Goal: Task Accomplishment & Management: Manage account settings

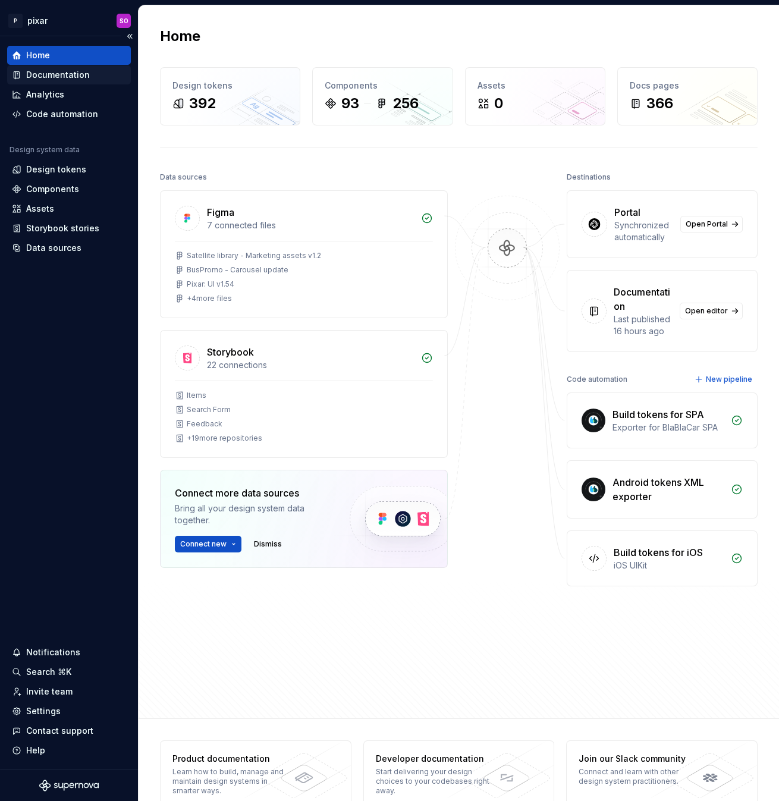
click at [50, 73] on div "Documentation" at bounding box center [58, 75] width 64 height 12
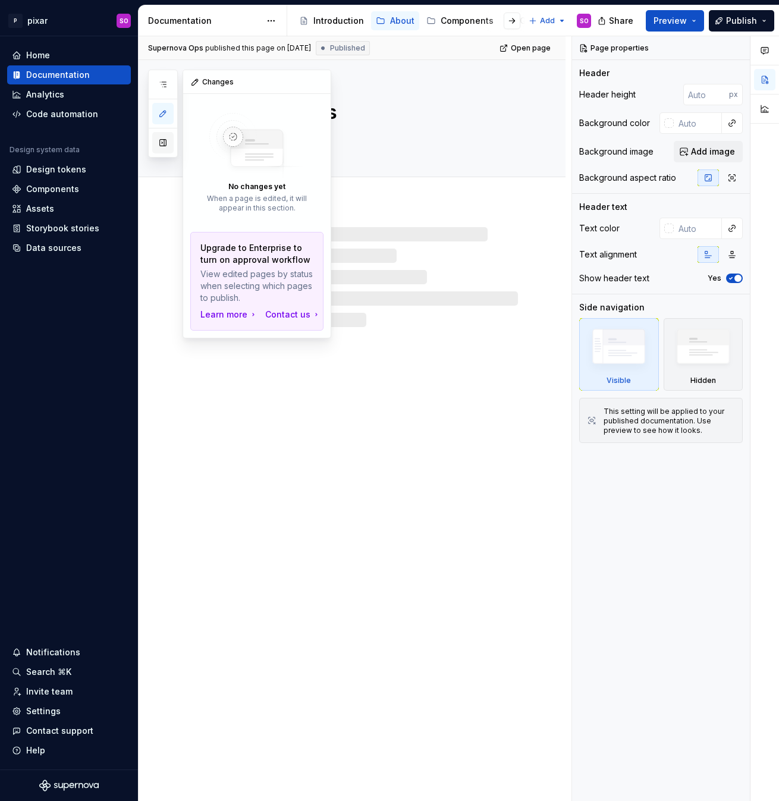
click at [159, 144] on button "button" at bounding box center [162, 142] width 21 height 21
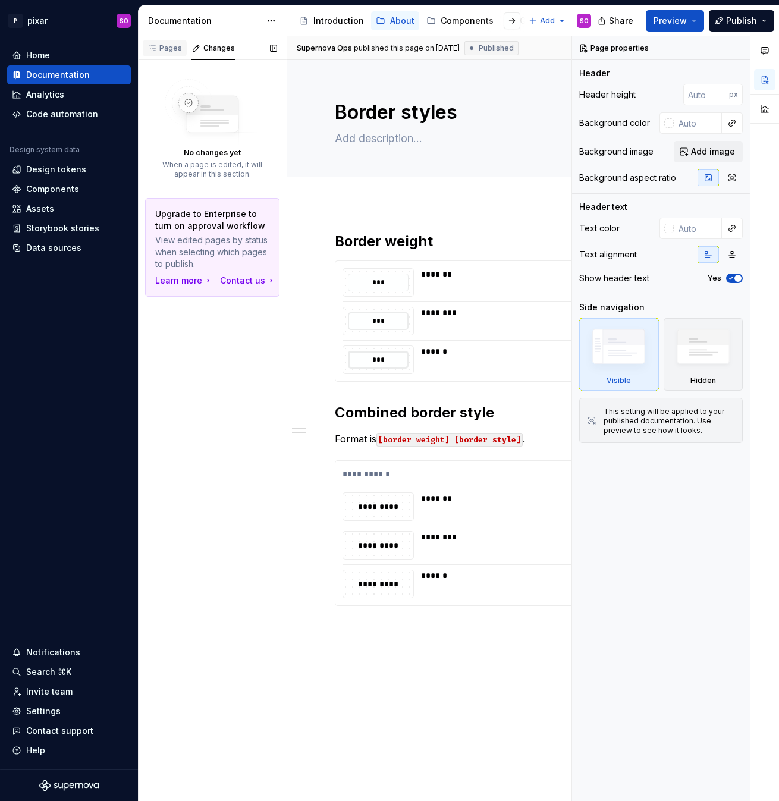
click at [167, 48] on div "Pages" at bounding box center [164, 48] width 34 height 10
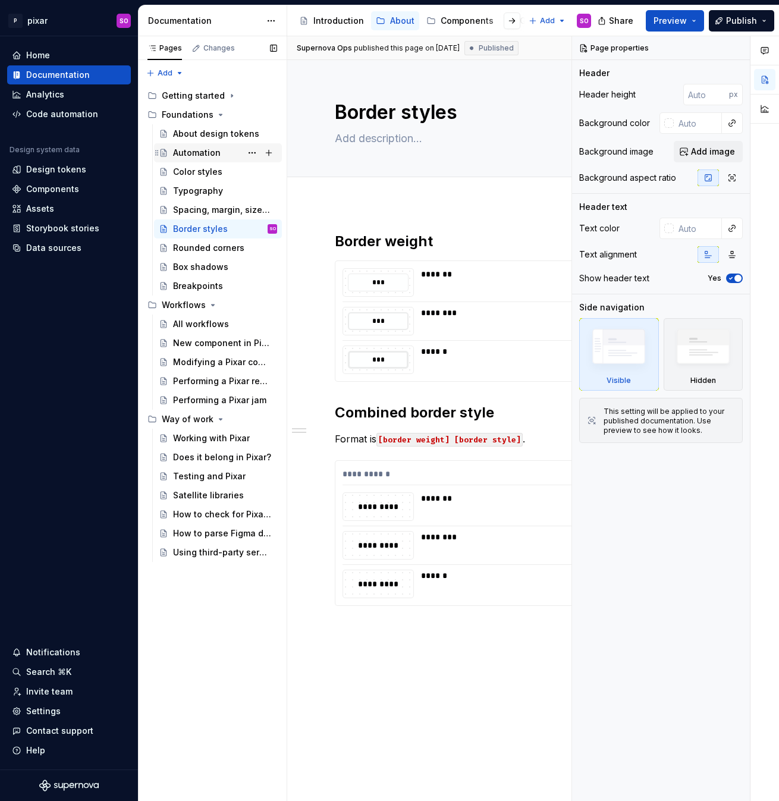
click at [209, 156] on div "Automation" at bounding box center [197, 153] width 48 height 12
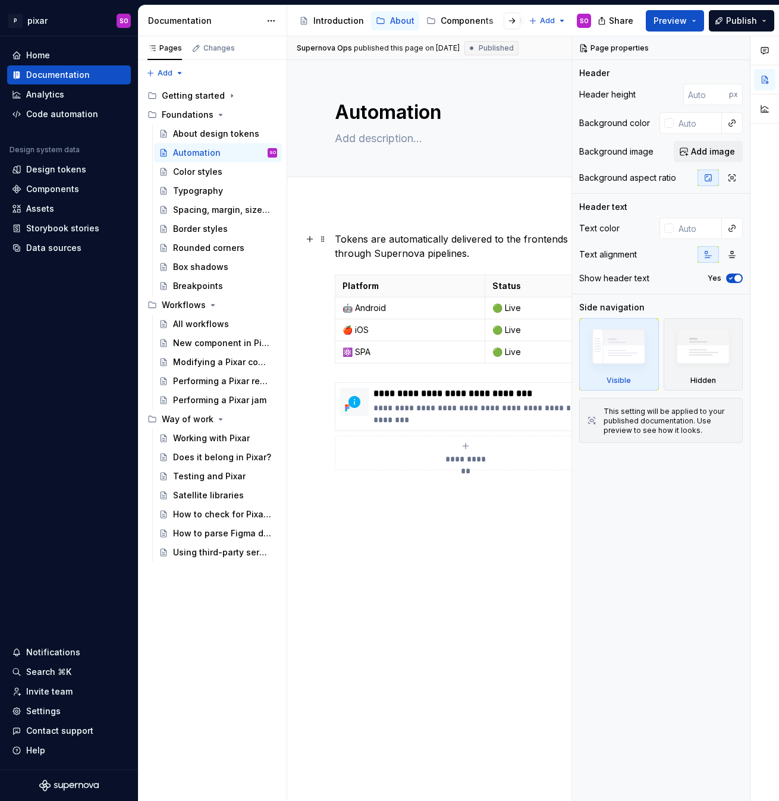
type textarea "*"
click at [423, 252] on p "Tokens are automatically delivered to the frontends through Supernova pipelines." at bounding box center [465, 246] width 261 height 29
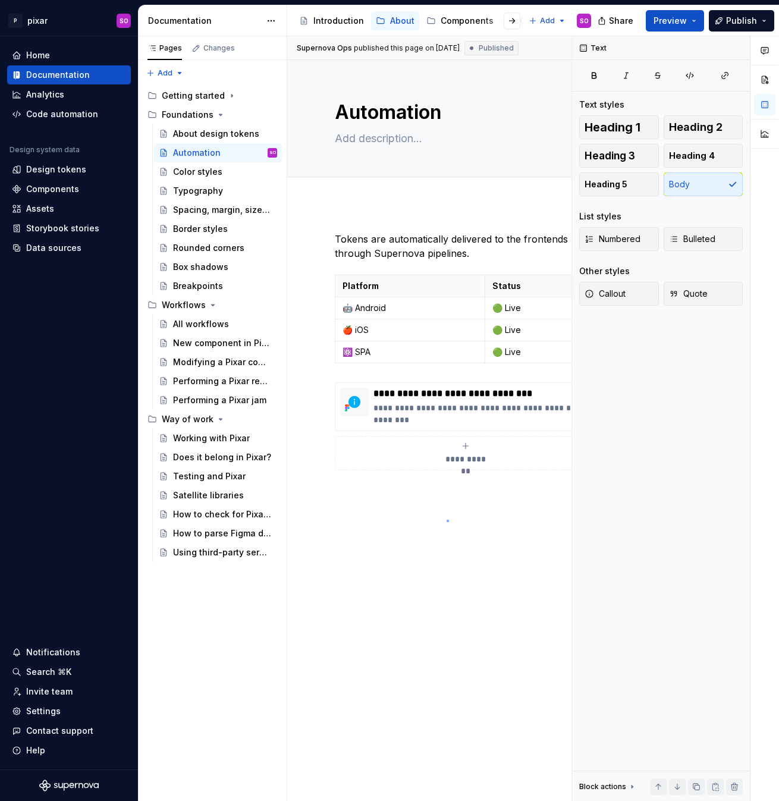
click at [446, 519] on div "**********" at bounding box center [429, 418] width 284 height 765
click at [442, 513] on div "**********" at bounding box center [465, 478] width 357 height 550
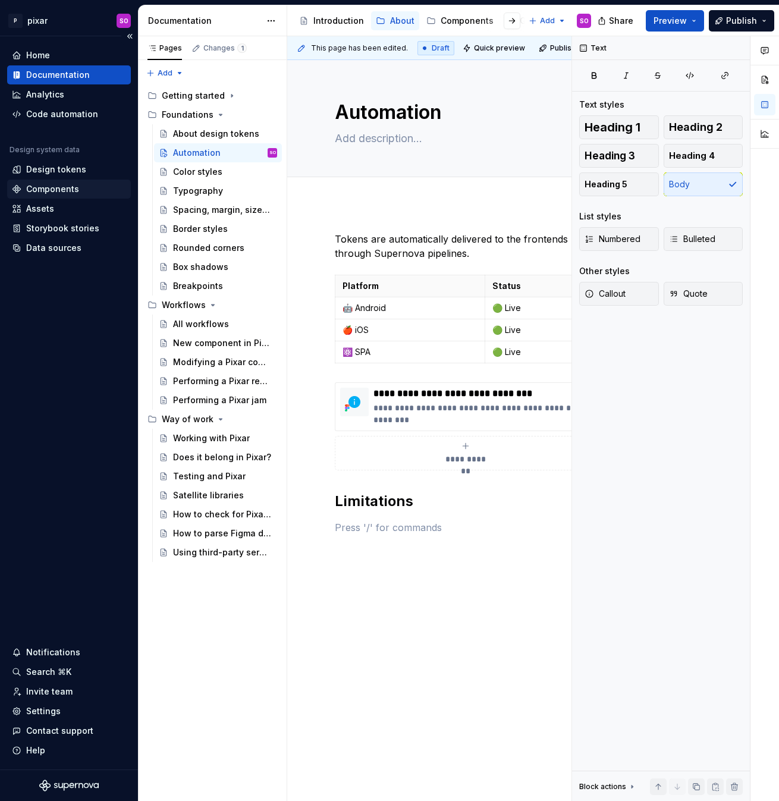
type textarea "*"
click at [422, 507] on h2 "Limitations" at bounding box center [465, 500] width 261 height 19
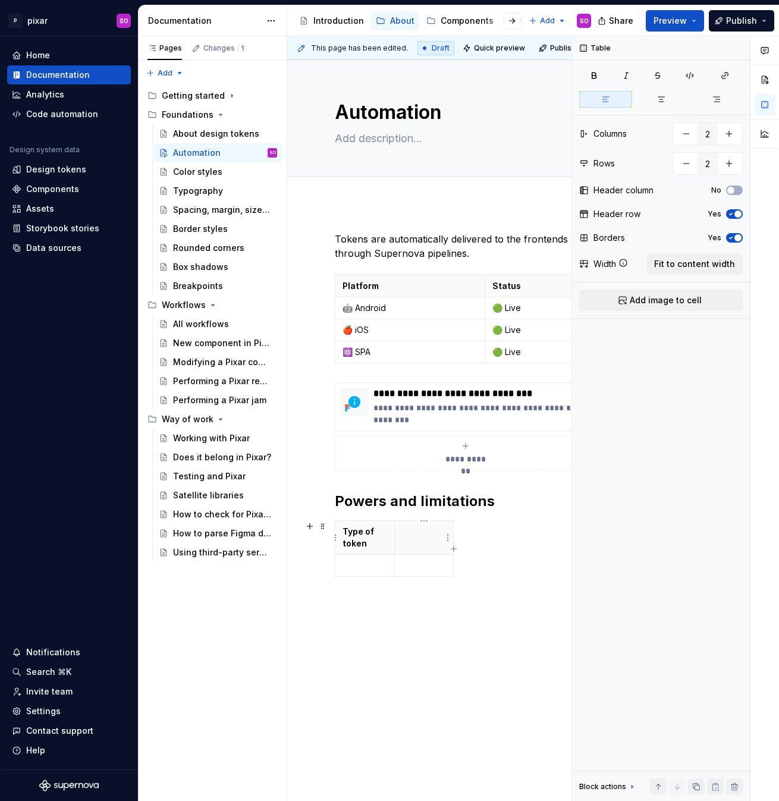
click at [419, 537] on th at bounding box center [423, 538] width 59 height 34
click at [367, 565] on p at bounding box center [364, 565] width 45 height 12
click at [417, 566] on p at bounding box center [424, 565] width 45 height 12
click at [396, 578] on icon "button" at bounding box center [394, 577] width 10 height 10
click at [369, 585] on p at bounding box center [364, 587] width 45 height 12
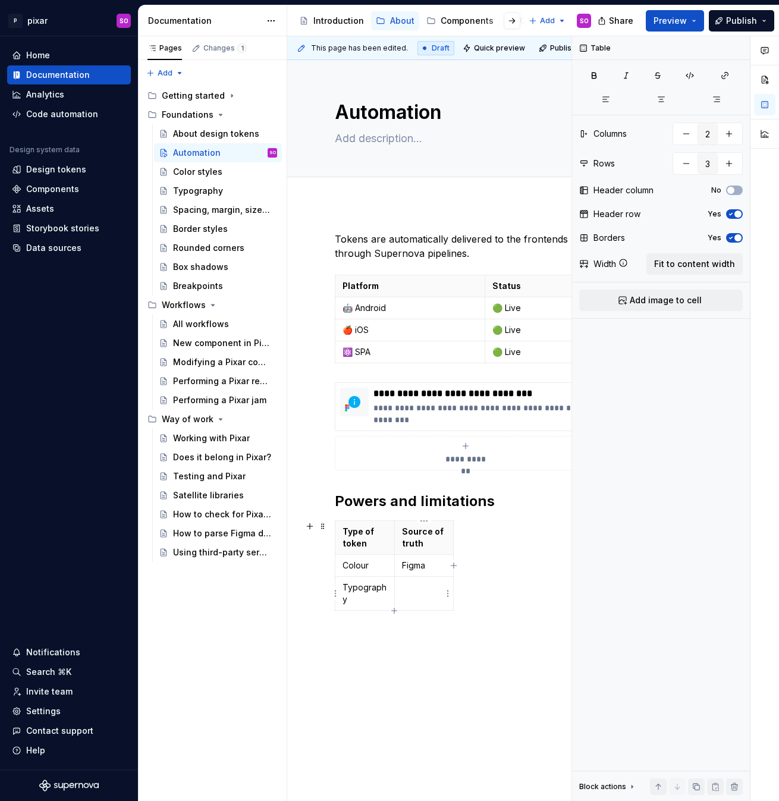
click at [423, 593] on td at bounding box center [423, 593] width 59 height 34
click at [392, 610] on icon "button" at bounding box center [394, 611] width 10 height 10
click at [354, 623] on p at bounding box center [364, 621] width 45 height 12
click at [410, 623] on p at bounding box center [424, 621] width 45 height 12
click at [393, 641] on icon "button" at bounding box center [394, 644] width 10 height 10
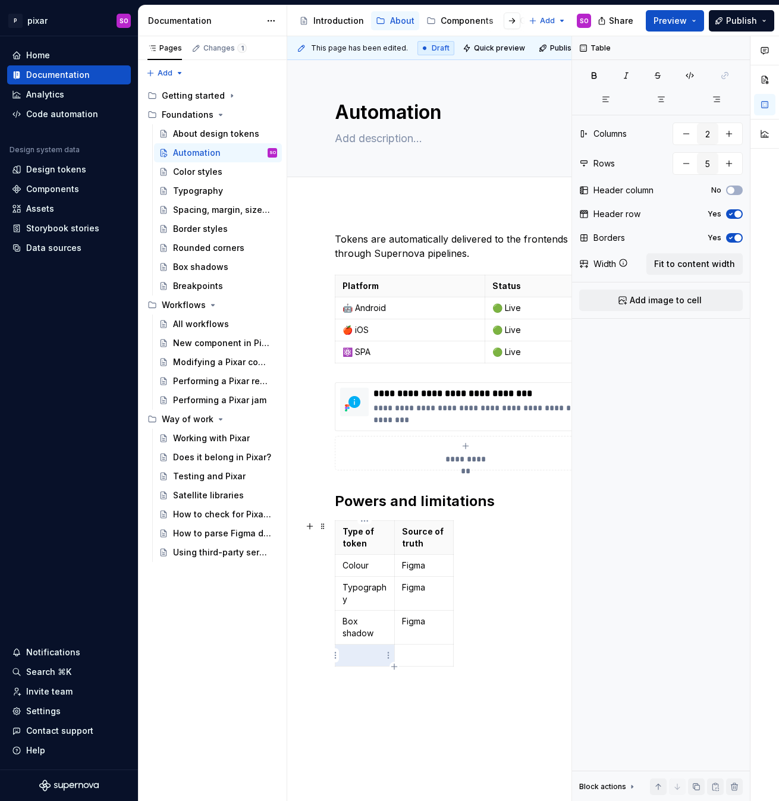
click at [360, 652] on p at bounding box center [364, 655] width 45 height 12
click at [397, 678] on icon "button" at bounding box center [394, 678] width 10 height 10
click at [357, 686] on p at bounding box center [364, 689] width 45 height 12
click at [396, 702] on icon "button" at bounding box center [394, 700] width 10 height 10
click at [368, 710] on p at bounding box center [364, 711] width 45 height 12
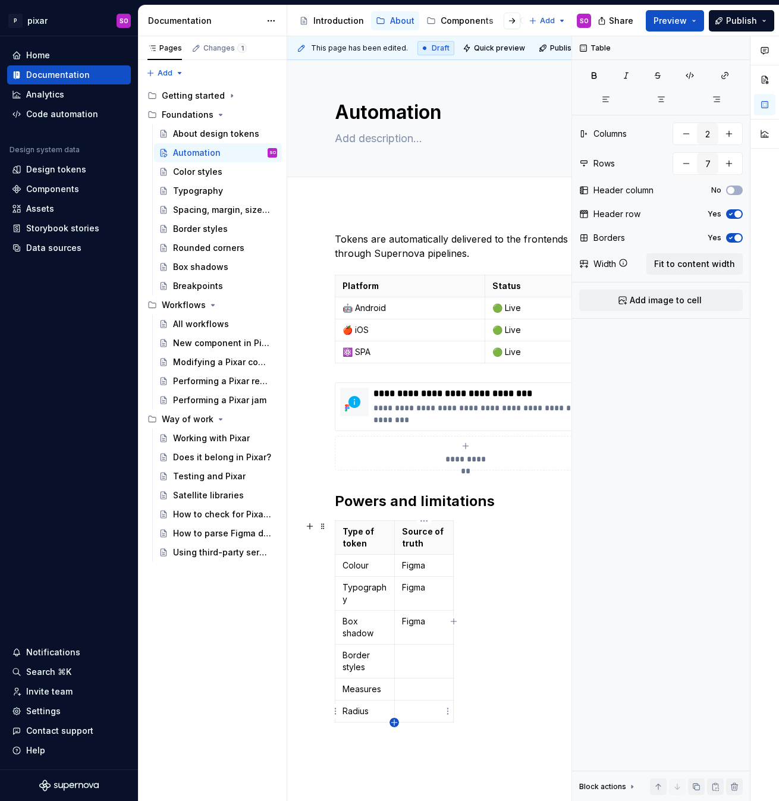
click at [394, 723] on icon "button" at bounding box center [393, 721] width 5 height 5
type input "8"
click at [369, 729] on p at bounding box center [364, 733] width 45 height 12
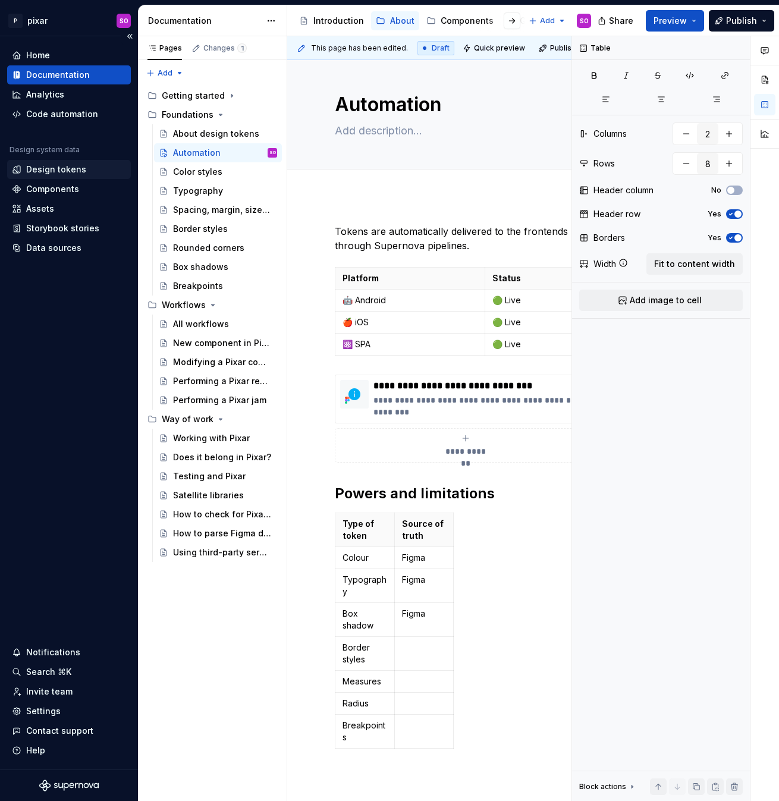
click at [77, 169] on div "Design tokens" at bounding box center [56, 169] width 60 height 12
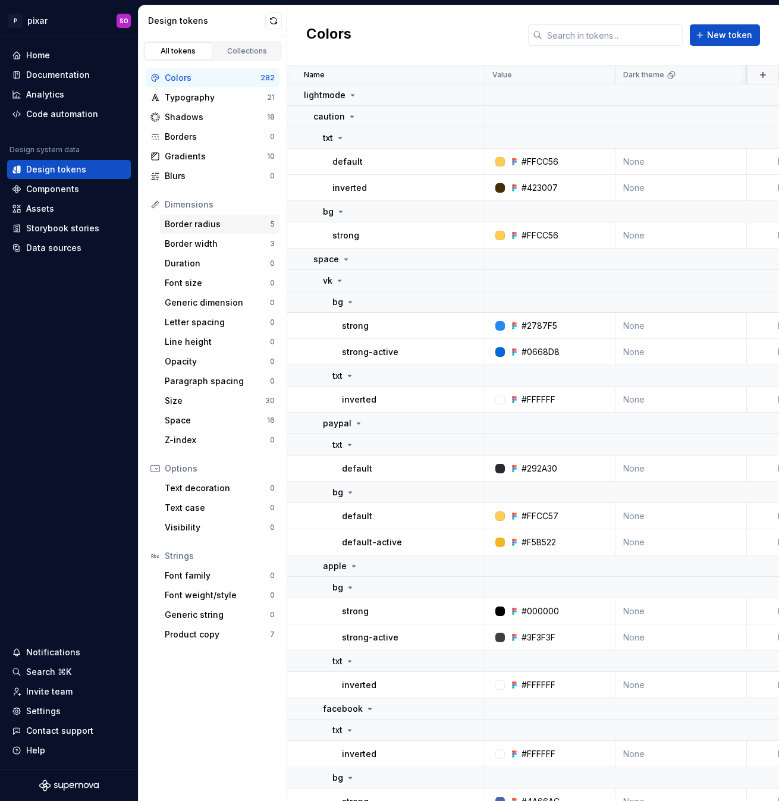
click at [216, 227] on div "Border radius" at bounding box center [217, 224] width 105 height 12
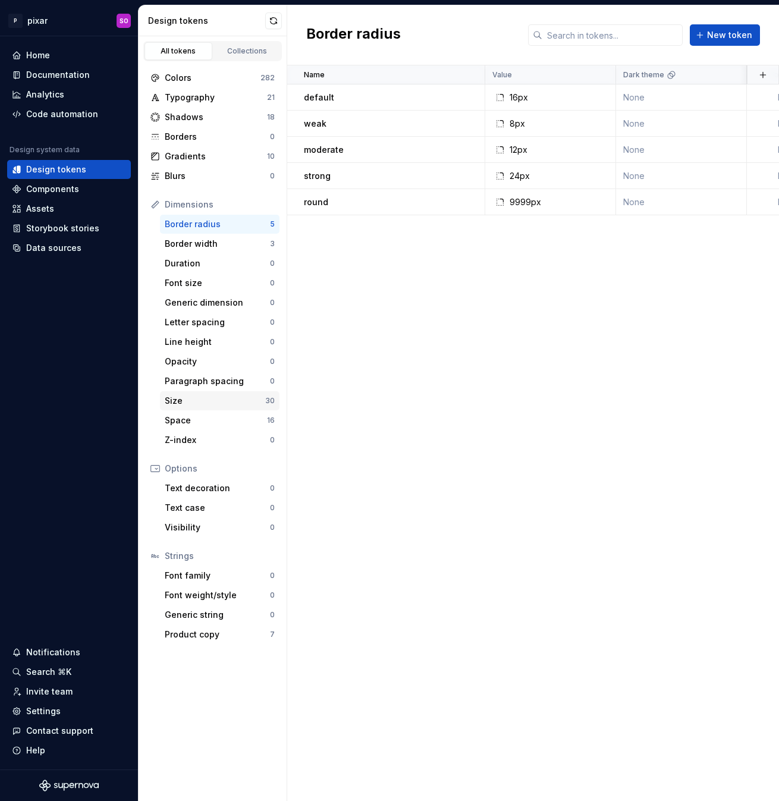
click at [229, 405] on div "Size" at bounding box center [215, 401] width 100 height 12
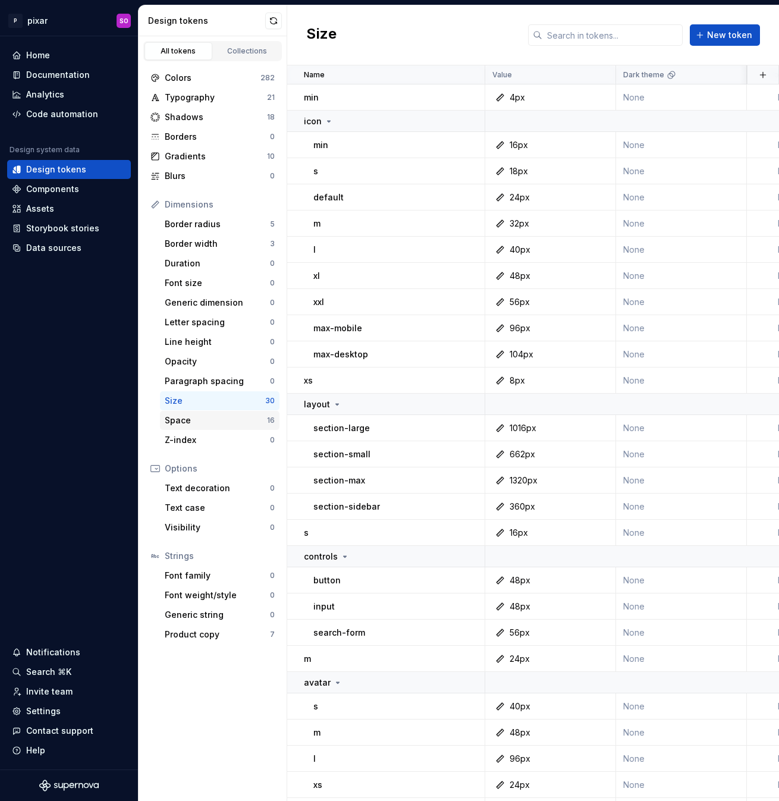
click at [231, 416] on div "Space" at bounding box center [216, 420] width 102 height 12
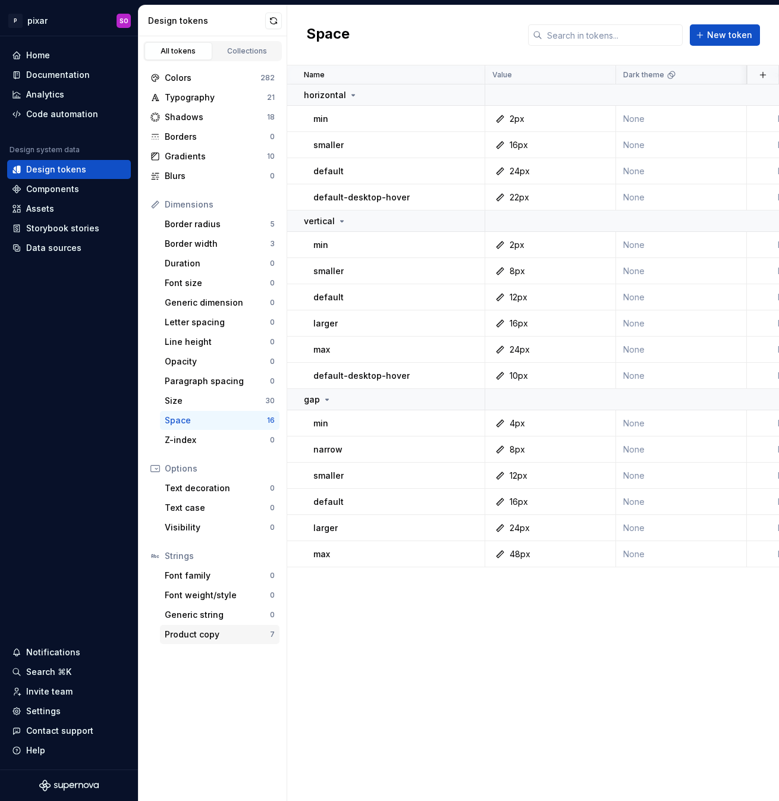
click at [223, 635] on div "Product copy" at bounding box center [217, 634] width 105 height 12
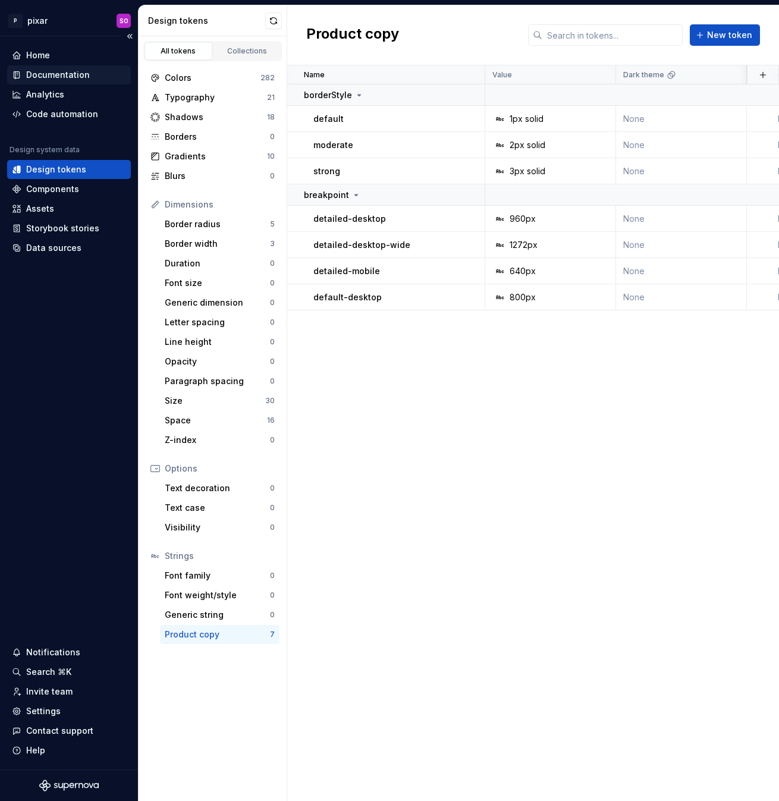
click at [55, 70] on div "Documentation" at bounding box center [58, 75] width 64 height 12
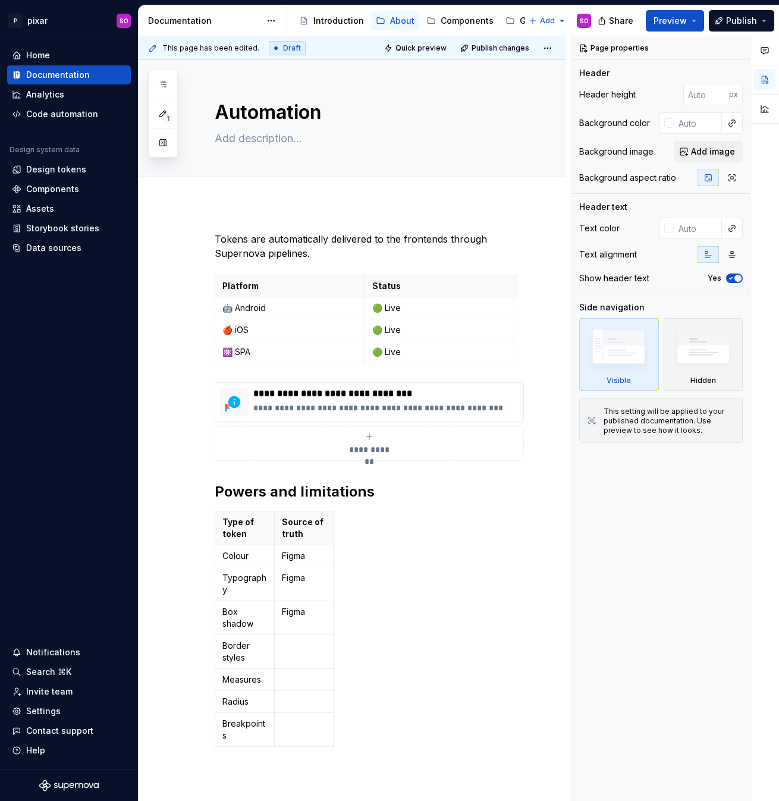
type textarea "*"
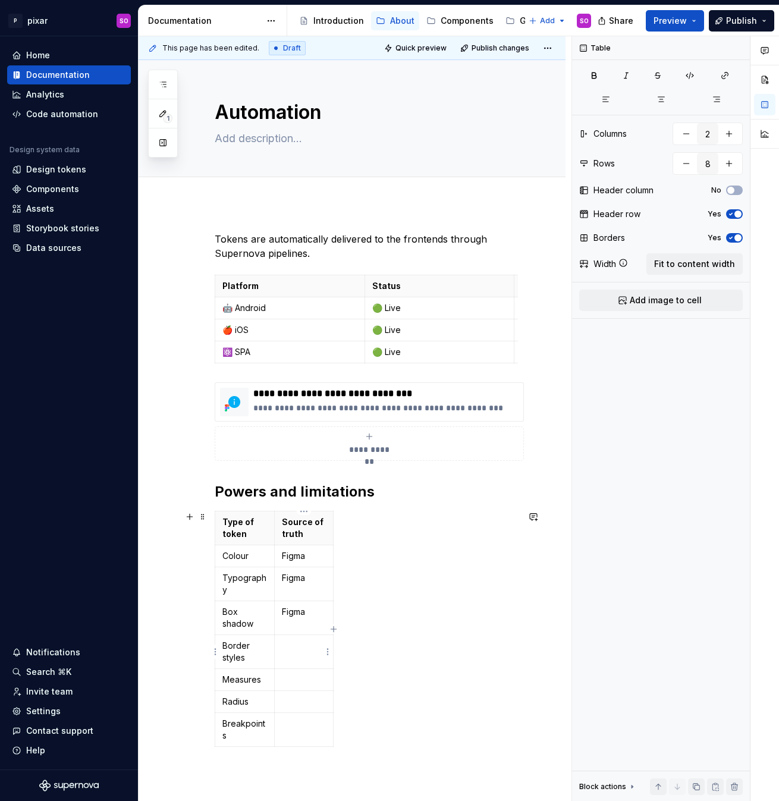
click at [300, 655] on td at bounding box center [303, 652] width 59 height 34
copy p "Supernova"
click at [301, 681] on p at bounding box center [304, 679] width 45 height 12
click at [297, 701] on p at bounding box center [304, 701] width 45 height 12
click at [299, 739] on td at bounding box center [303, 730] width 59 height 34
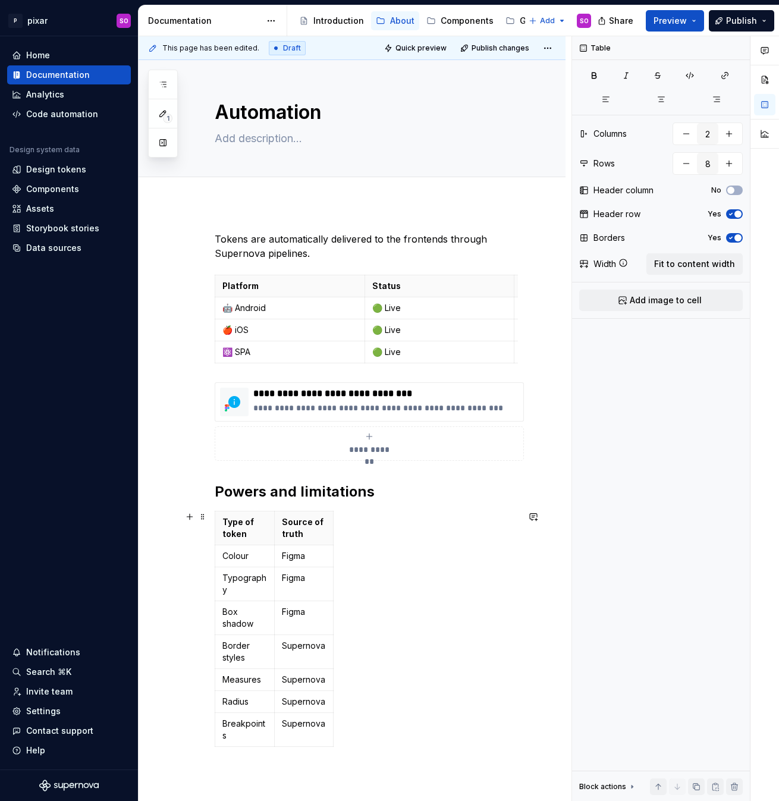
click at [407, 560] on div "Type of token Source of truth Colour Figma Typography Figma Box shadow Figma Bo…" at bounding box center [366, 630] width 303 height 241
click at [279, 509] on div "**********" at bounding box center [366, 491] width 303 height 519
click at [277, 517] on th "Source of truth" at bounding box center [303, 528] width 59 height 34
click at [200, 518] on span at bounding box center [203, 516] width 10 height 17
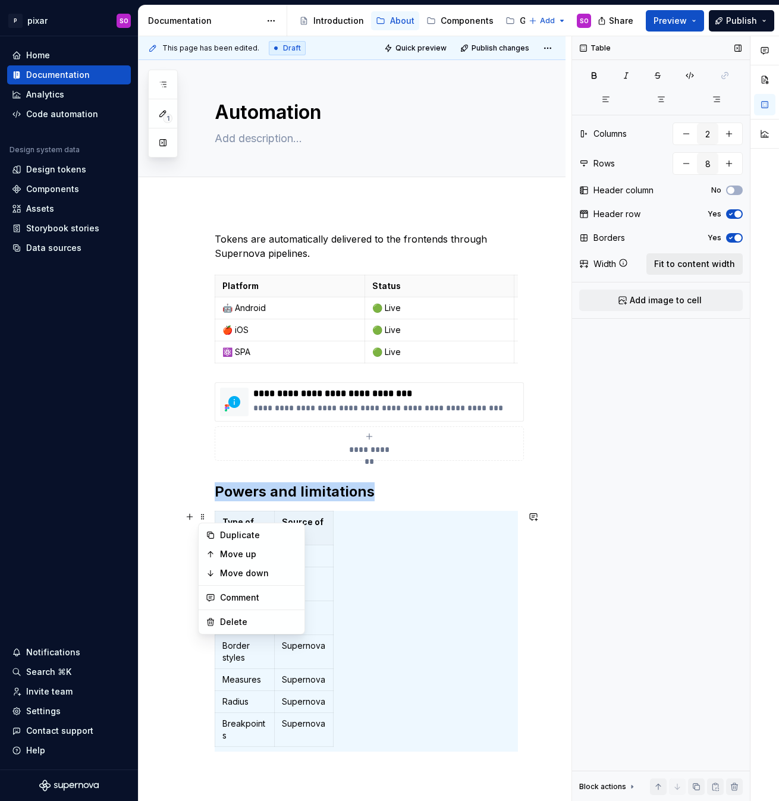
click at [707, 263] on span "Fit to content width" at bounding box center [694, 264] width 81 height 12
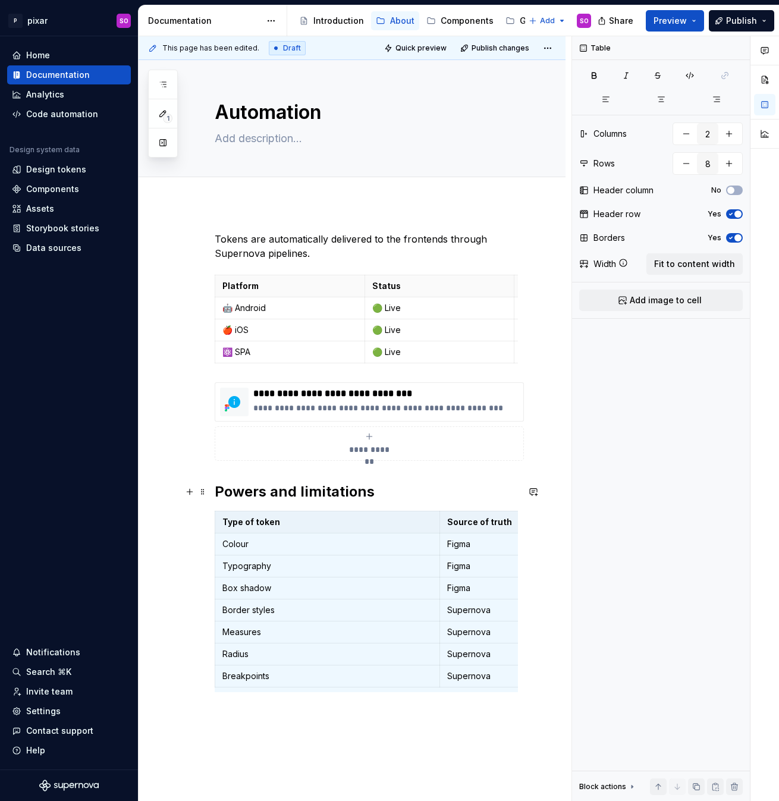
click at [395, 489] on h2 "Powers and limitations" at bounding box center [366, 491] width 303 height 19
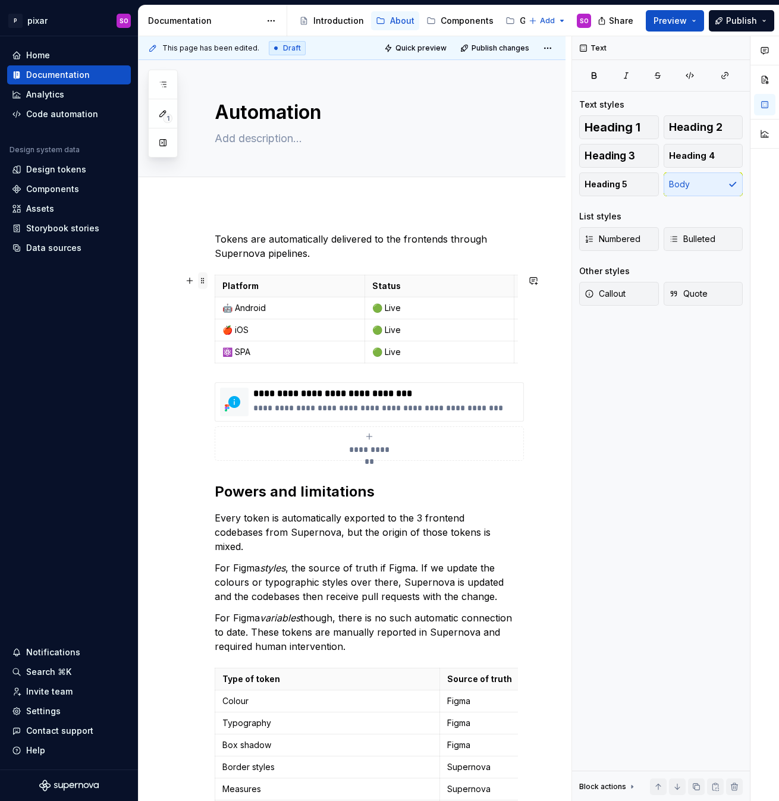
click at [199, 279] on span at bounding box center [203, 280] width 10 height 17
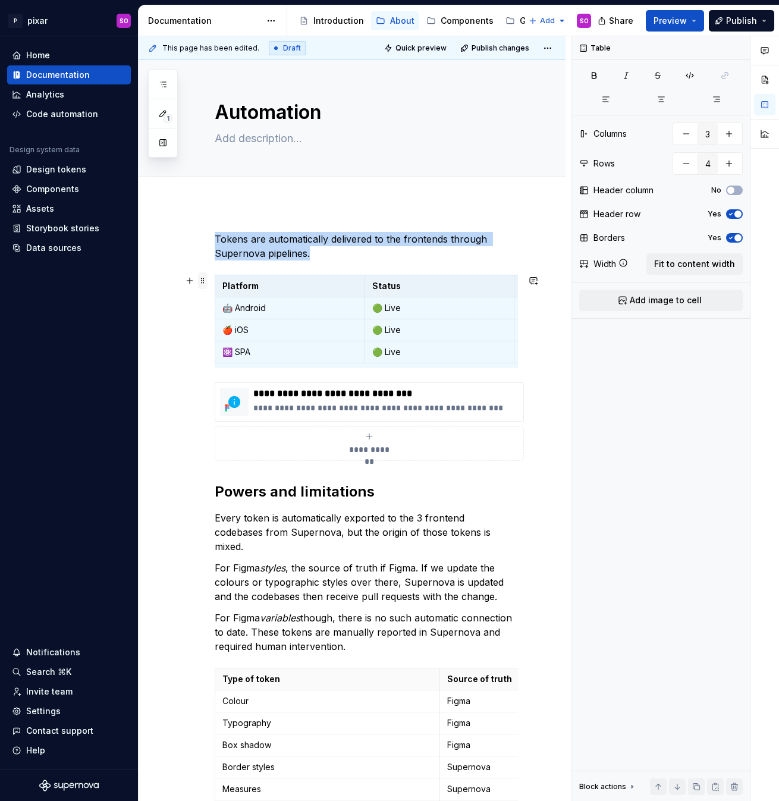
copy p "Tokens are automatically delivered to the frontends through Supernova pipelines."
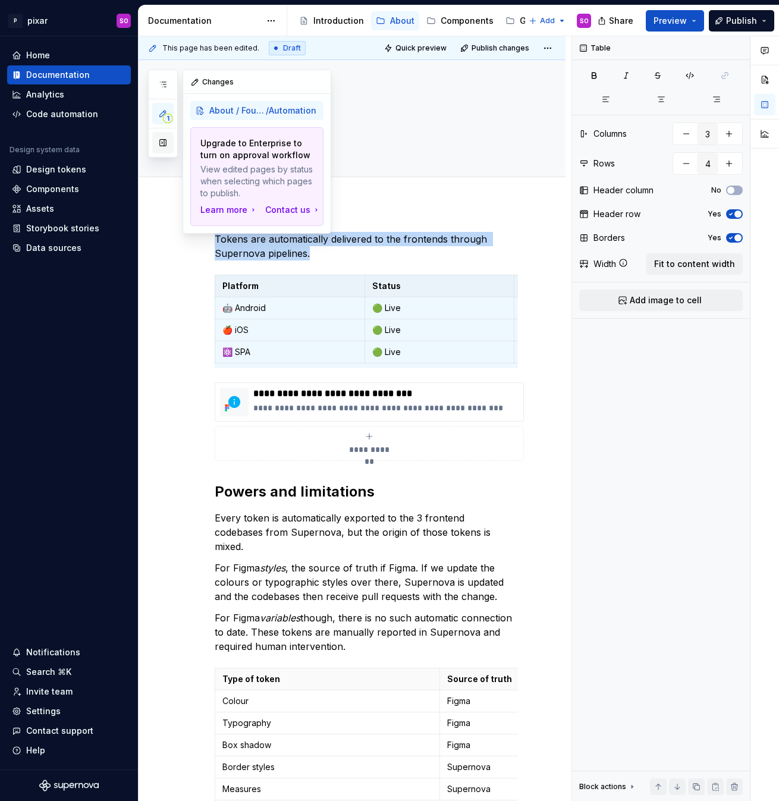
click at [161, 145] on button "button" at bounding box center [162, 142] width 21 height 21
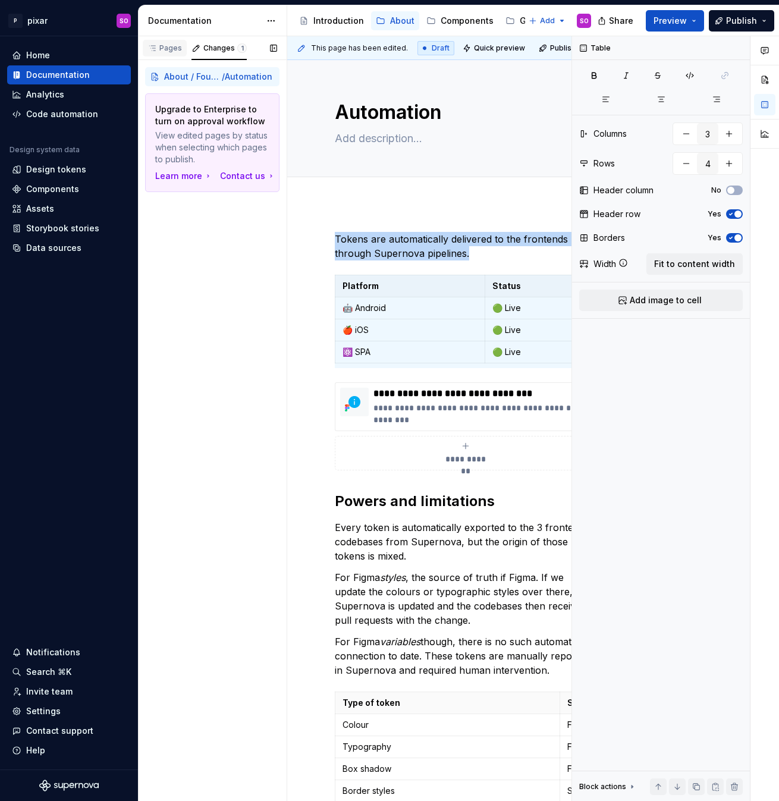
click at [174, 47] on div "Pages" at bounding box center [164, 48] width 34 height 10
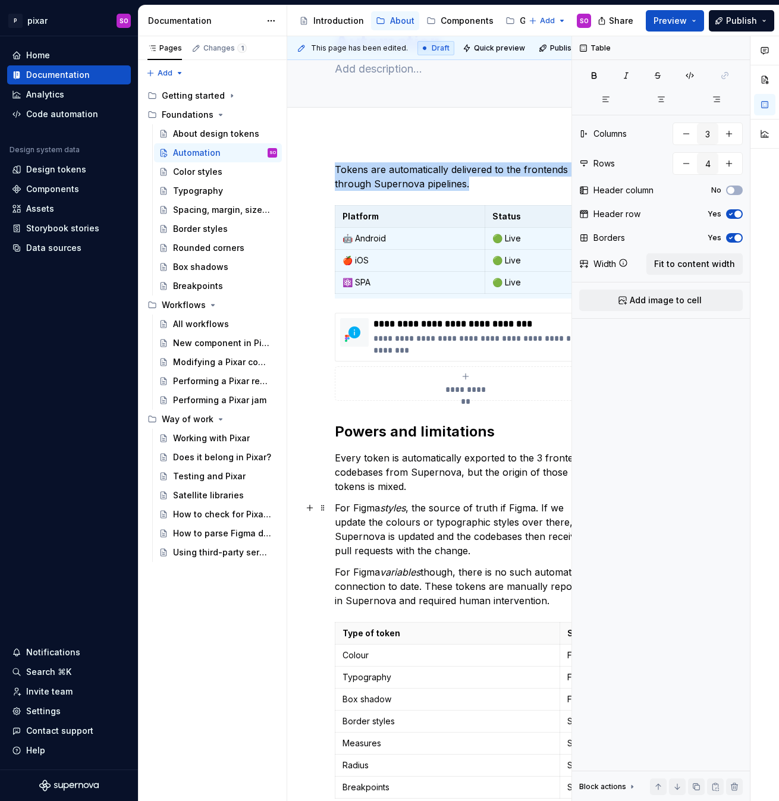
scroll to position [326, 0]
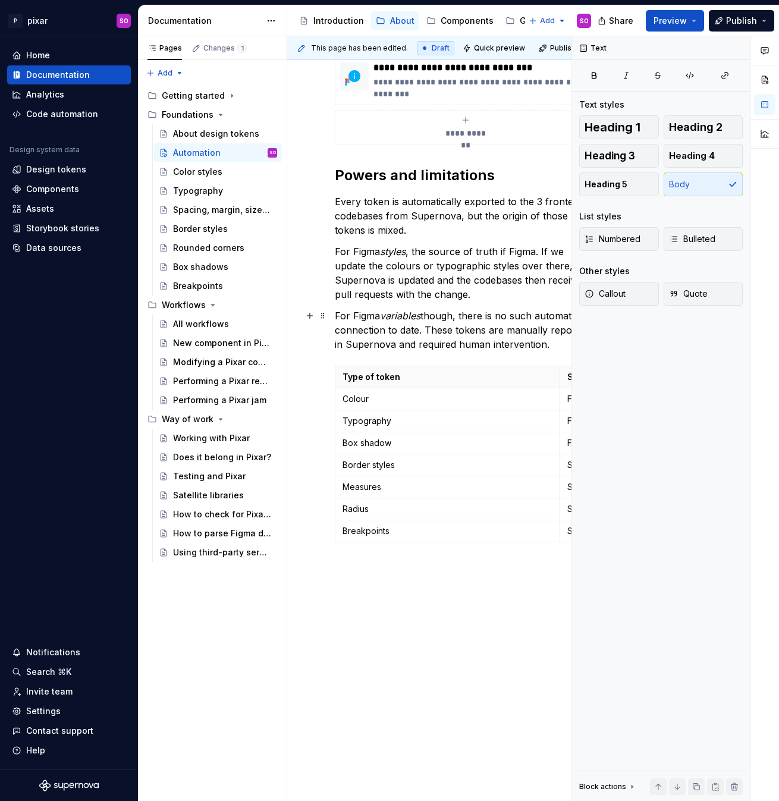
click at [498, 329] on p "For Figma variables though, there is no such automatic connection to date. Thes…" at bounding box center [465, 329] width 261 height 43
click at [738, 49] on button "button" at bounding box center [737, 48] width 17 height 17
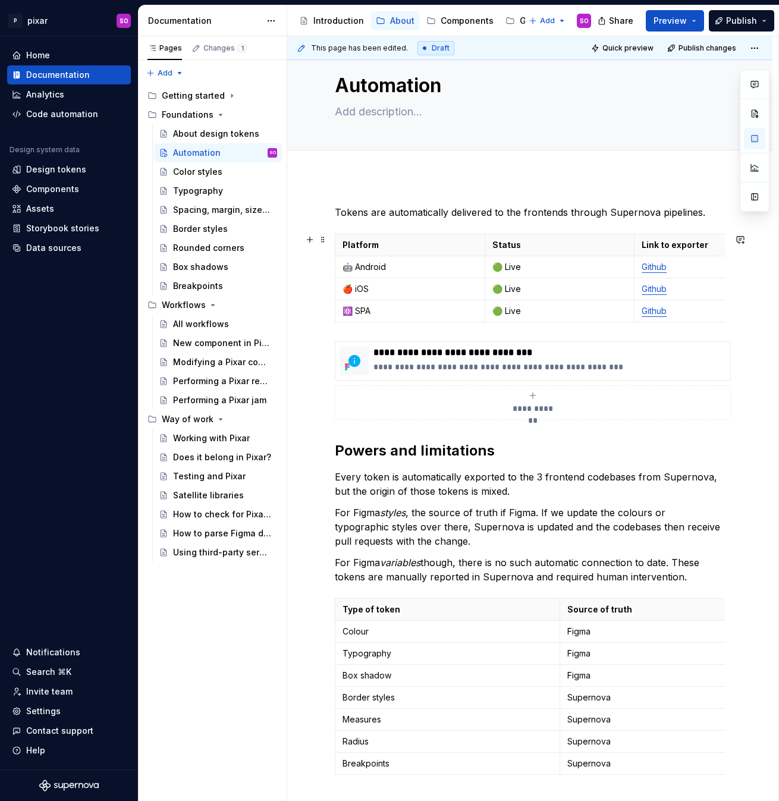
scroll to position [24, 0]
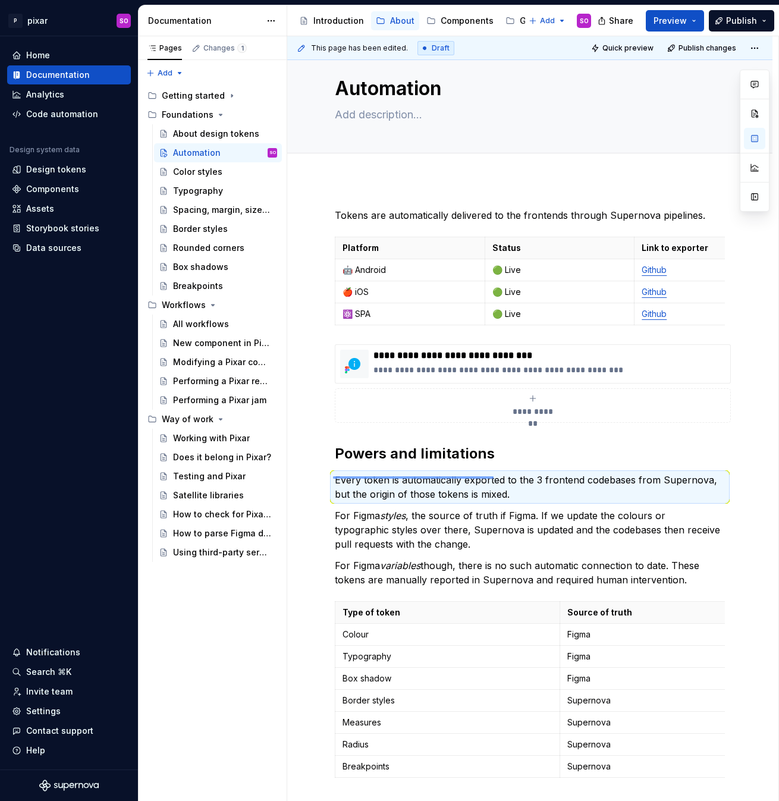
drag, startPoint x: 333, startPoint y: 477, endPoint x: 493, endPoint y: 476, distance: 160.5
click at [493, 476] on div "**********" at bounding box center [532, 418] width 491 height 765
click at [493, 480] on p "Every token is automatically exported to the 3 frontend codebases from Supernov…" at bounding box center [530, 486] width 390 height 29
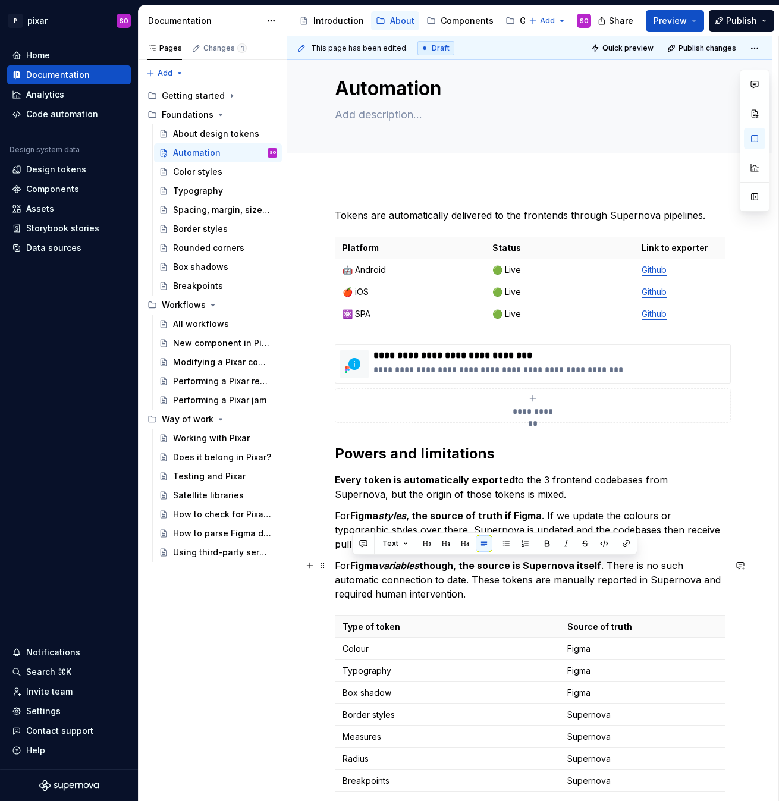
click at [370, 593] on p "For Figma variables though, the source is Supernova itself . There is no such a…" at bounding box center [530, 579] width 390 height 43
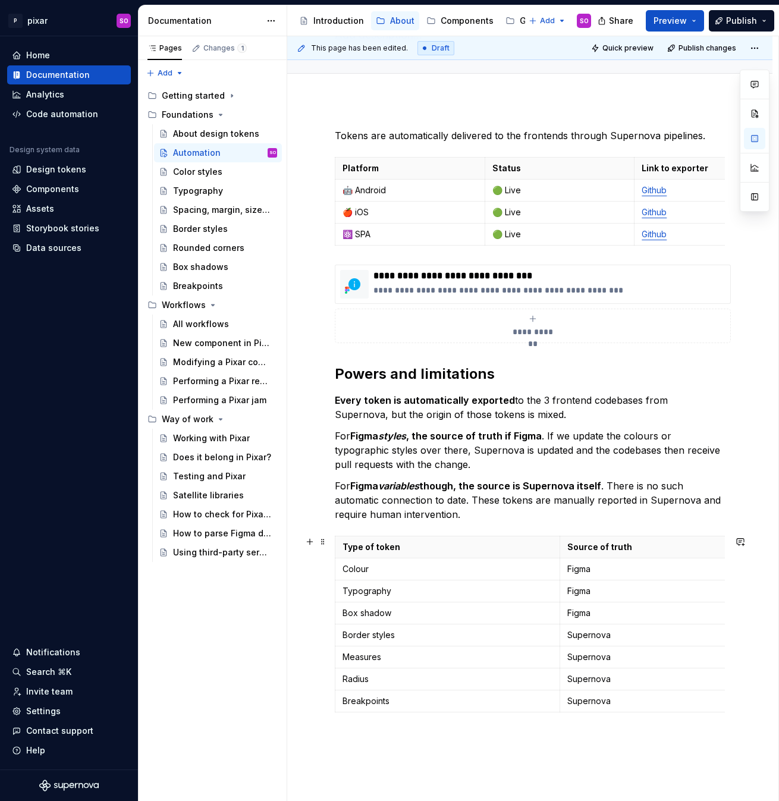
scroll to position [125, 0]
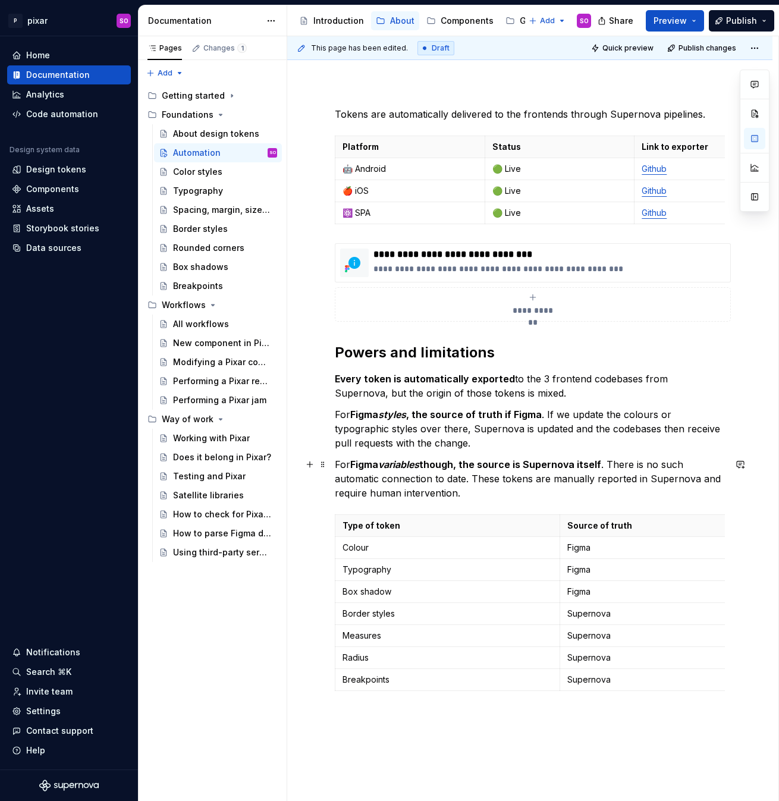
click at [684, 472] on p "For Figma variables though, the source is Supernova itself . There is no such a…" at bounding box center [530, 478] width 390 height 43
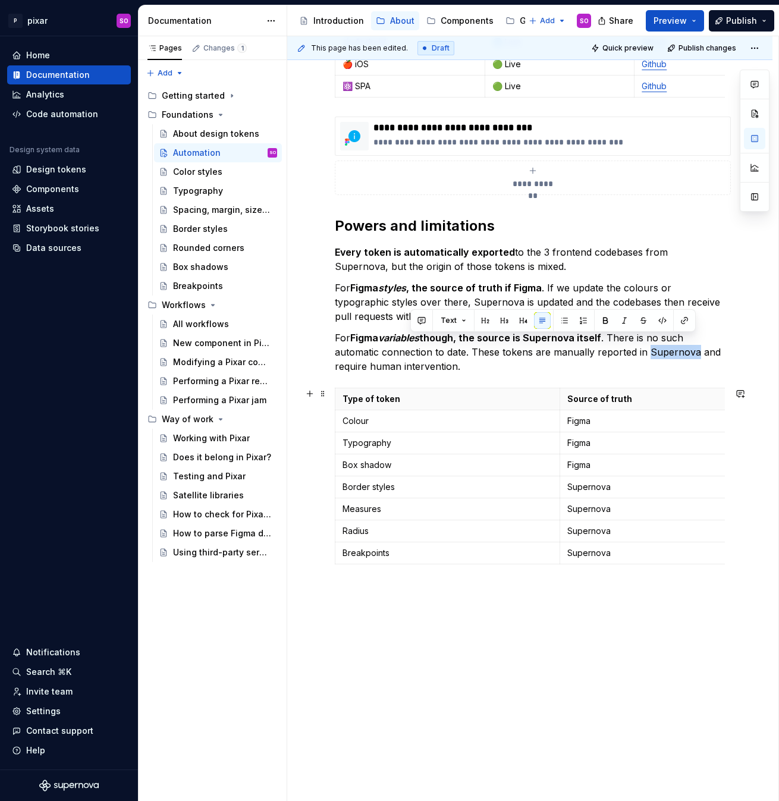
scroll to position [273, 0]
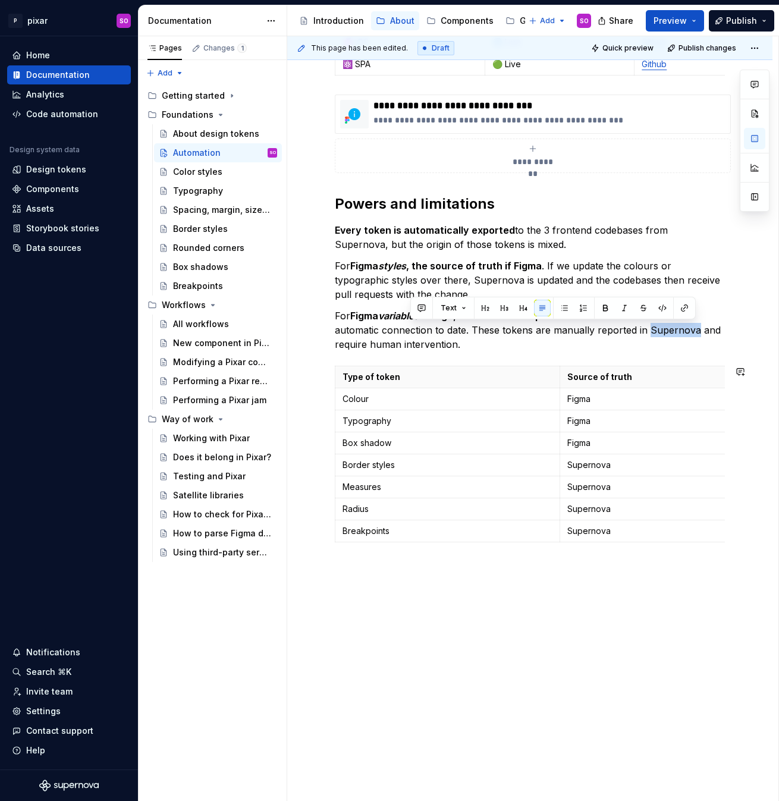
click at [483, 570] on div "**********" at bounding box center [529, 365] width 485 height 871
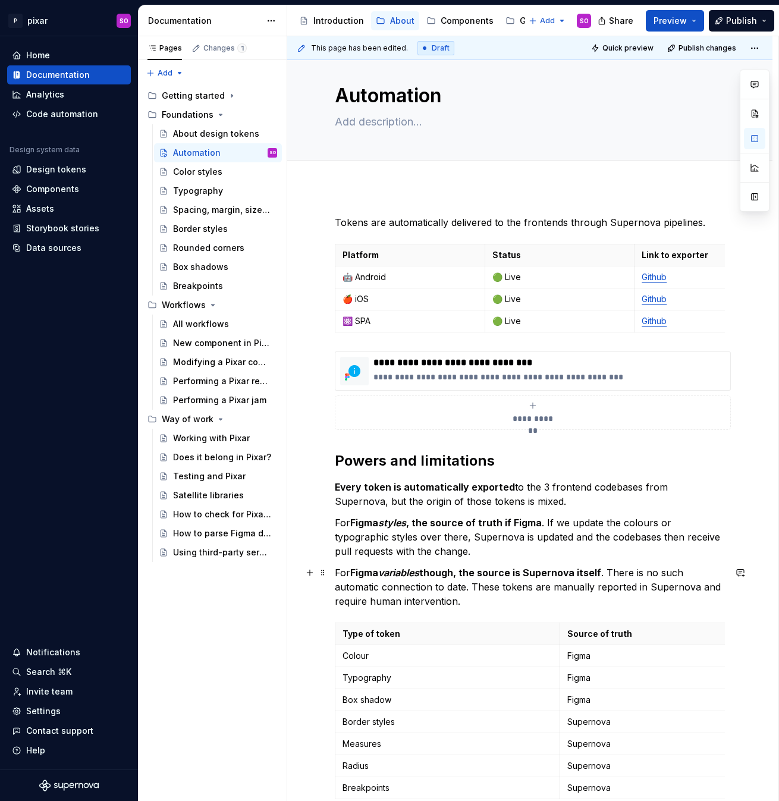
scroll to position [0, 0]
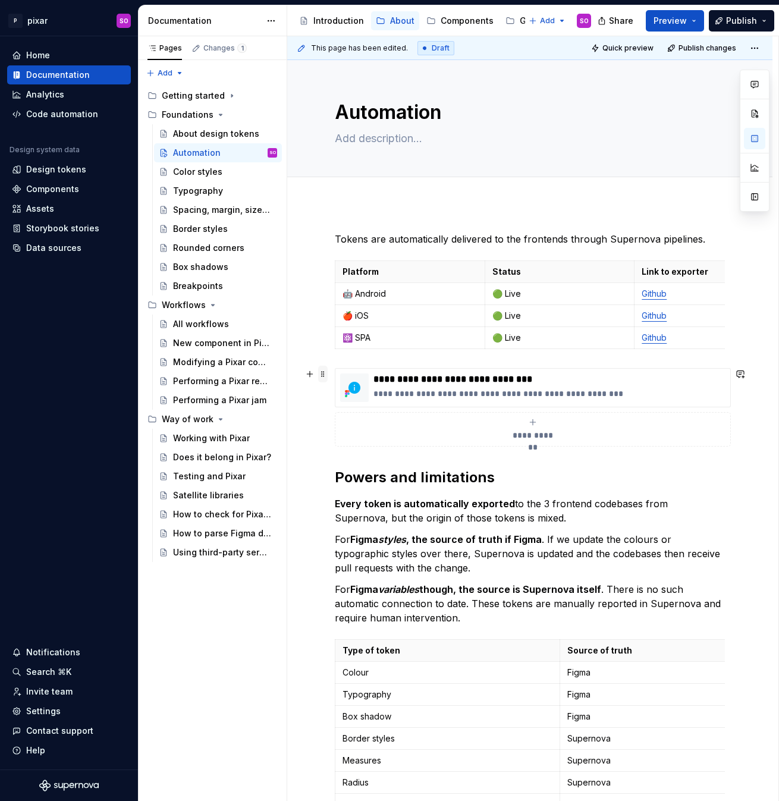
click at [324, 373] on span at bounding box center [323, 373] width 10 height 17
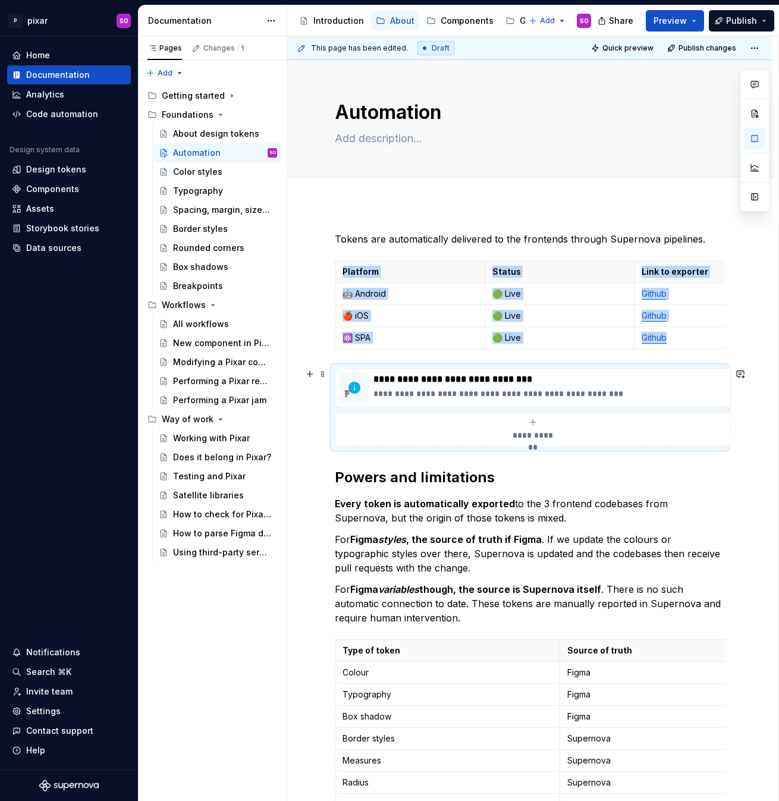
scroll to position [302, 0]
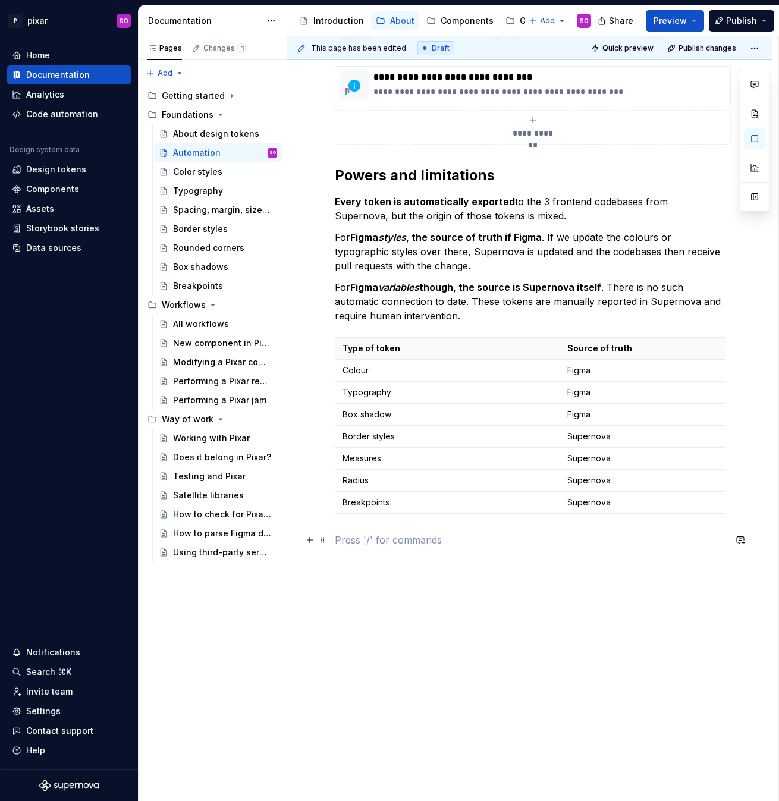
click at [418, 536] on p at bounding box center [530, 539] width 390 height 14
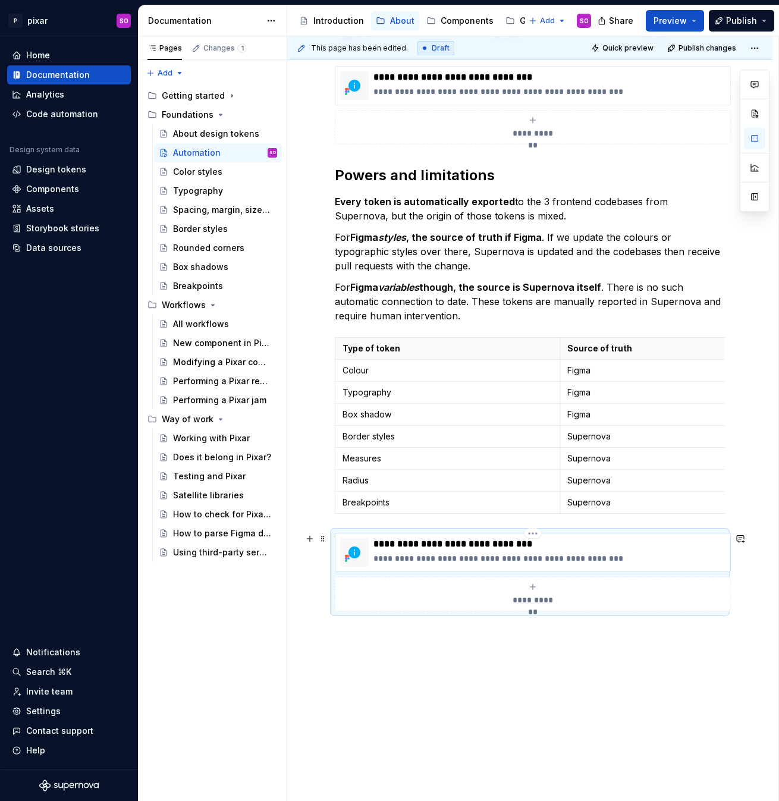
click at [439, 546] on p "**********" at bounding box center [549, 544] width 352 height 12
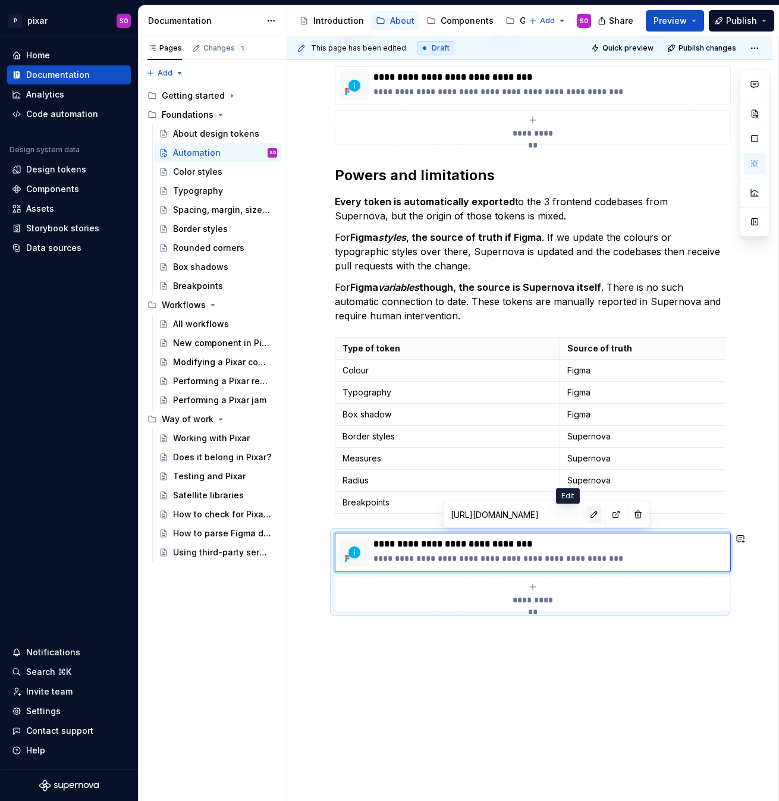
click at [585, 516] on button "button" at bounding box center [593, 514] width 17 height 17
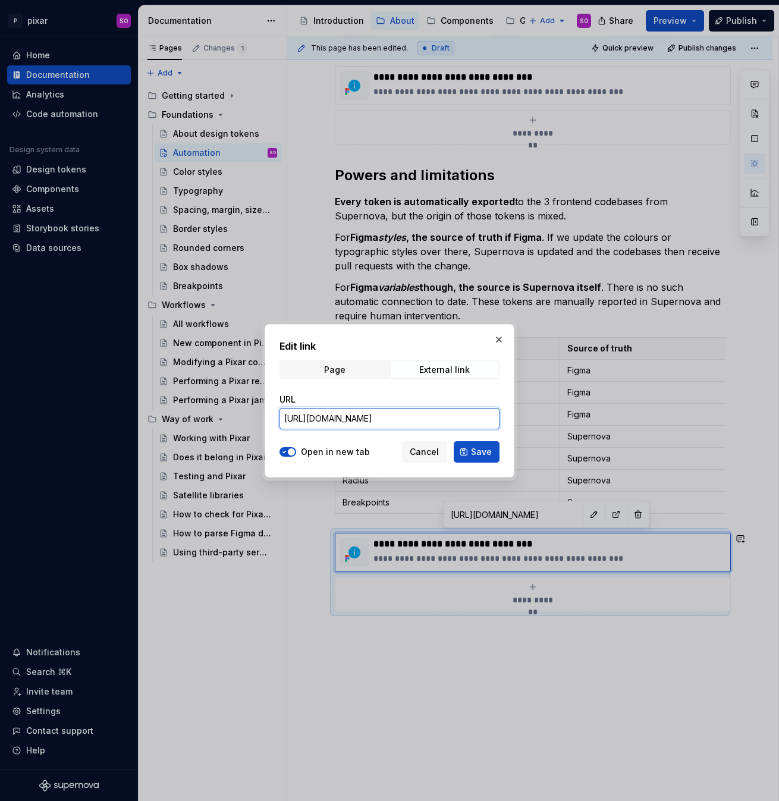
click at [356, 418] on input "[URL][DOMAIN_NAME]" at bounding box center [389, 418] width 220 height 21
click at [329, 373] on div "Page" at bounding box center [334, 370] width 21 height 10
click at [421, 365] on div "External link" at bounding box center [444, 370] width 51 height 10
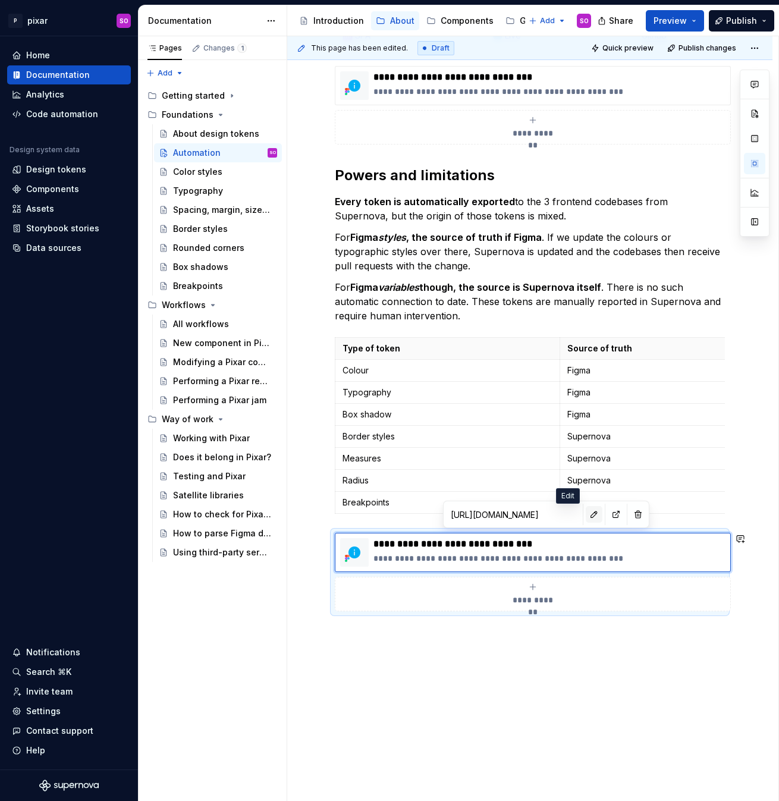
click at [585, 512] on button "button" at bounding box center [593, 514] width 17 height 17
type textarea "*"
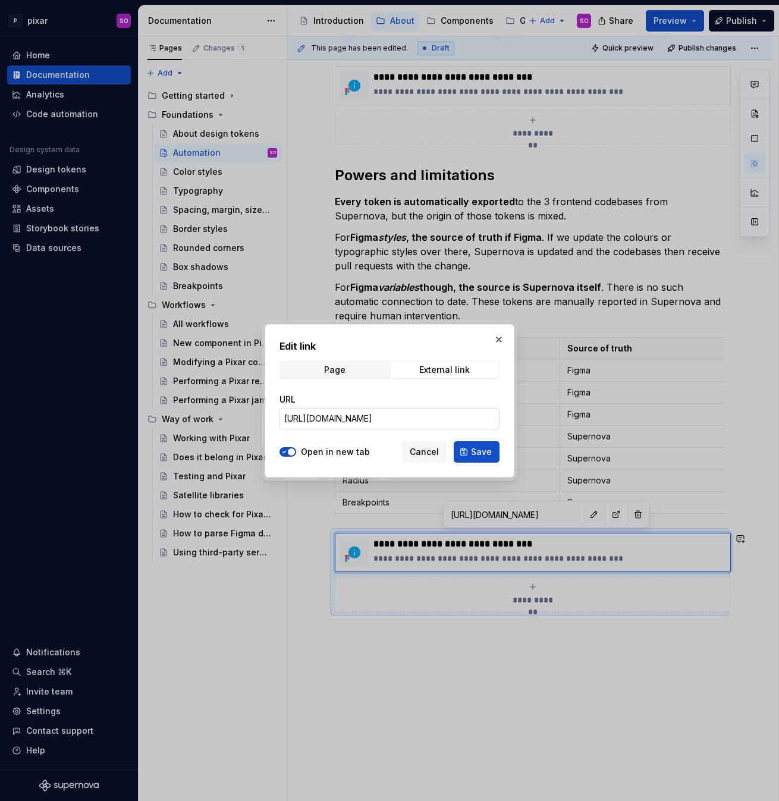
click at [397, 416] on input "[URL][DOMAIN_NAME]" at bounding box center [389, 418] width 220 height 21
paste input "tokens/space"
type input "[URL][DOMAIN_NAME]"
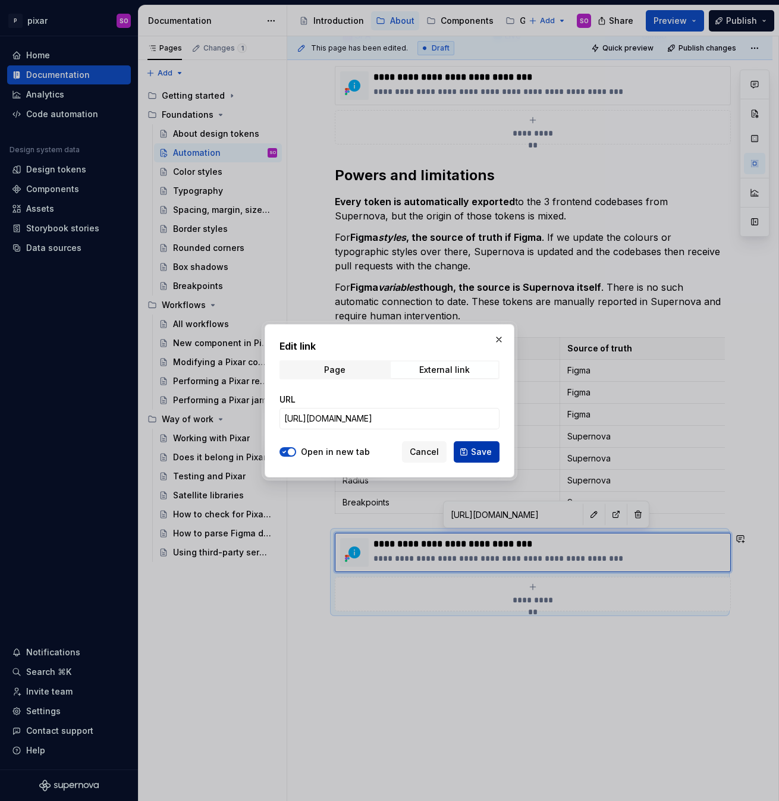
click at [482, 443] on button "Save" at bounding box center [476, 451] width 46 height 21
type textarea "*"
type input "[URL][DOMAIN_NAME]"
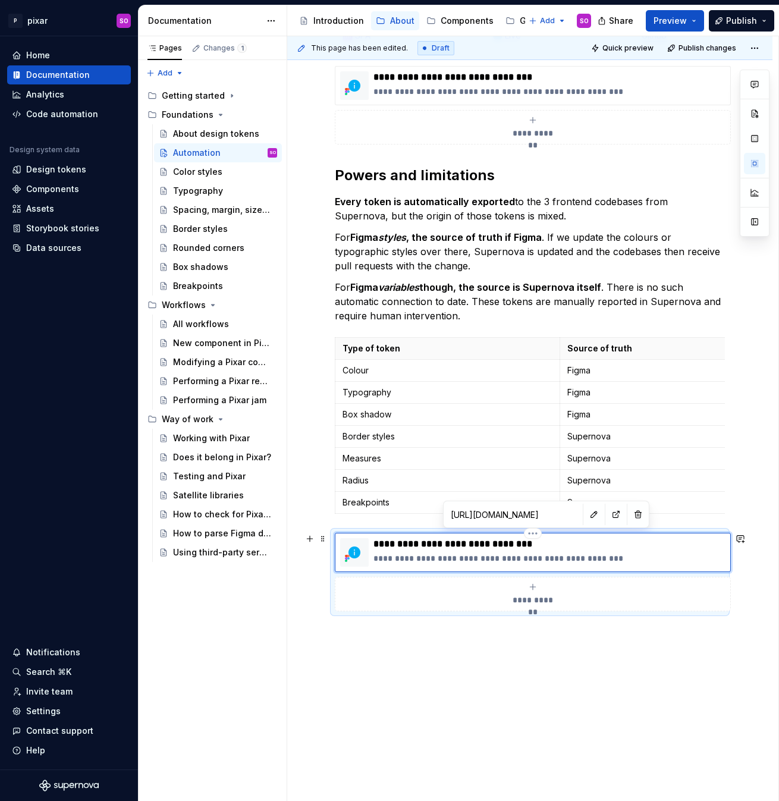
click at [557, 540] on p "**********" at bounding box center [549, 544] width 352 height 12
type textarea "*"
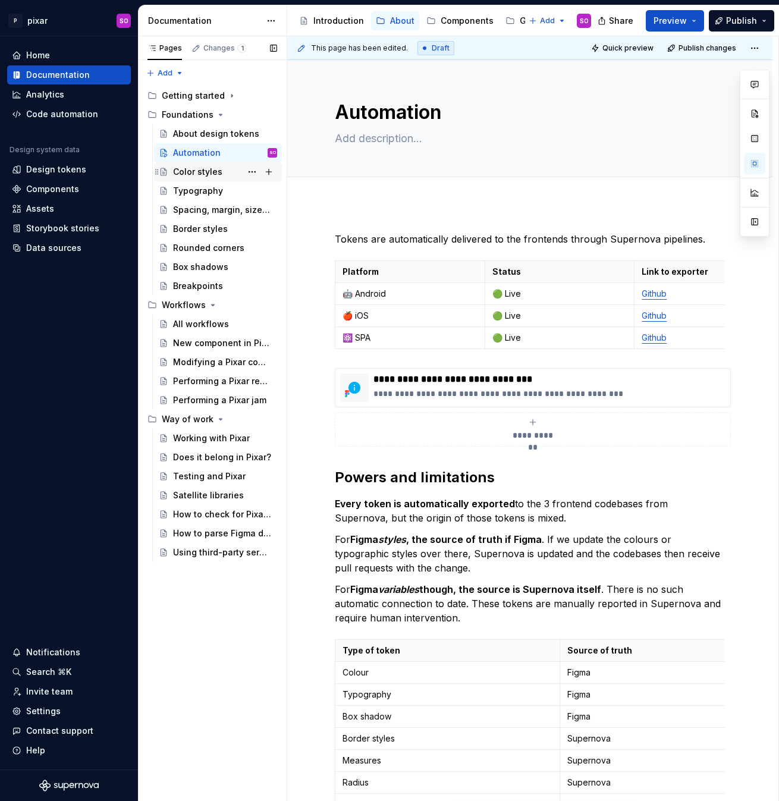
click at [198, 174] on div "Color styles" at bounding box center [197, 172] width 49 height 12
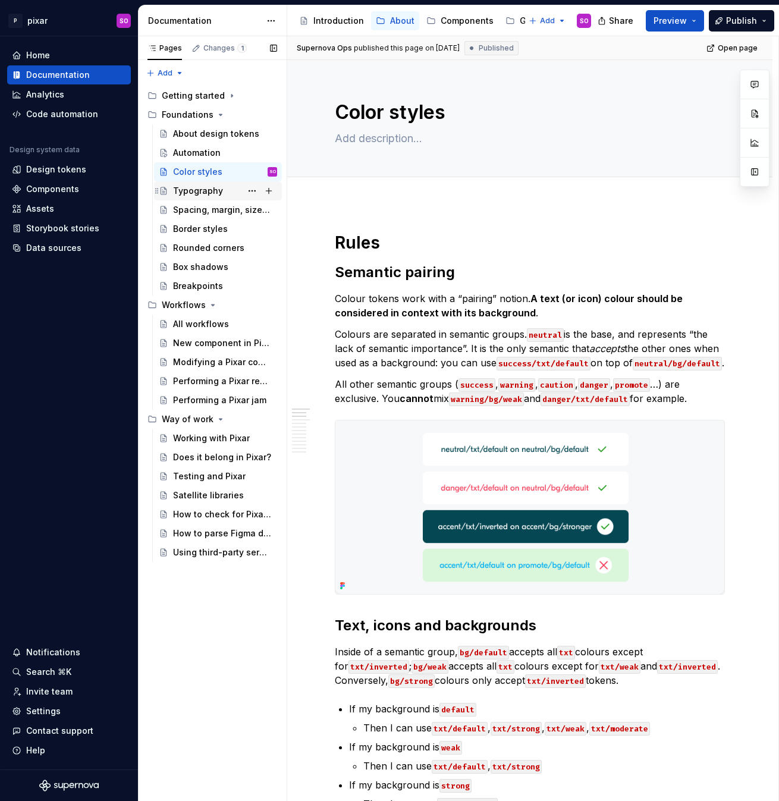
click at [196, 194] on div "Typography" at bounding box center [198, 191] width 50 height 12
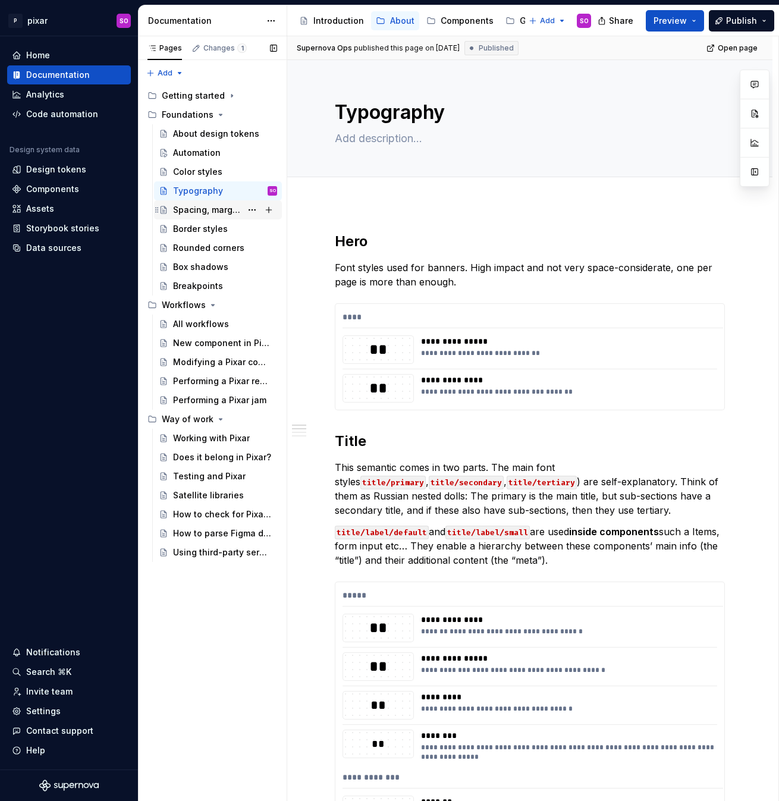
click at [197, 213] on div "Spacing, margin, sizes..." at bounding box center [207, 210] width 68 height 12
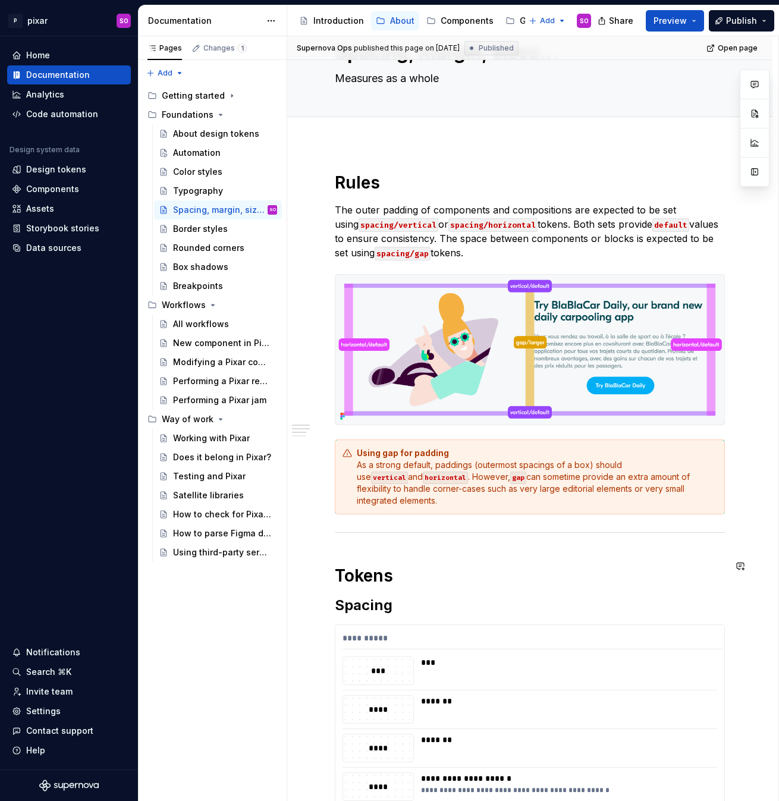
scroll to position [59, 0]
click at [206, 225] on div "Border styles" at bounding box center [200, 229] width 55 height 12
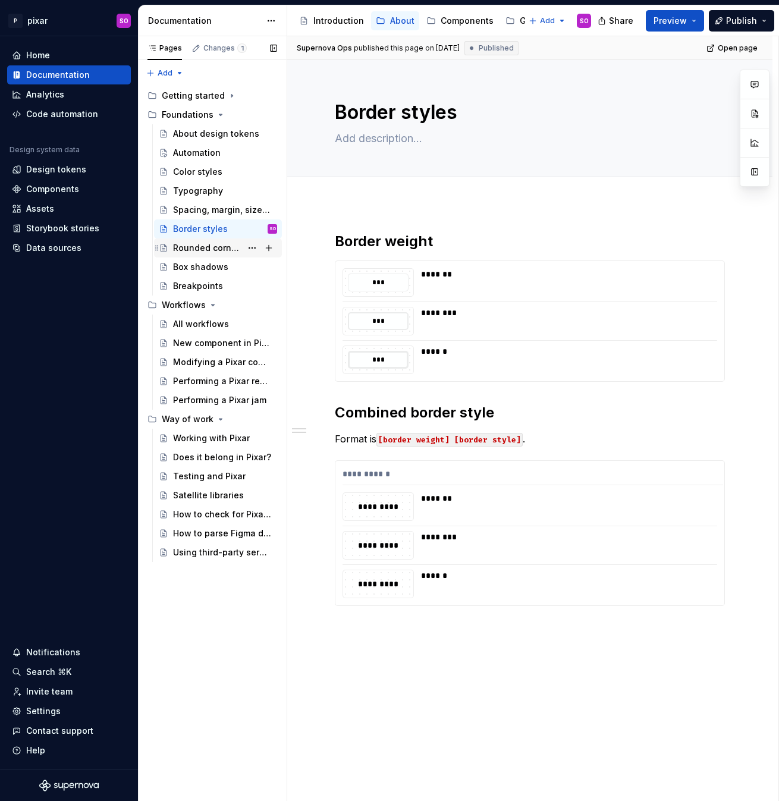
click at [210, 251] on div "Rounded corners" at bounding box center [207, 248] width 68 height 12
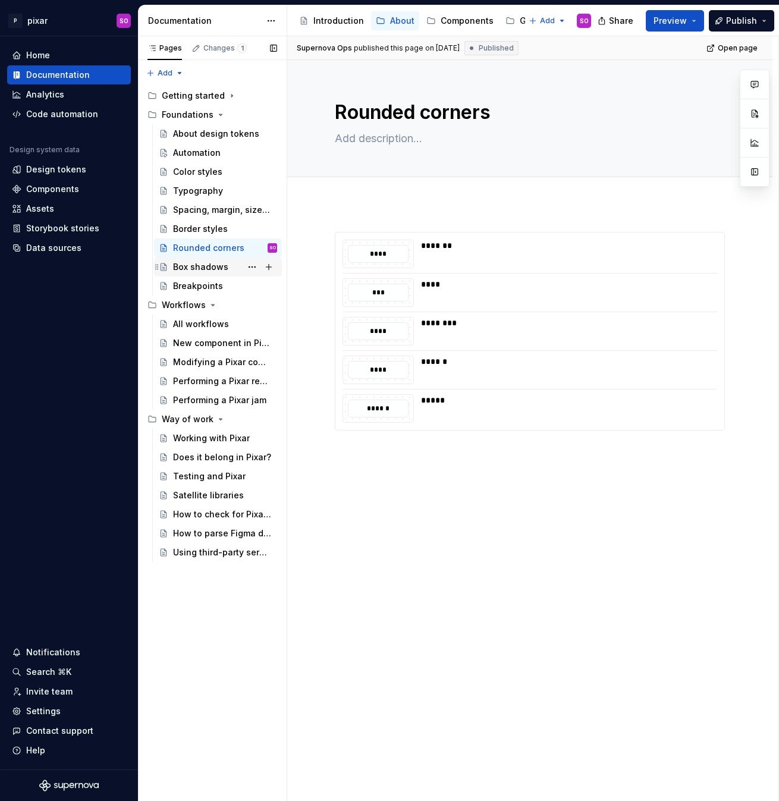
click at [212, 261] on div "Box shadows" at bounding box center [200, 267] width 55 height 12
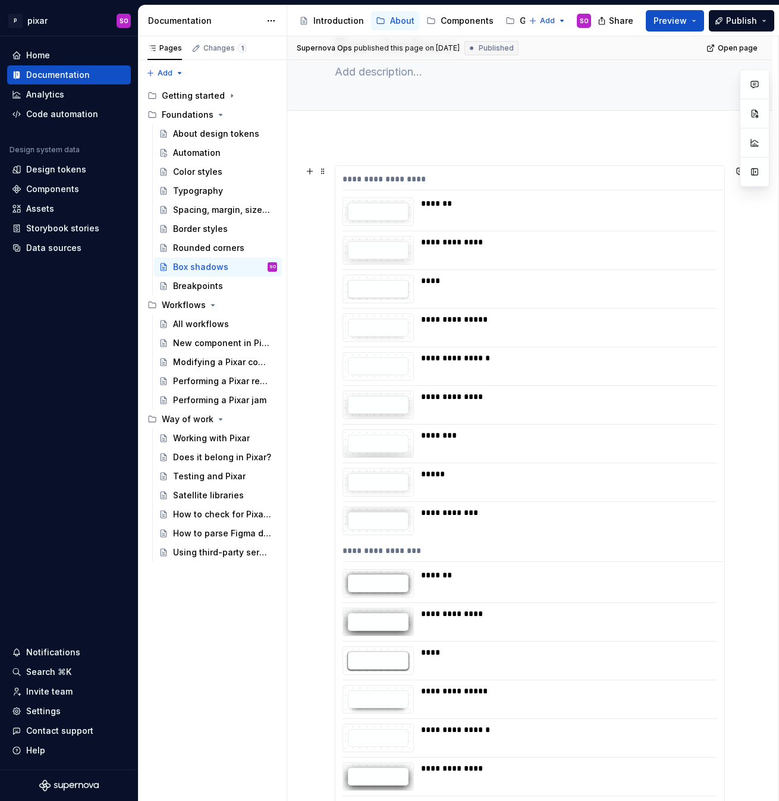
scroll to position [62, 0]
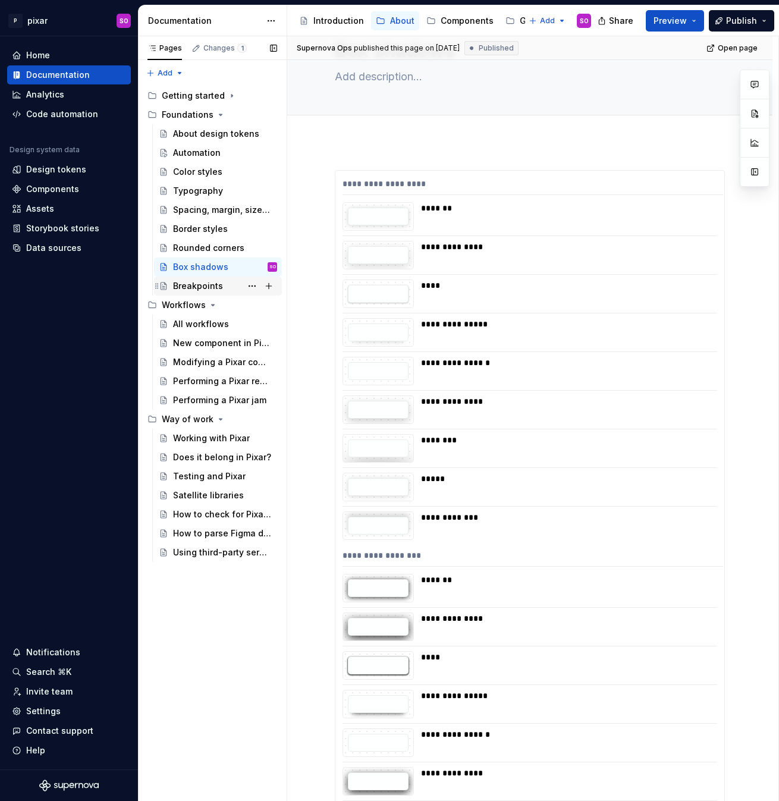
click at [212, 288] on div "Breakpoints" at bounding box center [198, 286] width 50 height 12
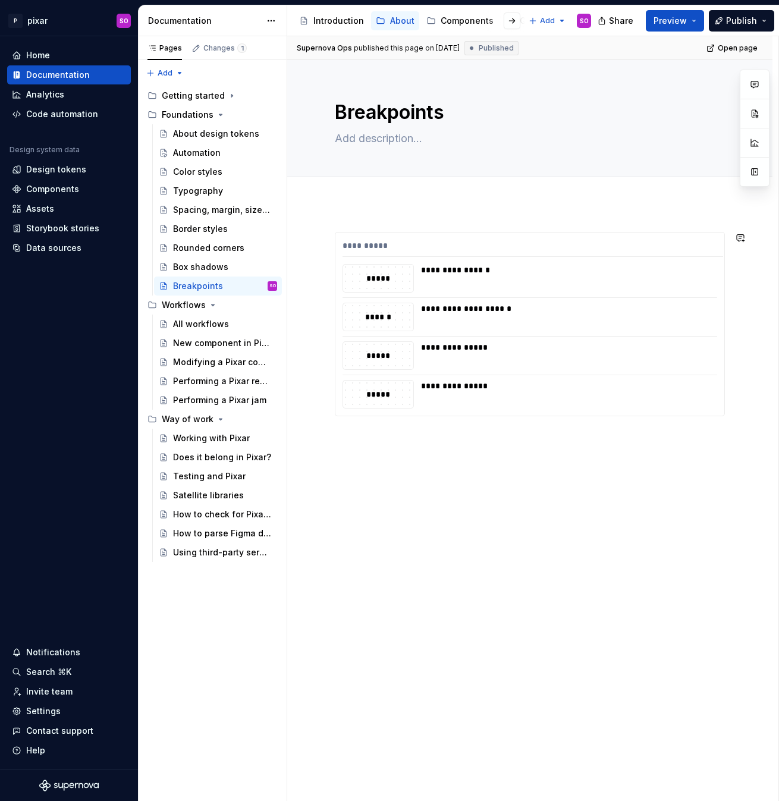
click at [412, 219] on div "**********" at bounding box center [529, 436] width 485 height 467
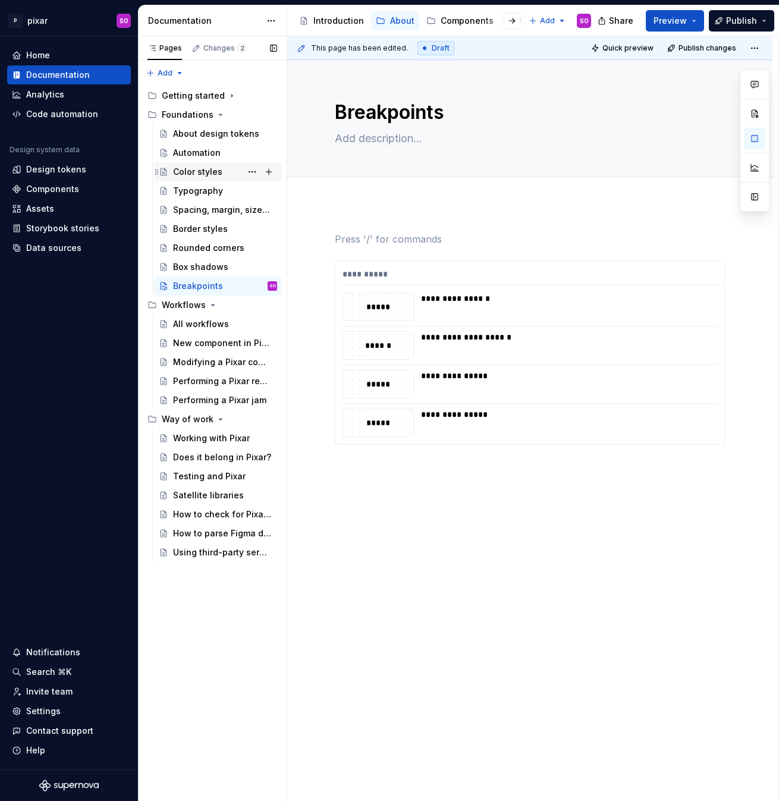
click at [198, 169] on div "Color styles" at bounding box center [197, 172] width 49 height 12
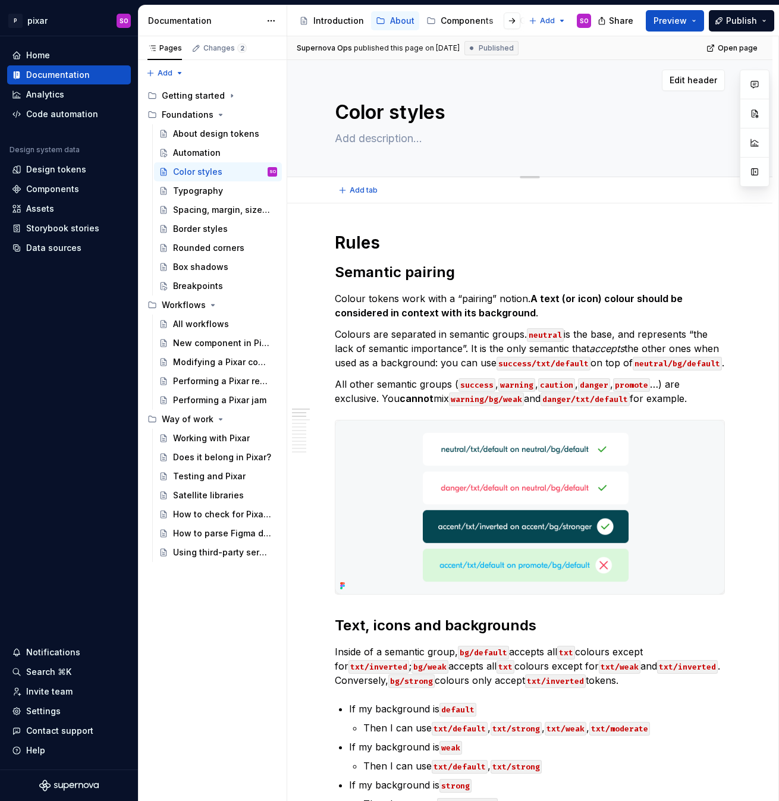
click at [405, 134] on textarea at bounding box center [527, 138] width 390 height 19
type textarea "*"
type textarea "T"
type textarea "*"
type textarea "Th"
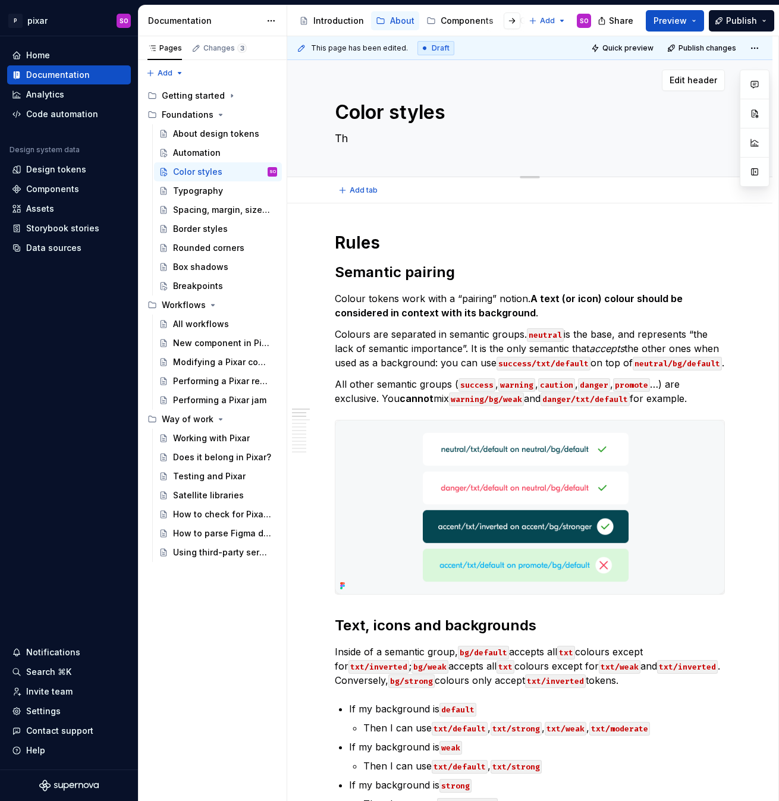
type textarea "*"
type textarea "The"
type textarea "*"
type textarea "T"
type textarea "*"
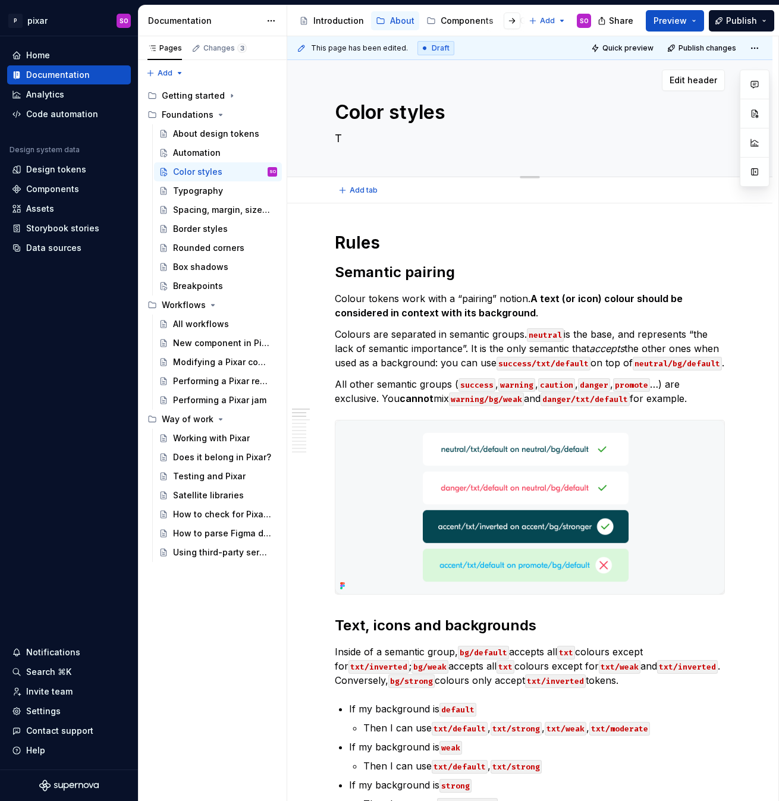
type textarea "Th"
type textarea "*"
type textarea "The"
type textarea "*"
type textarea "The"
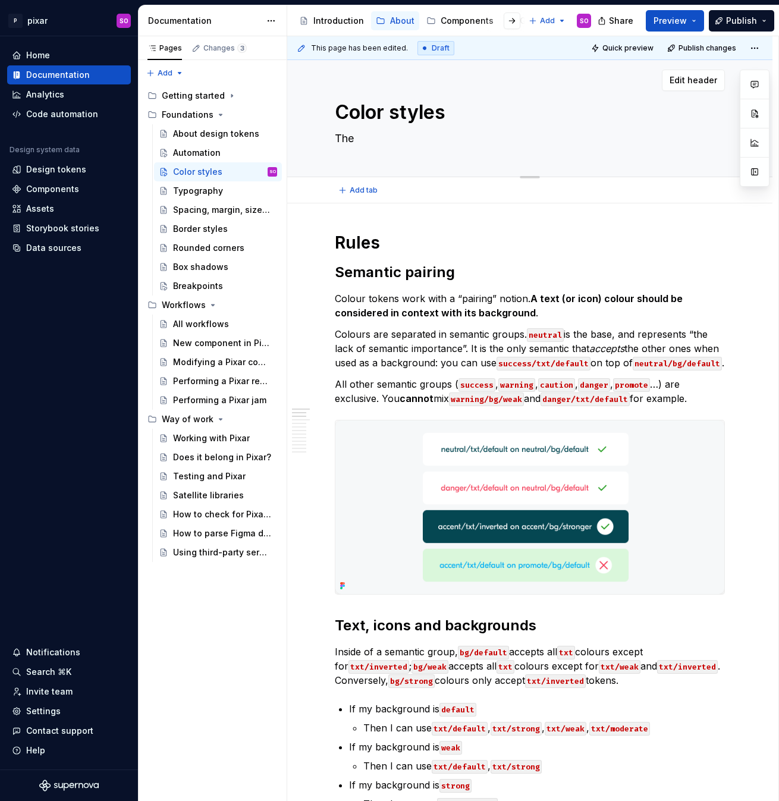
type textarea "*"
type textarea "The o"
type textarea "*"
type textarea "The on"
type textarea "*"
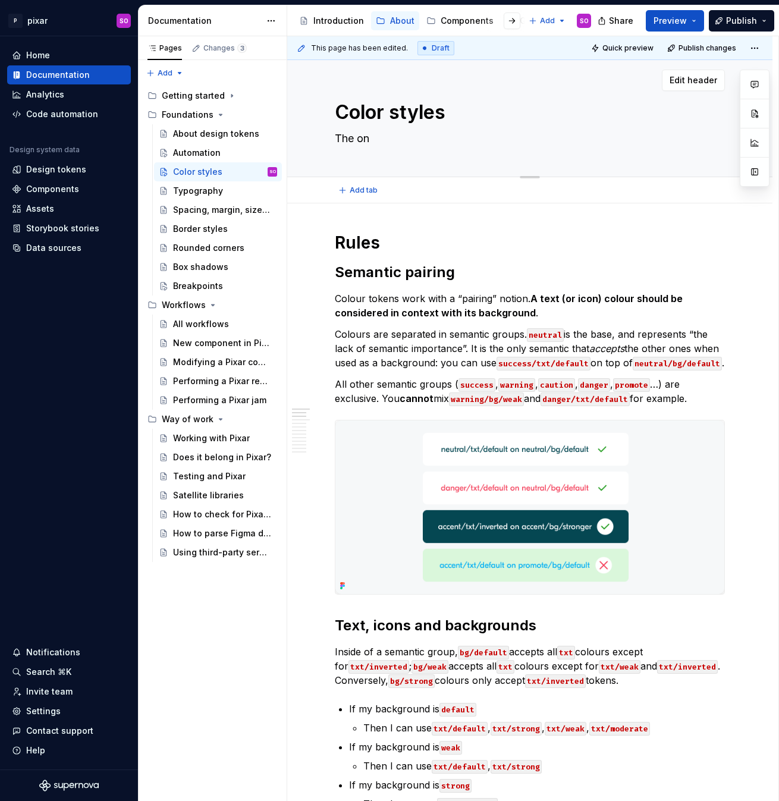
type textarea "The onl"
type textarea "*"
type textarea "The only"
type textarea "*"
type textarea "The only"
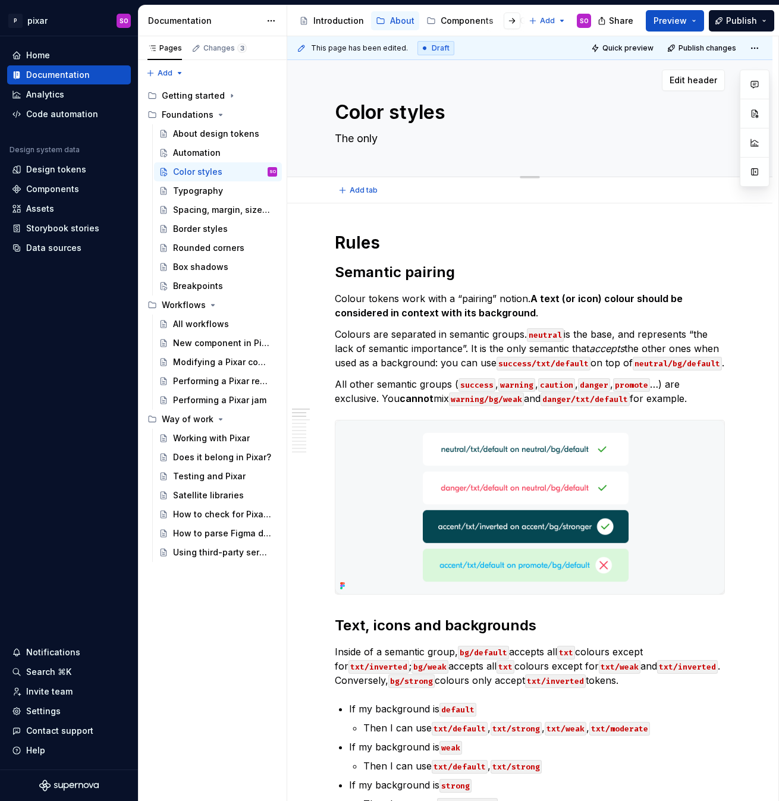
type textarea "*"
type textarea "The only c"
type textarea "*"
type textarea "The only co"
type textarea "*"
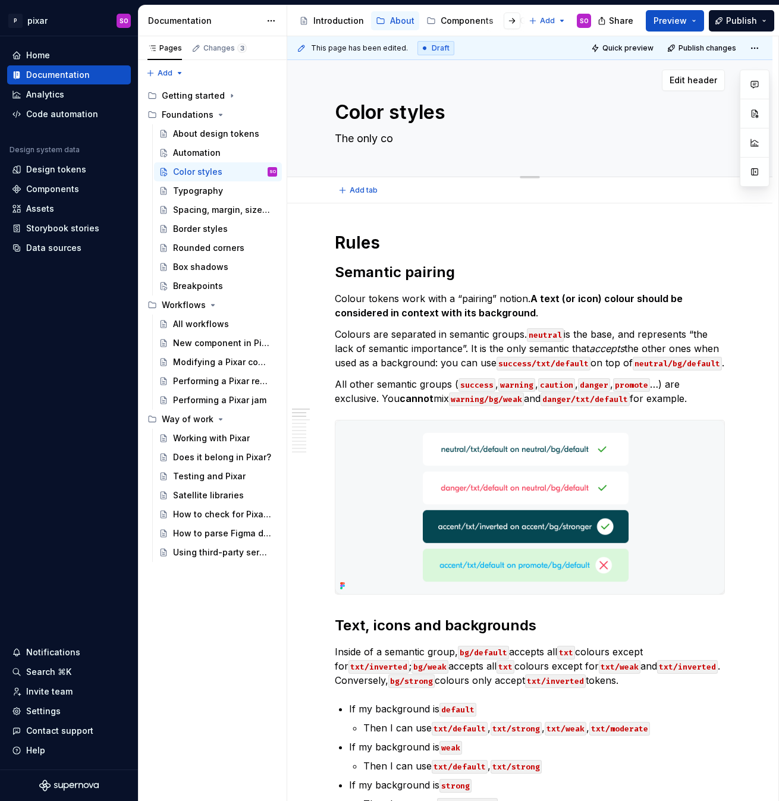
type textarea "The only col"
type textarea "*"
type textarea "The only colo"
type textarea "*"
type textarea "The only colou"
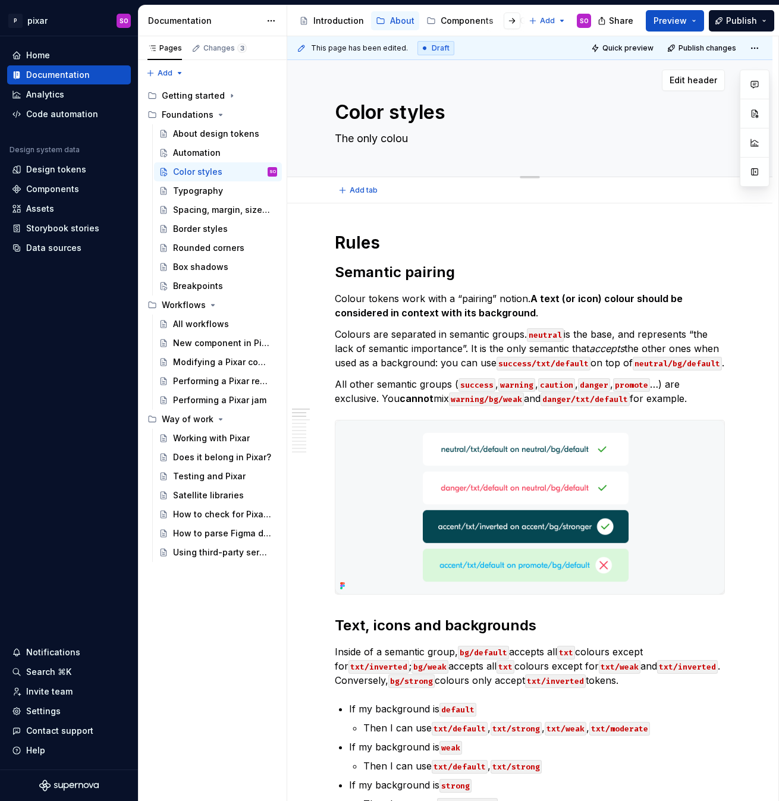
type textarea "*"
type textarea "The only colour"
type textarea "*"
type textarea "The only colours"
type textarea "*"
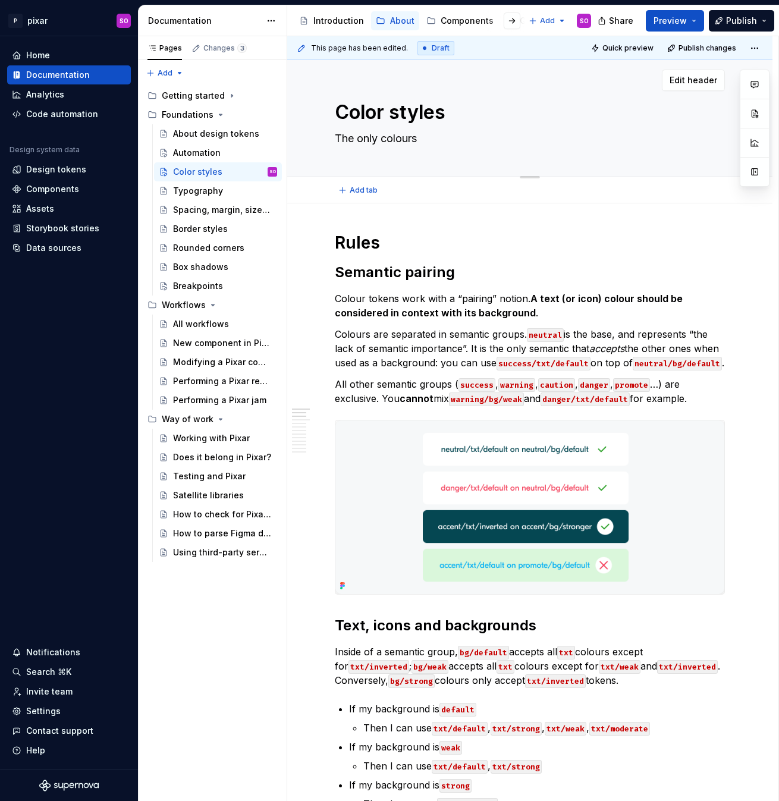
type textarea "The only colours"
type textarea "*"
type textarea "The only colours w"
type textarea "*"
type textarea "The only colours we"
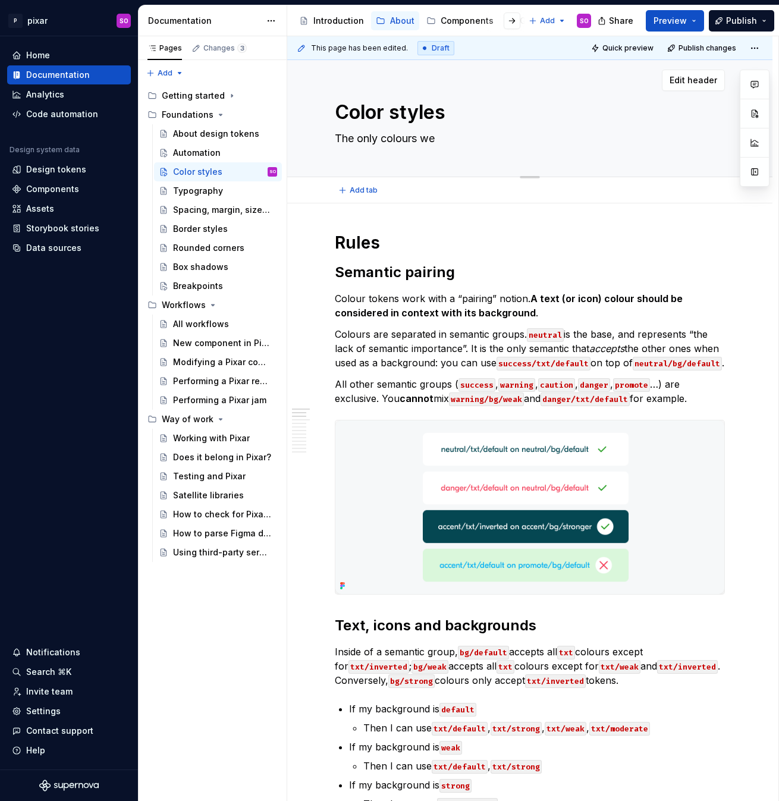
type textarea "*"
type textarea "The only colours we c"
type textarea "*"
type textarea "The only colours we ca"
type textarea "*"
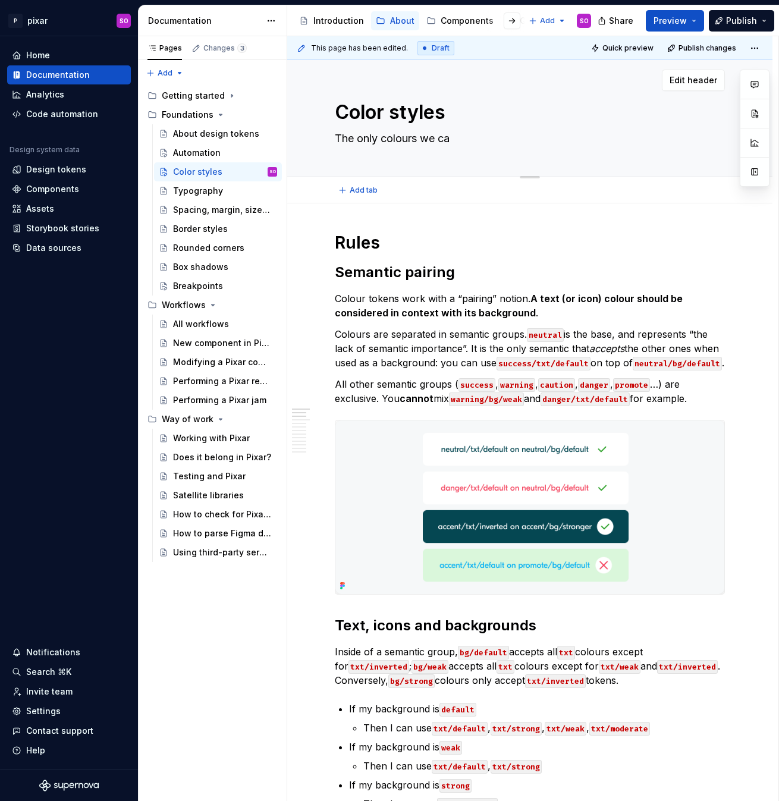
type textarea "The only colours we ca"
type textarea "*"
type textarea "The only colours we ca"
type textarea "*"
type textarea "The only colours we can"
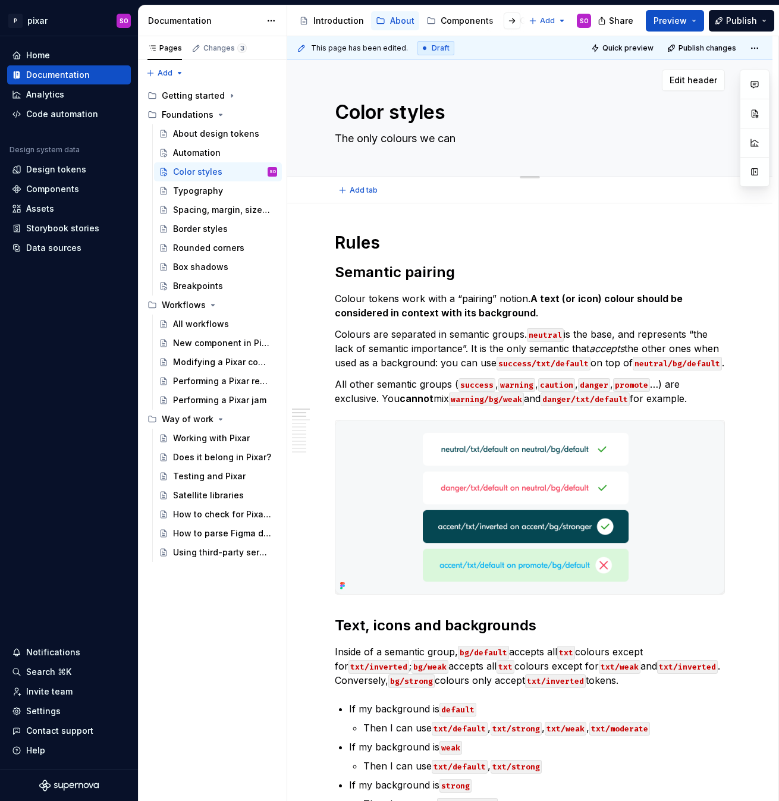
type textarea "*"
type textarea "The only colours we can"
type textarea "*"
type textarea "The only colours we can u"
type textarea "*"
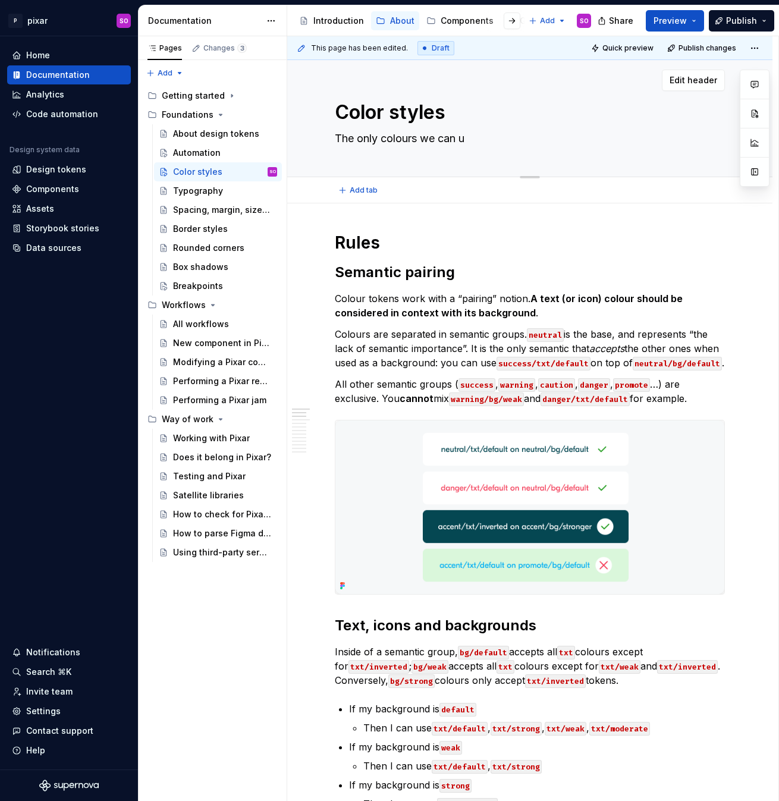
type textarea "The only colours we can us"
type textarea "*"
type textarea "The only colours we can use"
type textarea "*"
type textarea "The only colours we can use i"
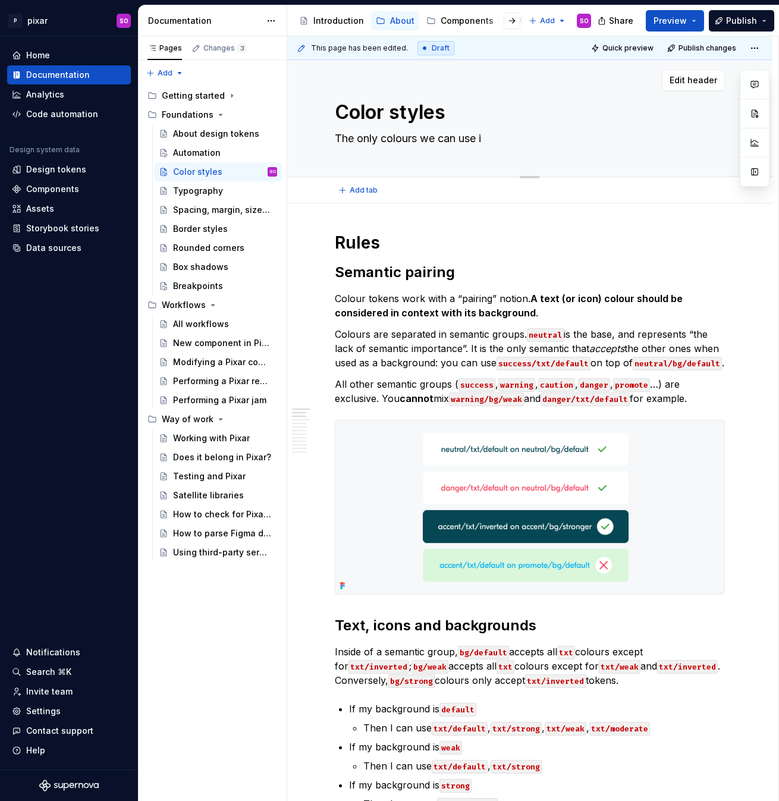
type textarea "*"
type textarea "The only colours we can use in"
type textarea "*"
type textarea "The only colours we can use in"
type textarea "*"
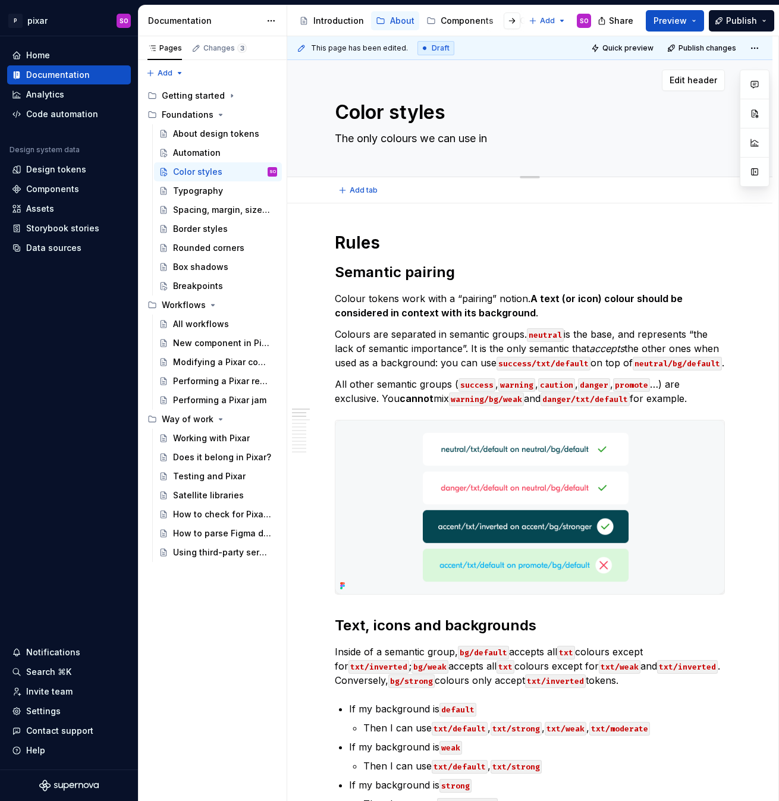
type textarea "The only colours we can use in t"
type textarea "*"
type textarea "The only colours we can use in th"
type textarea "*"
type textarea "The only colours we can use in the"
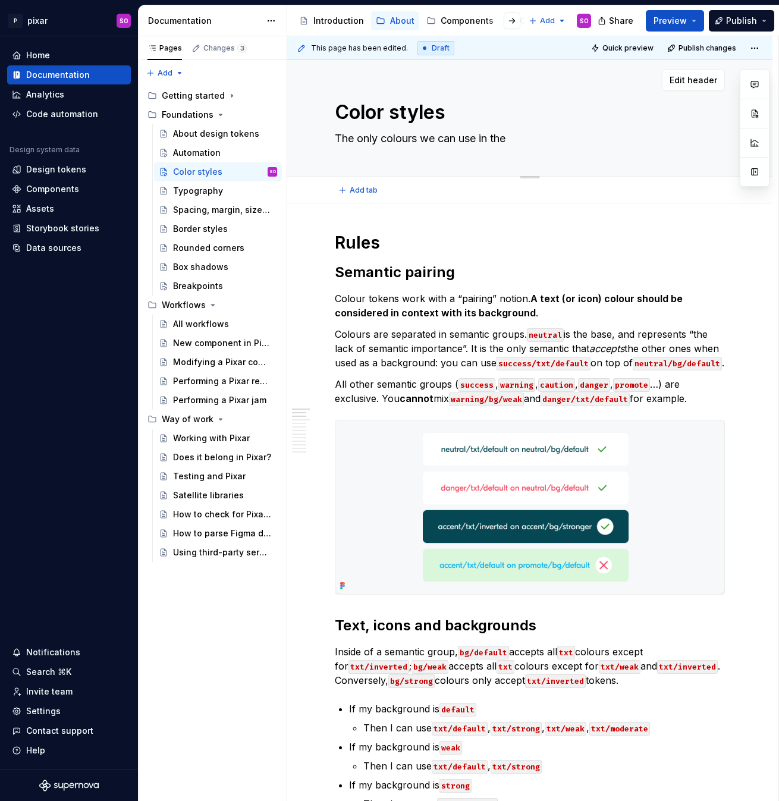
type textarea "*"
type textarea "The only colours we can use in the"
type textarea "*"
type textarea "The only colours we can use in the p"
type textarea "*"
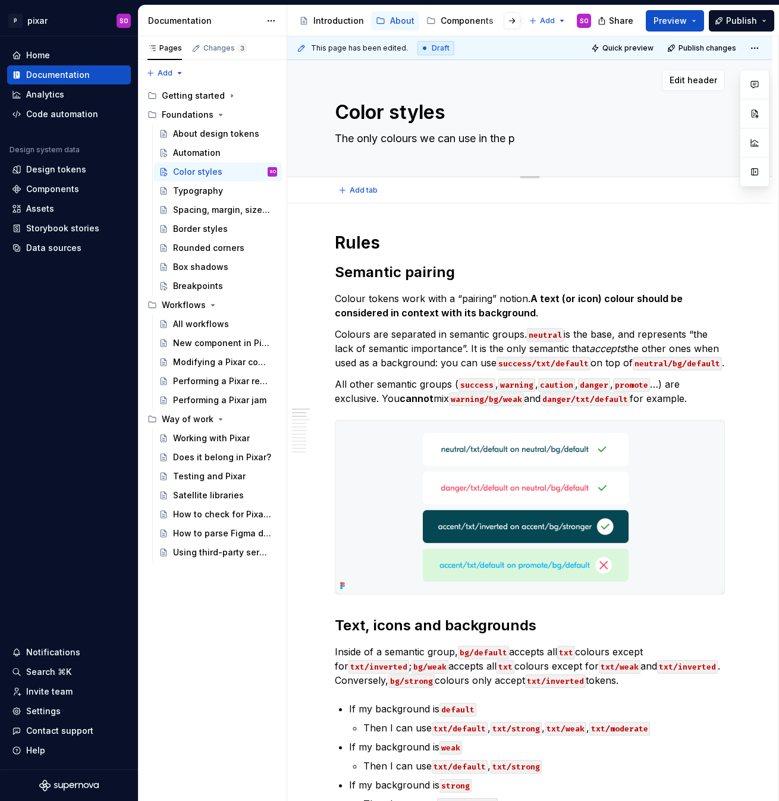
type textarea "The only colours we can use in the pr"
type textarea "*"
type textarea "The only colours we can use in the pro"
type textarea "*"
type textarea "The only colours we can use in the prod"
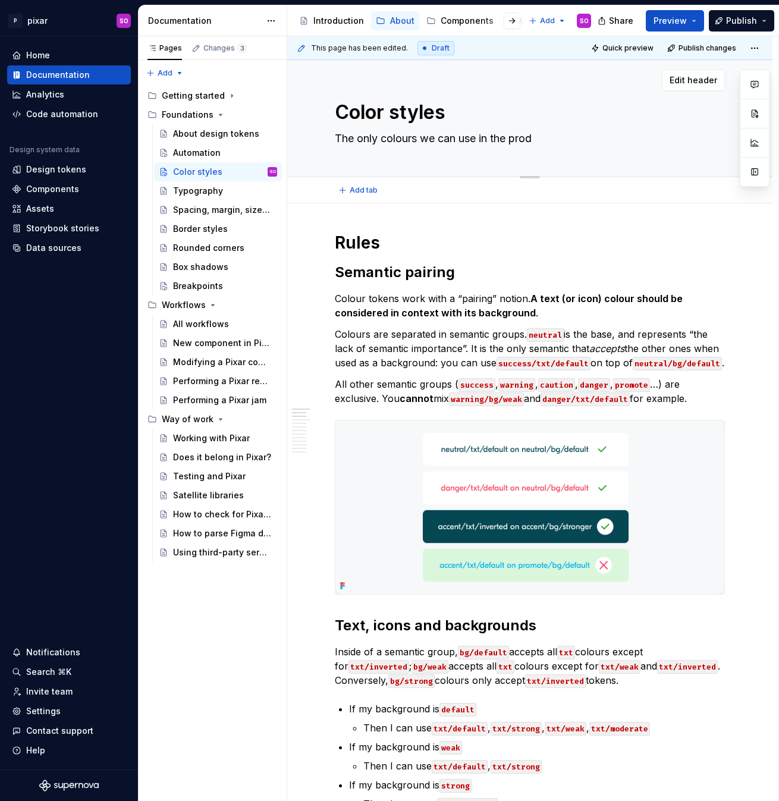
type textarea "*"
type textarea "The only colours we can use in the prodc"
type textarea "*"
type textarea "The only colours we can use in the prodcy"
type textarea "*"
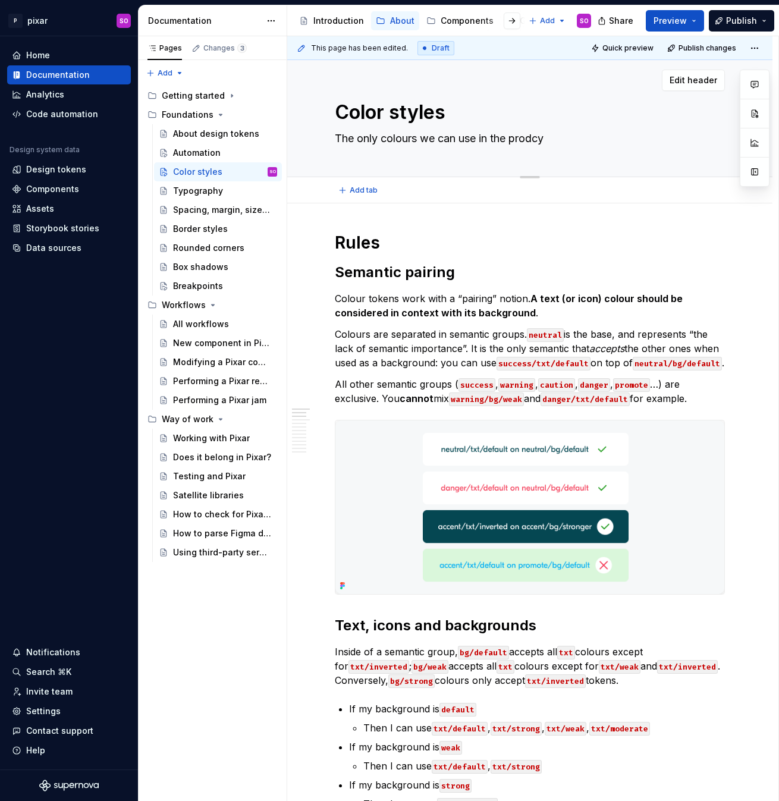
type textarea "The only colours we can use in the prodc"
type textarea "*"
type textarea "The only colours we can use in the prod"
type textarea "*"
type textarea "The only colours we can use in the pro"
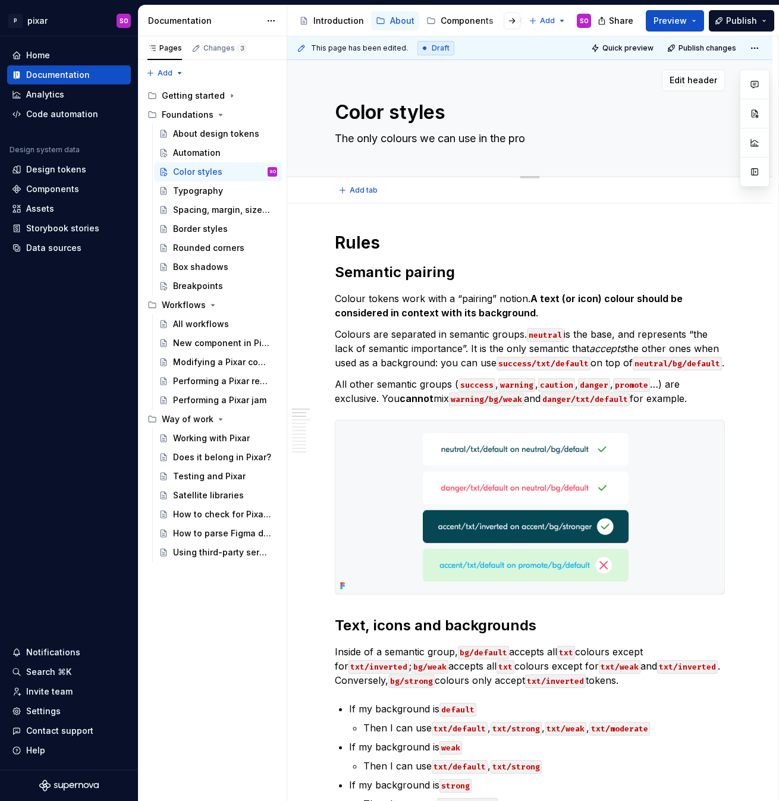
type textarea "*"
type textarea "The only colours we can use in the prod"
type textarea "*"
type textarea "The only colours we can use in the [PERSON_NAME]"
type textarea "*"
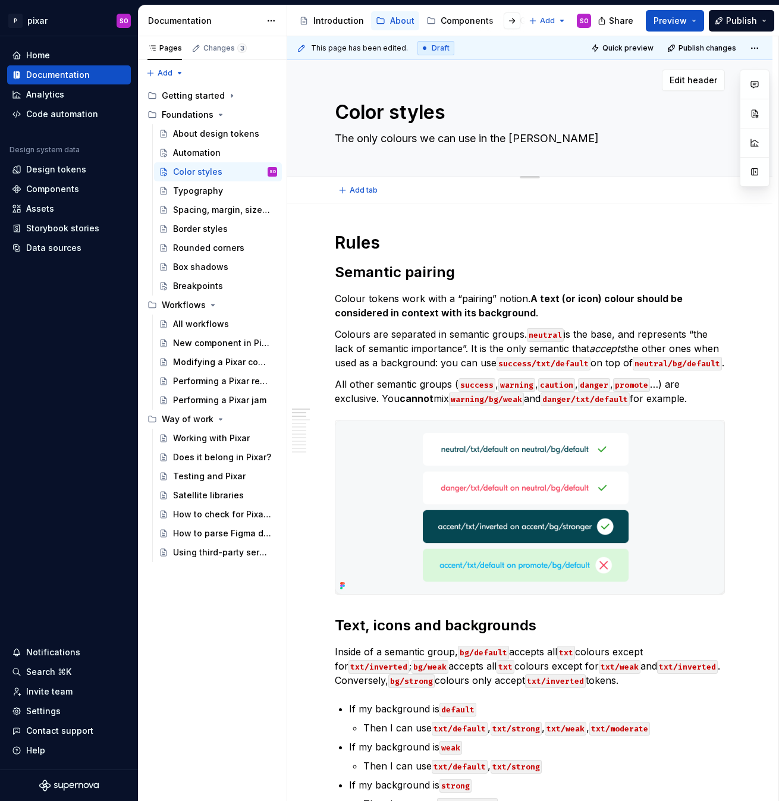
type textarea "The only colours we can use in the prod"
type textarea "*"
type textarea "The only colours we can use in the produc"
type textarea "*"
type textarea "The only colours we can use in the product"
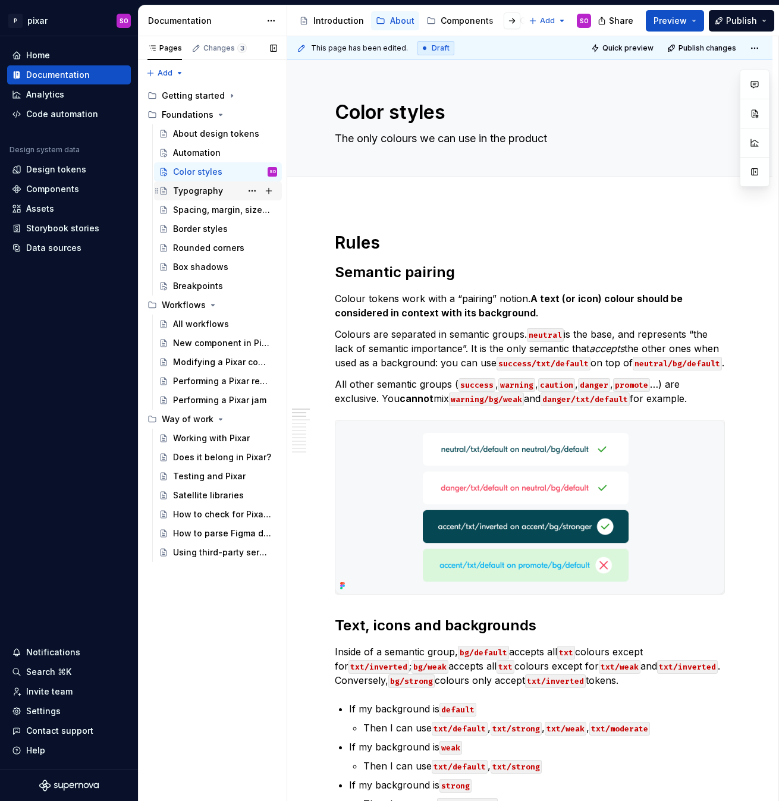
type textarea "*"
type textarea "The only colours we can use in the product"
click at [206, 193] on div "Typography" at bounding box center [198, 191] width 50 height 12
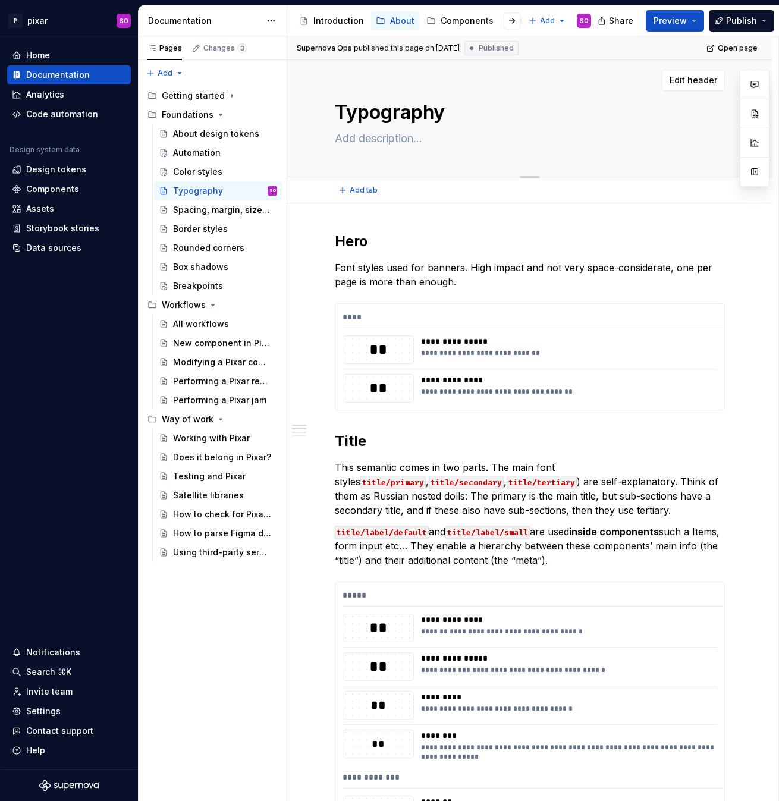
click at [417, 136] on textarea at bounding box center [527, 138] width 390 height 19
type textarea "*"
type textarea "T"
type textarea "*"
type textarea "Th"
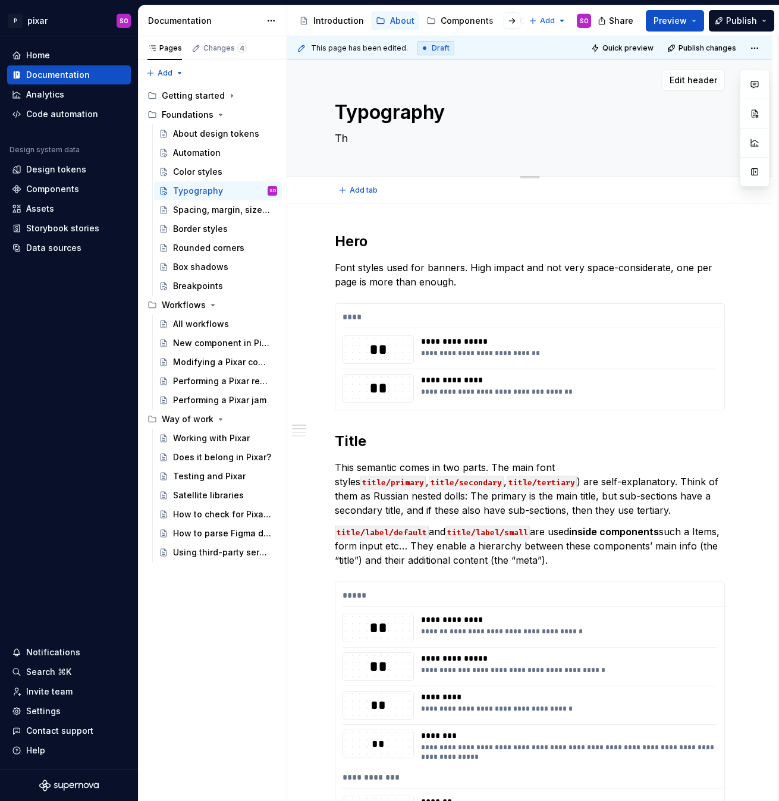
type textarea "*"
type textarea "The"
type textarea "*"
type textarea "The o"
type textarea "*"
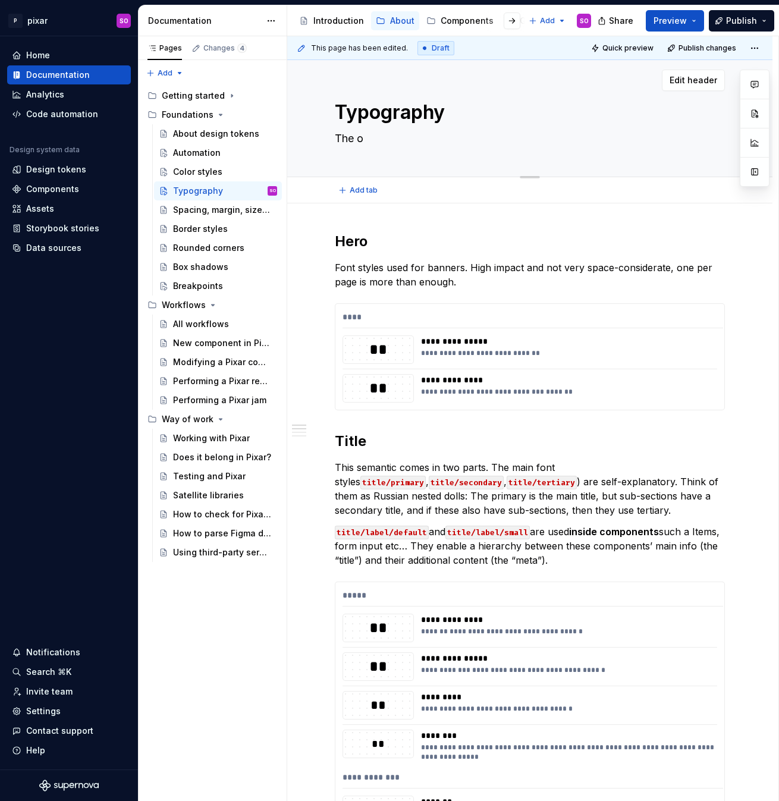
type textarea "The on"
type textarea "*"
type textarea "The onl"
type textarea "*"
type textarea "The only"
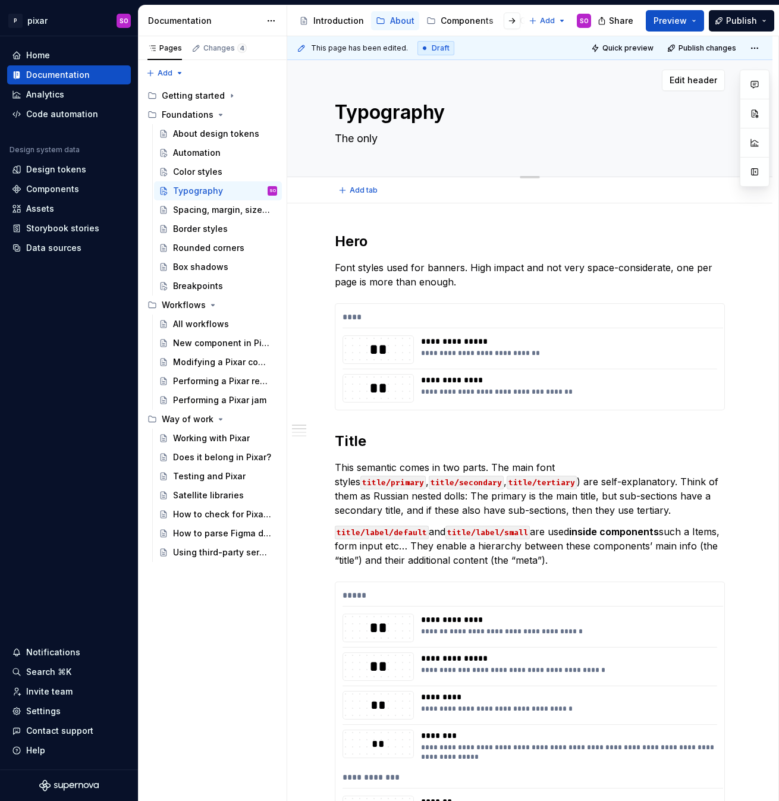
type textarea "*"
type textarea "The only"
type textarea "*"
type textarea "The only f"
type textarea "*"
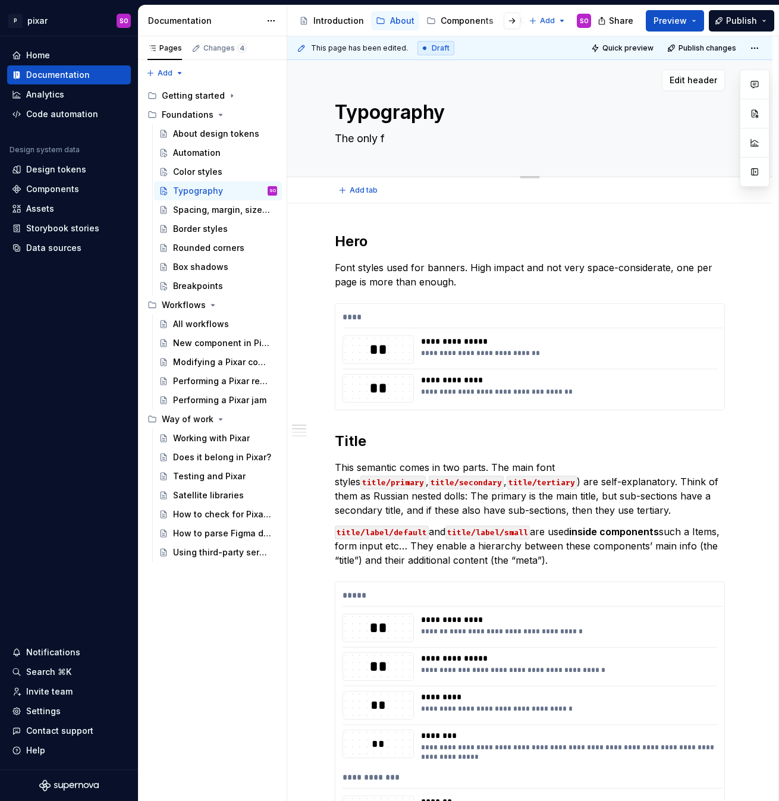
type textarea "The only fo"
type textarea "*"
type textarea "The only font"
type textarea "*"
type textarea "The only font s"
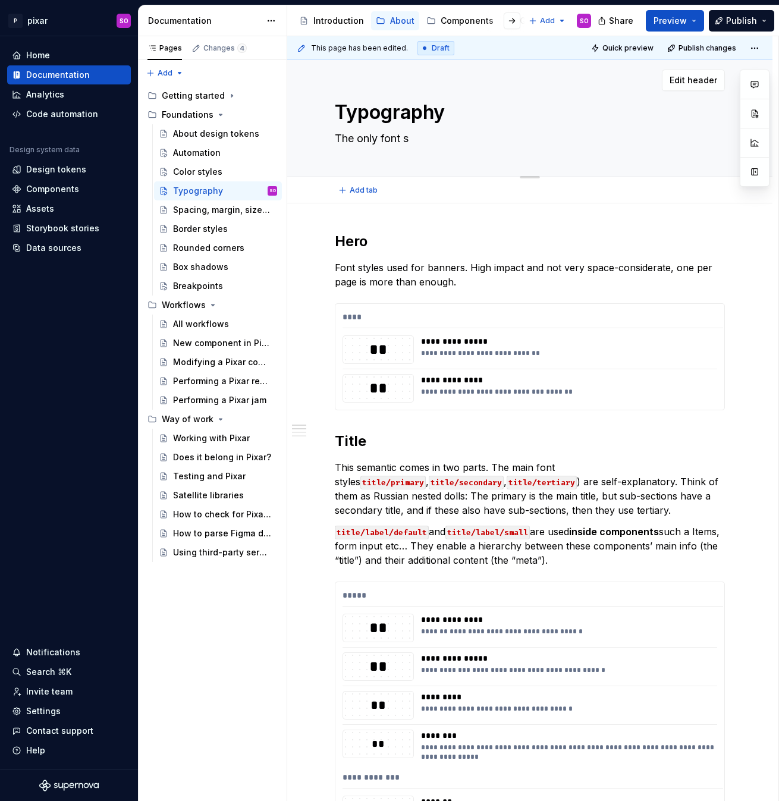
type textarea "*"
type textarea "The only font st"
type textarea "*"
type textarea "The only font sty"
type textarea "*"
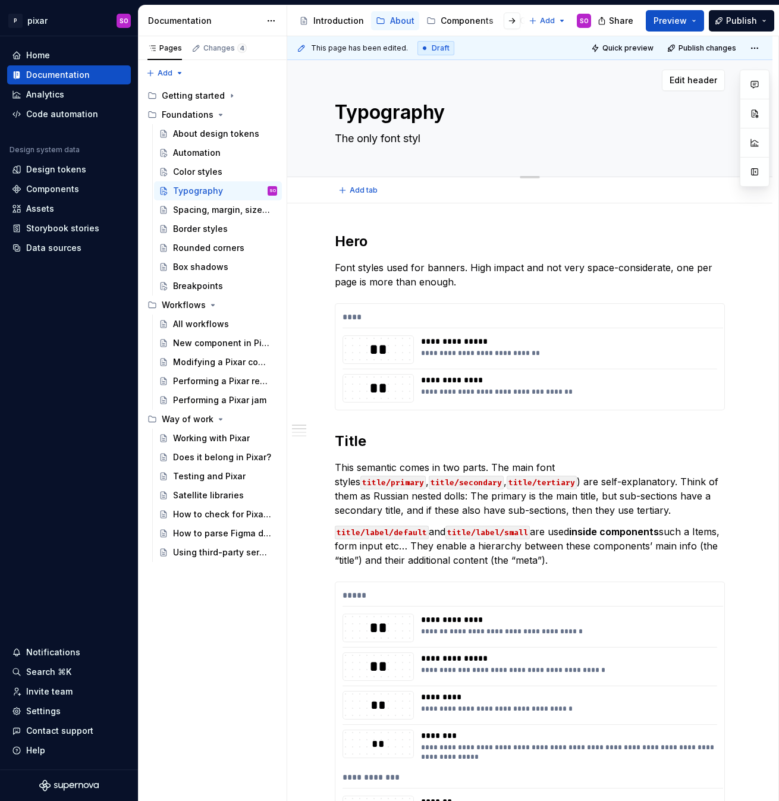
type textarea "The only font style"
type textarea "*"
type textarea "The only font styles"
type textarea "*"
type textarea "The only font styles"
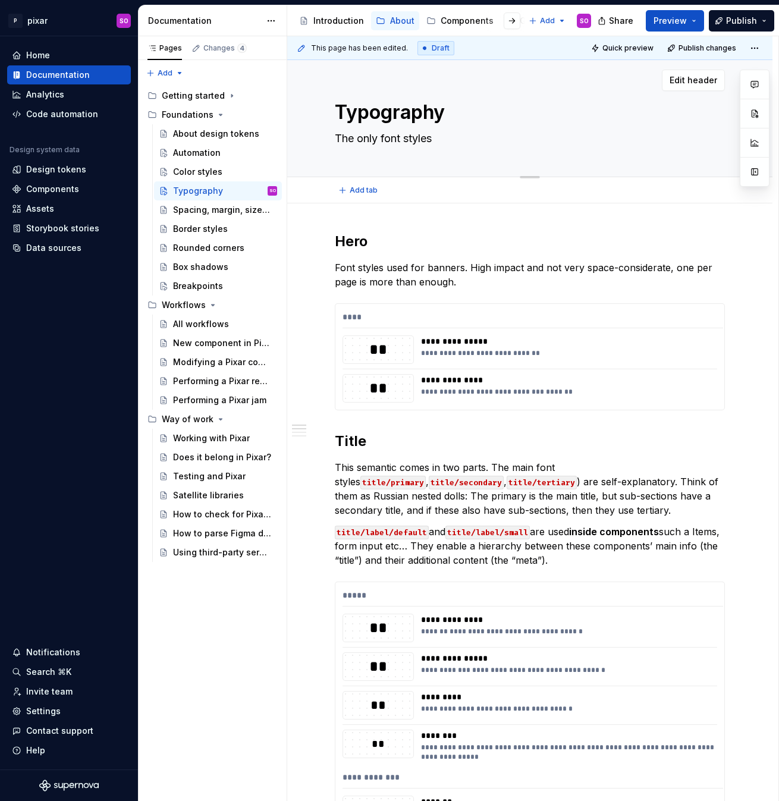
type textarea "*"
type textarea "The only font styles w"
type textarea "*"
type textarea "The only font styles we"
type textarea "*"
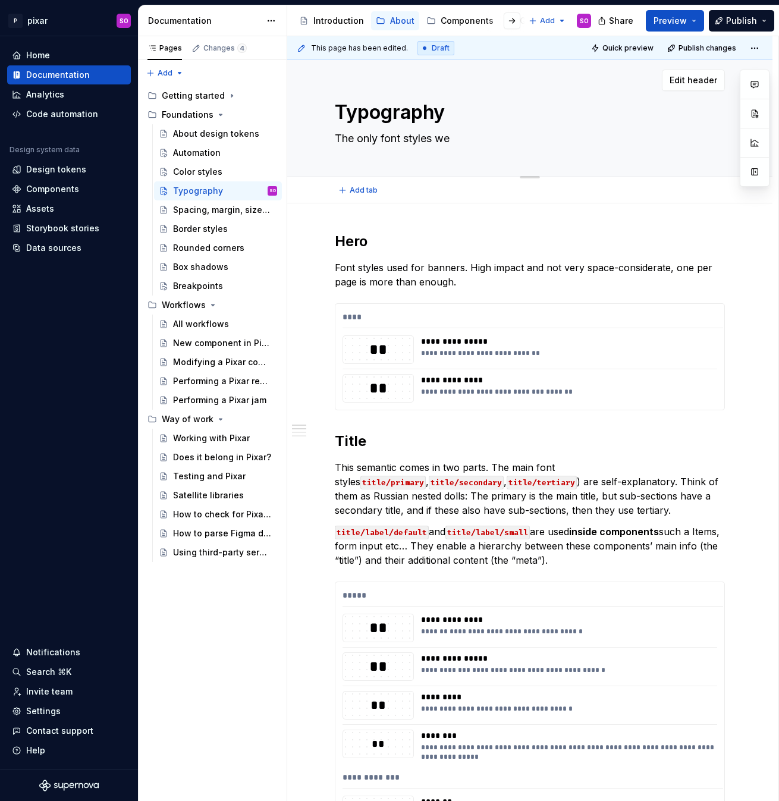
type textarea "The only font styles we"
type textarea "*"
type textarea "The only font styles we c"
type textarea "*"
type textarea "The only font styles we can"
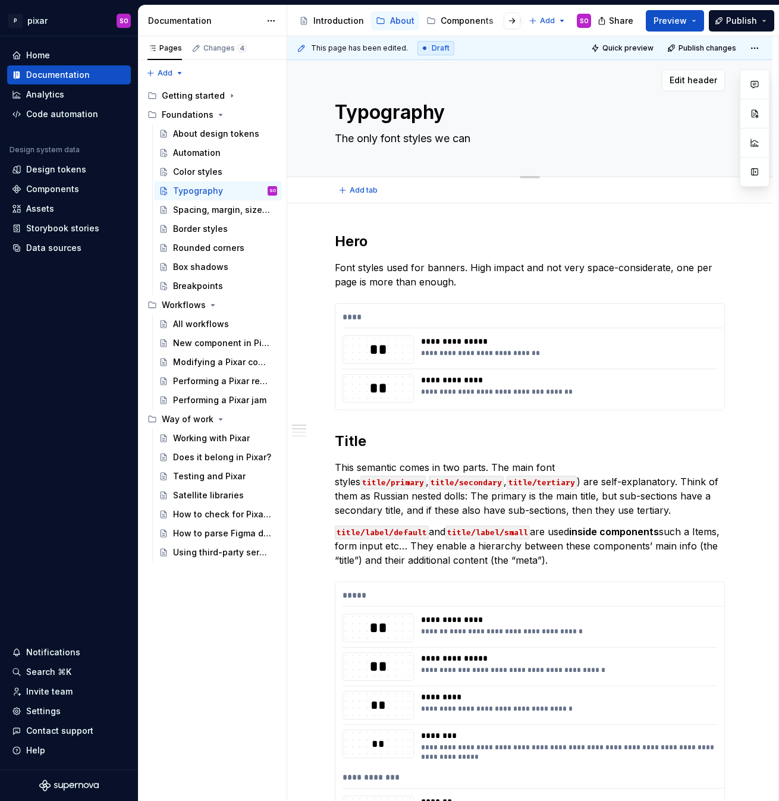
type textarea "*"
type textarea "The only font styles we can"
type textarea "*"
type textarea "The only font styles we can u"
type textarea "*"
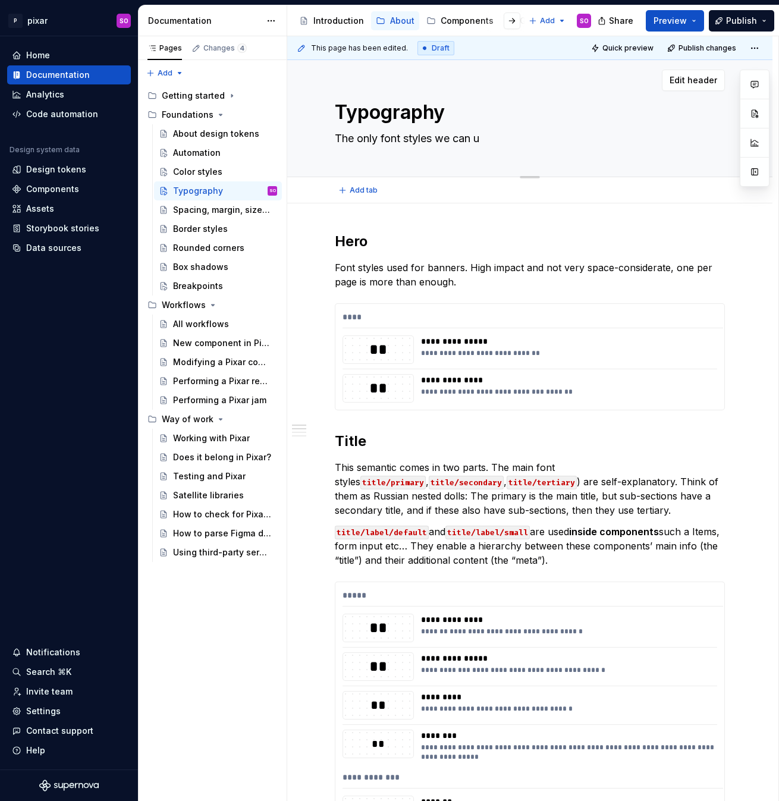
type textarea "The only font styles we can us"
type textarea "*"
type textarea "The only font styles we can use"
type textarea "*"
type textarea "The only font styles we can use"
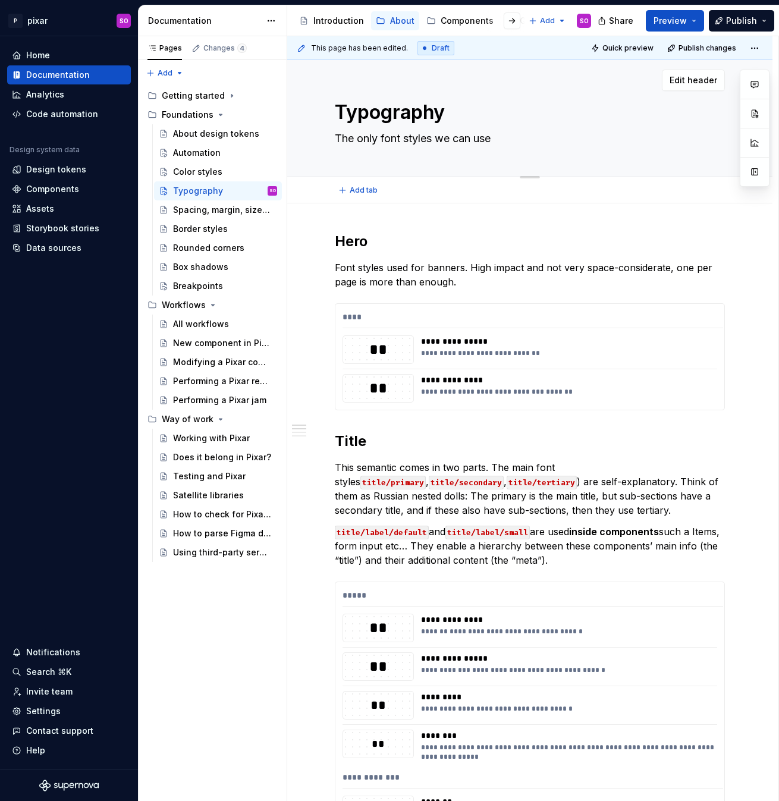
type textarea "*"
type textarea "The only font styles we can use in"
type textarea "*"
type textarea "The only font styles we can use in"
type textarea "*"
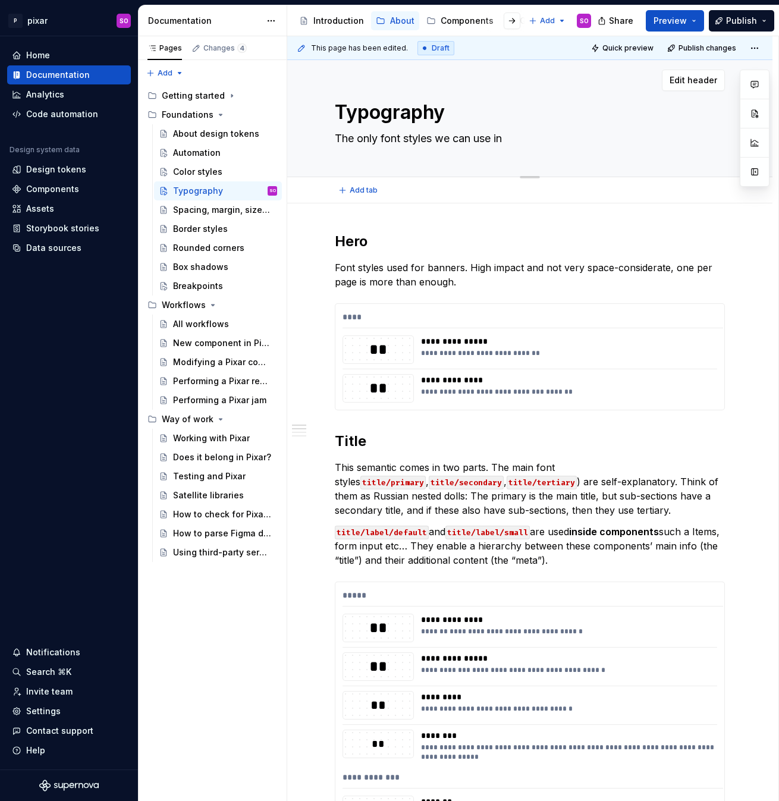
type textarea "The only font styles we can use in t"
type textarea "*"
type textarea "The only font styles we can use in th"
type textarea "*"
type textarea "The only font styles we can use in the"
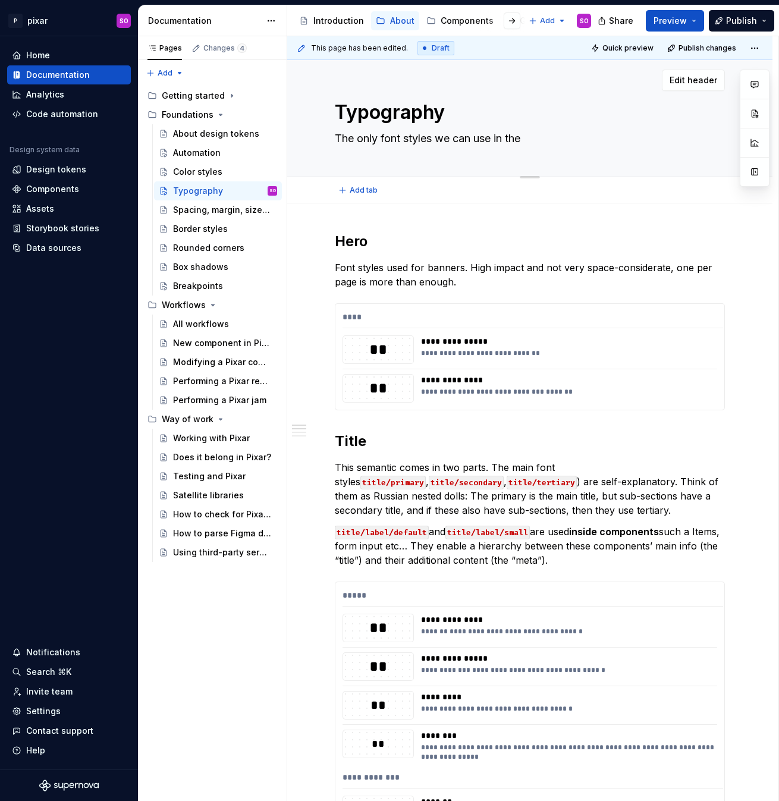
type textarea "*"
type textarea "The only font styles we can use in the"
type textarea "*"
type textarea "The only font styles we can use in the p"
type textarea "*"
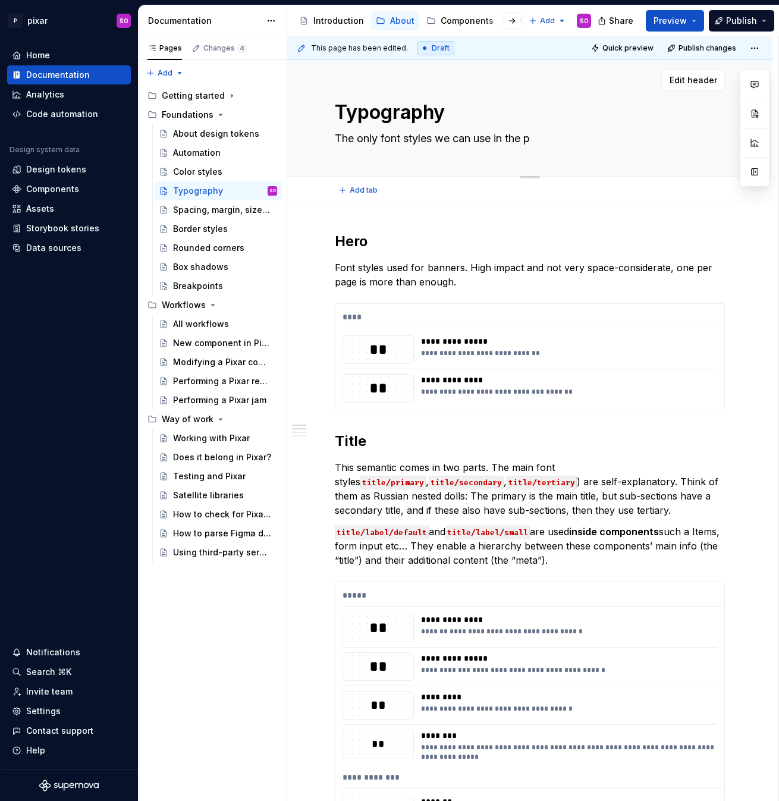
type textarea "The only font styles we can use in the pr"
type textarea "*"
type textarea "The only font styles we can use in the pro"
type textarea "*"
type textarea "The only font styles we can use in the prod"
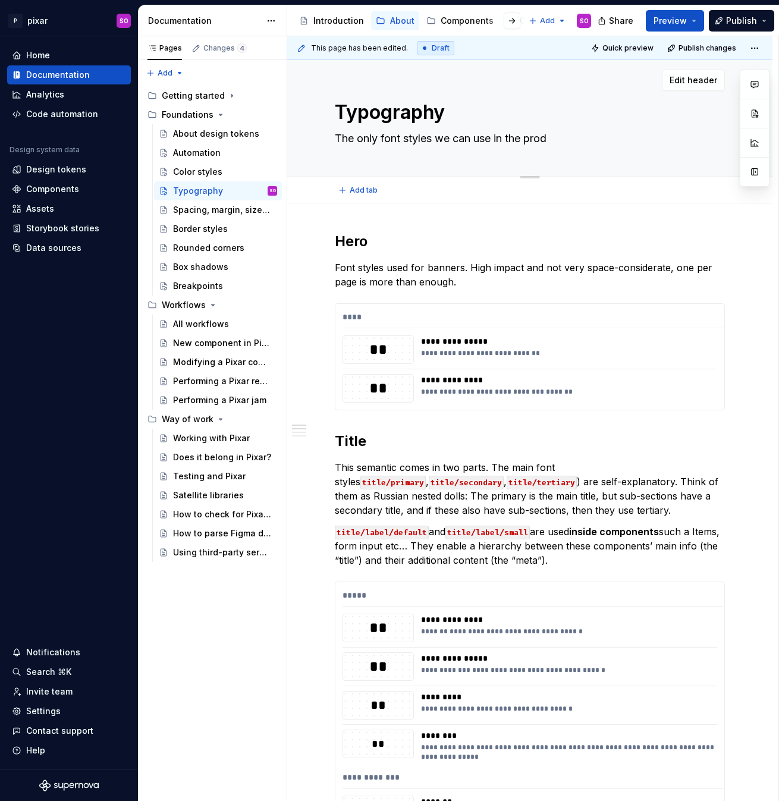
type textarea "*"
type textarea "The only font styles we can use in the produ"
type textarea "*"
type textarea "The only font styles we can use in the produt"
type textarea "*"
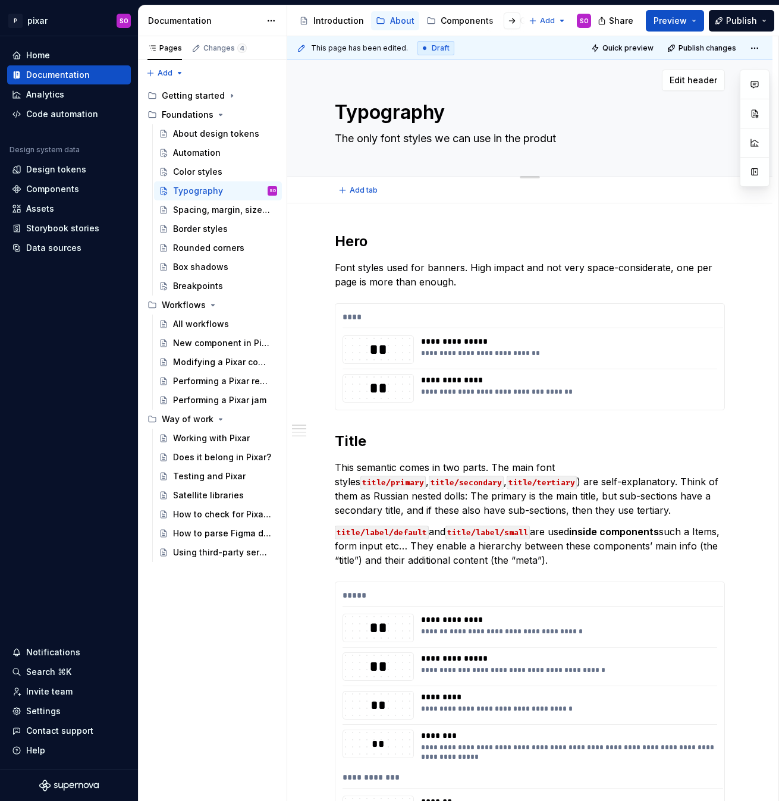
type textarea "The only font styles we can use in the product"
type textarea "*"
type textarea "The only font styles we can use in the product"
click at [226, 208] on div "Spacing, margin, sizes..." at bounding box center [207, 210] width 68 height 12
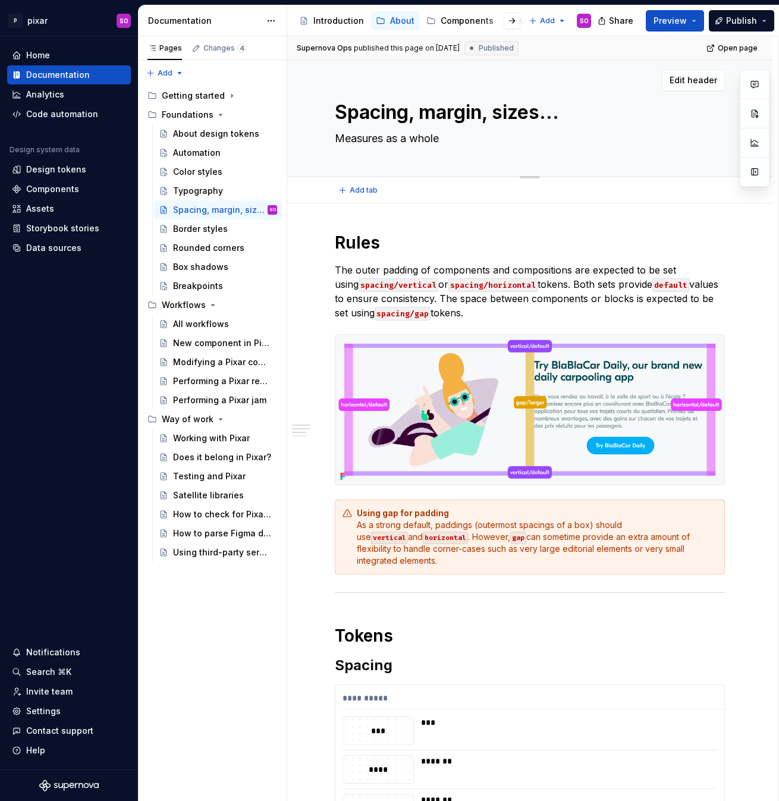
click at [418, 139] on textarea "Measures as a whole" at bounding box center [527, 138] width 390 height 19
click at [446, 140] on textarea "Measures as a whole" at bounding box center [527, 138] width 390 height 19
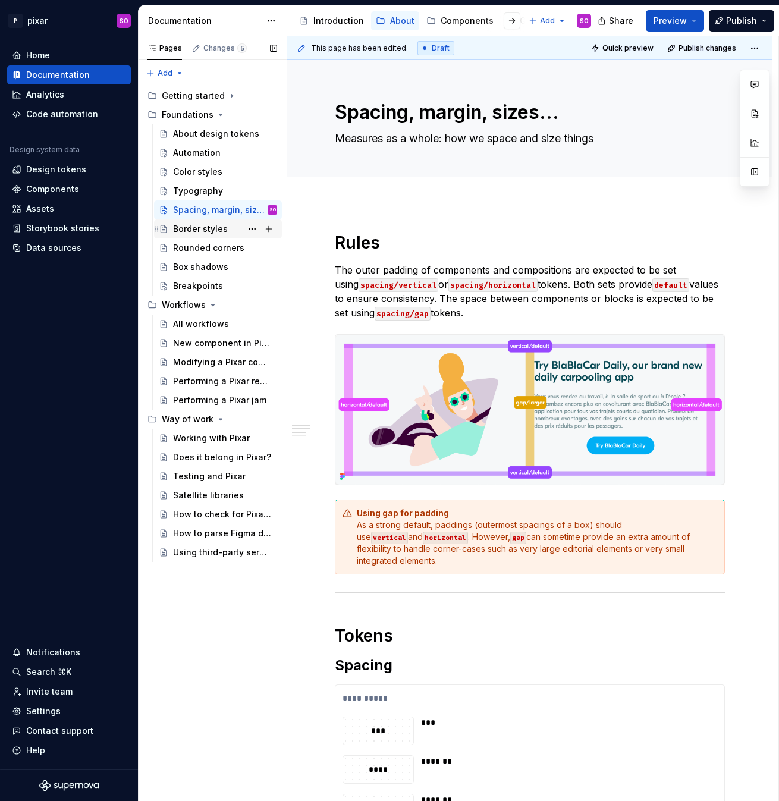
click at [203, 233] on div "Border styles" at bounding box center [200, 229] width 55 height 12
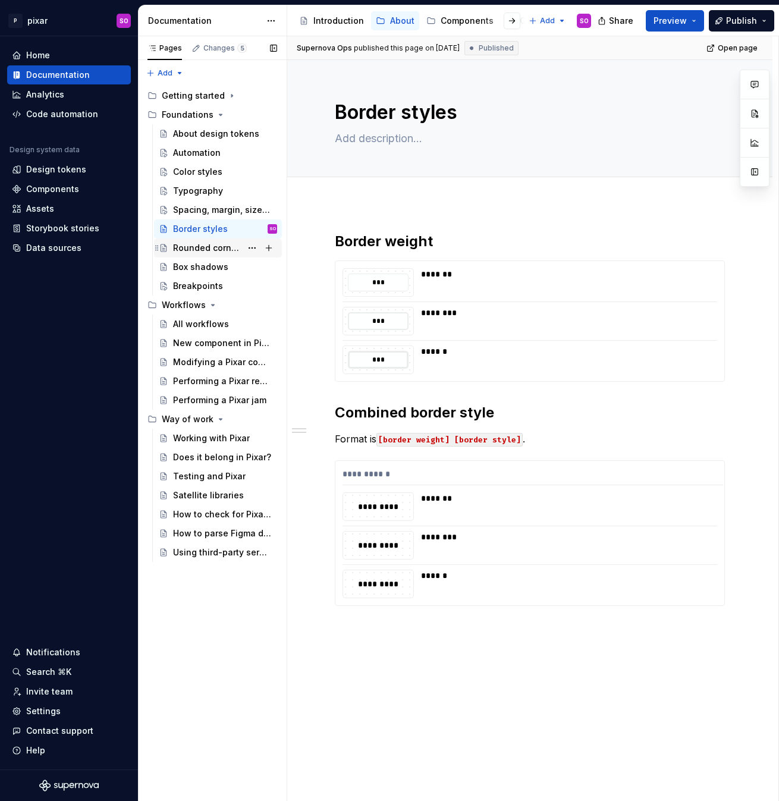
click at [213, 238] on div "Rounded corners" at bounding box center [218, 247] width 128 height 19
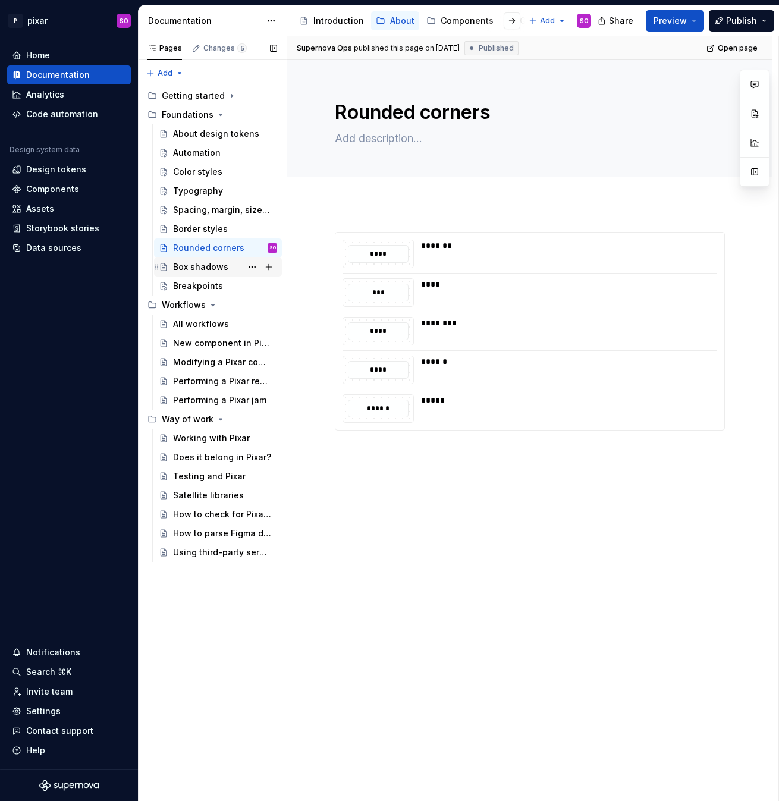
click at [193, 259] on div "Box shadows" at bounding box center [225, 267] width 104 height 17
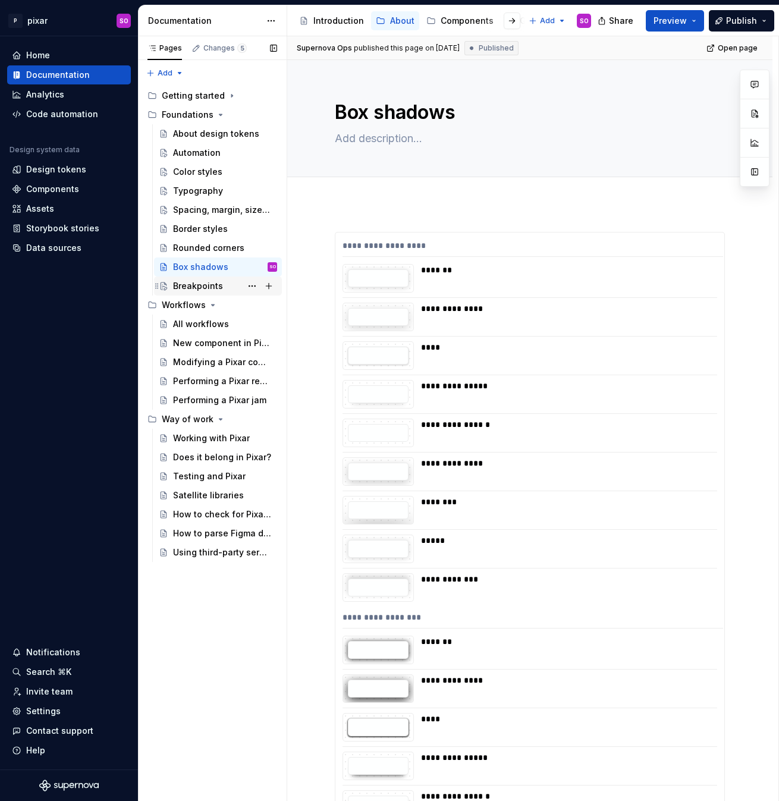
click at [196, 290] on div "Breakpoints" at bounding box center [198, 286] width 50 height 12
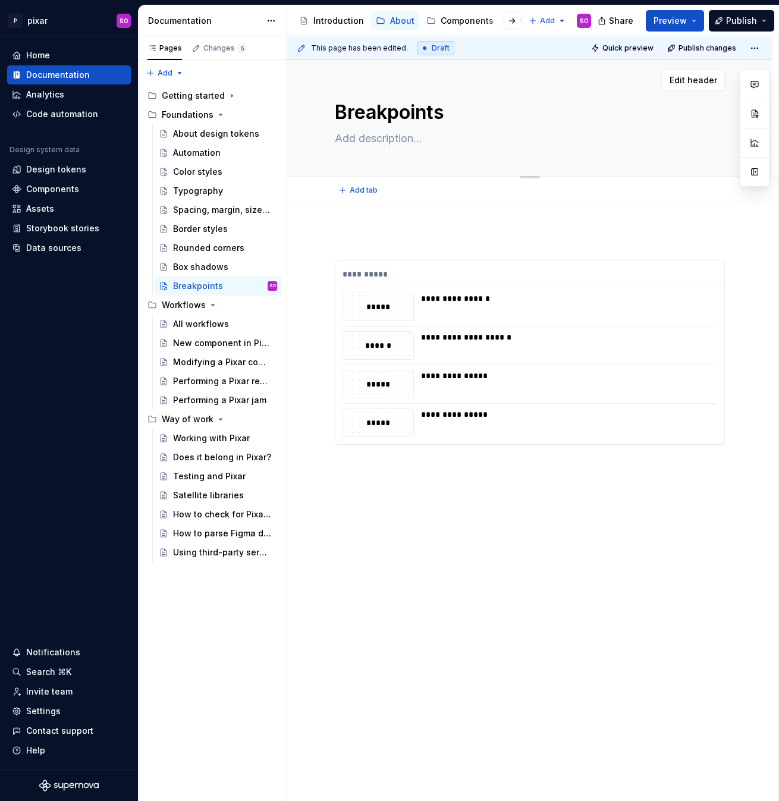
click at [381, 135] on textarea at bounding box center [527, 138] width 390 height 19
click at [468, 216] on div "**********" at bounding box center [529, 451] width 485 height 496
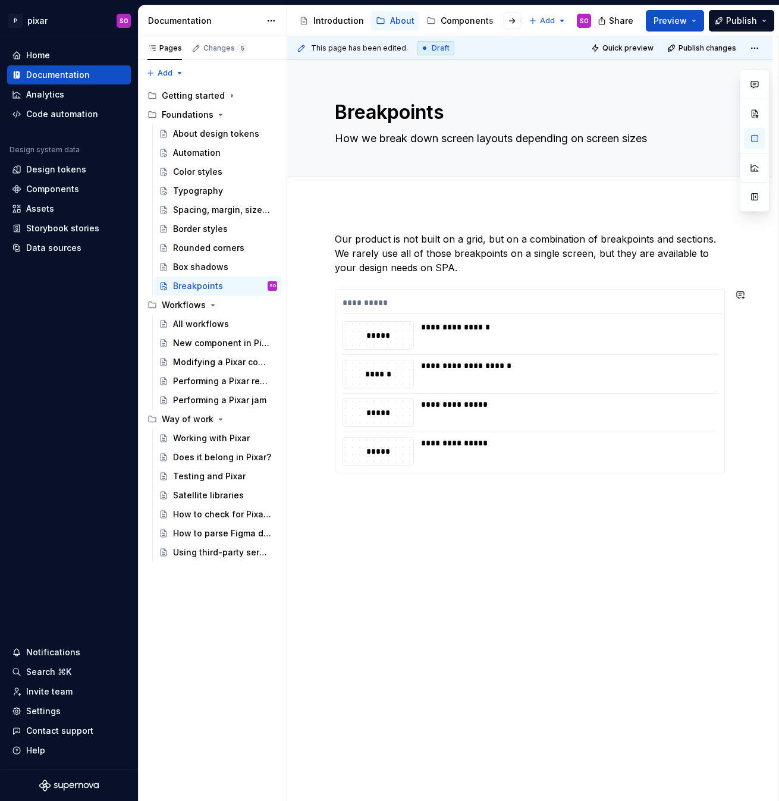
click at [464, 541] on div "**********" at bounding box center [529, 465] width 485 height 524
click at [364, 527] on p at bounding box center [364, 533] width 45 height 12
click at [321, 494] on span at bounding box center [323, 493] width 10 height 17
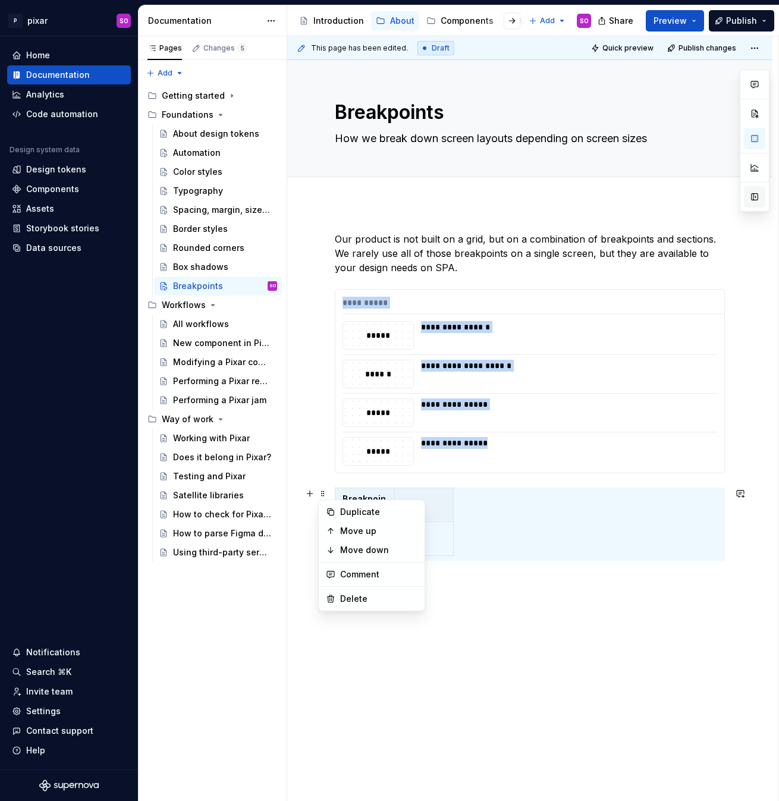
click at [753, 200] on button "button" at bounding box center [753, 196] width 21 height 21
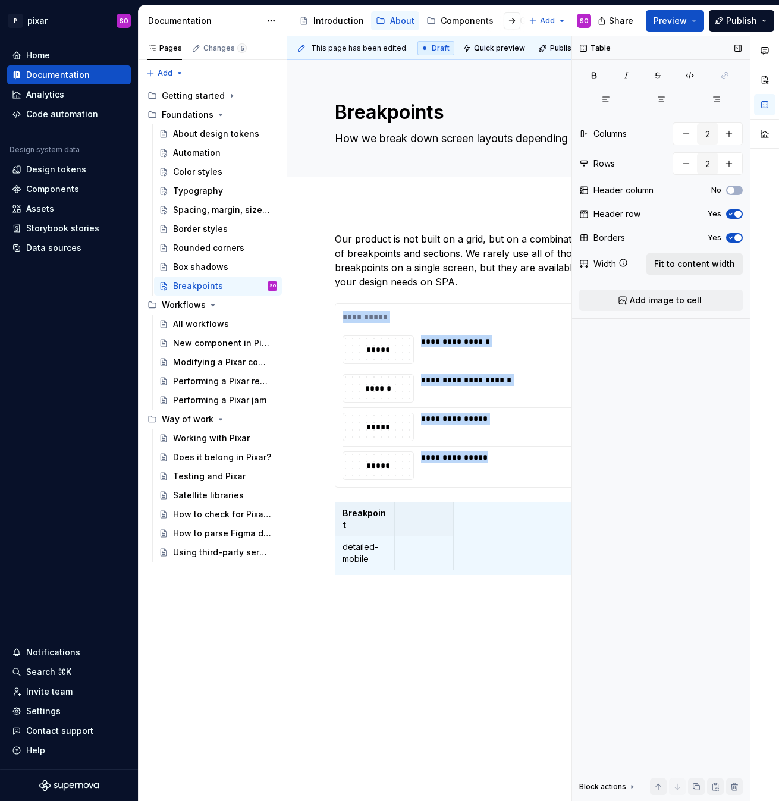
click at [714, 262] on span "Fit to content width" at bounding box center [694, 264] width 81 height 12
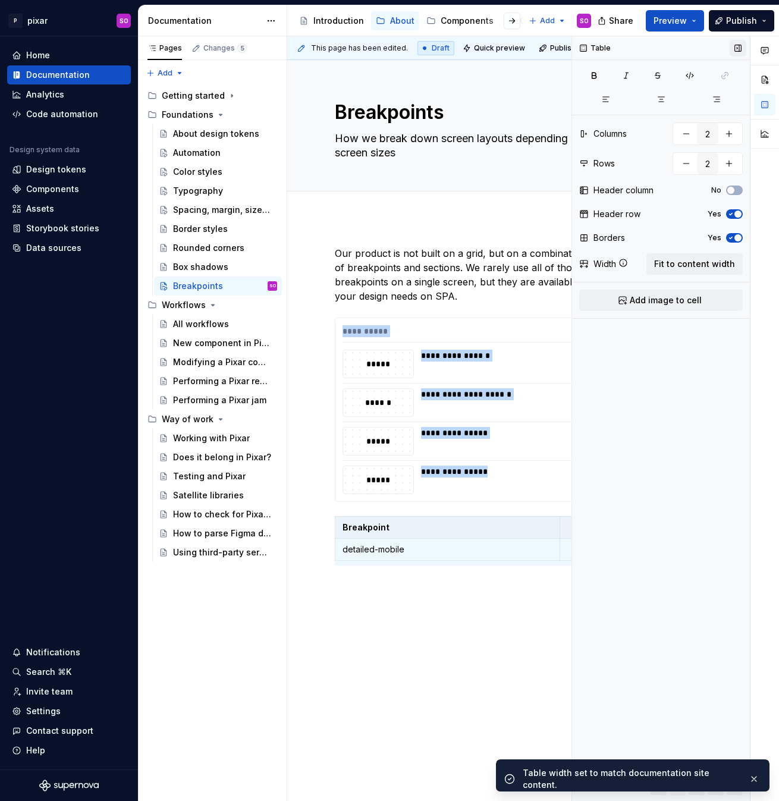
click at [735, 49] on button "button" at bounding box center [737, 48] width 17 height 17
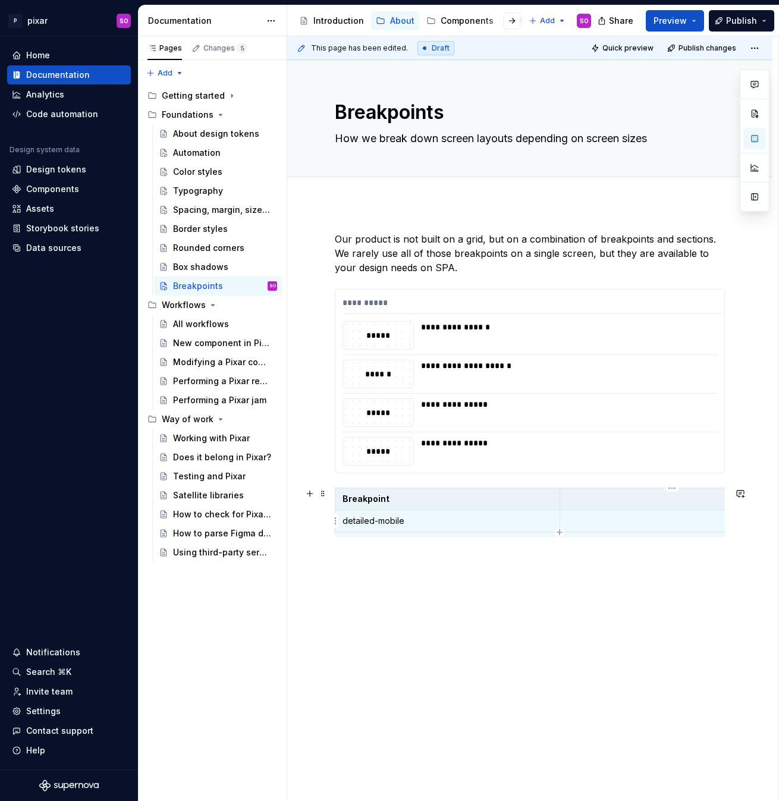
click at [604, 516] on p at bounding box center [672, 521] width 210 height 12
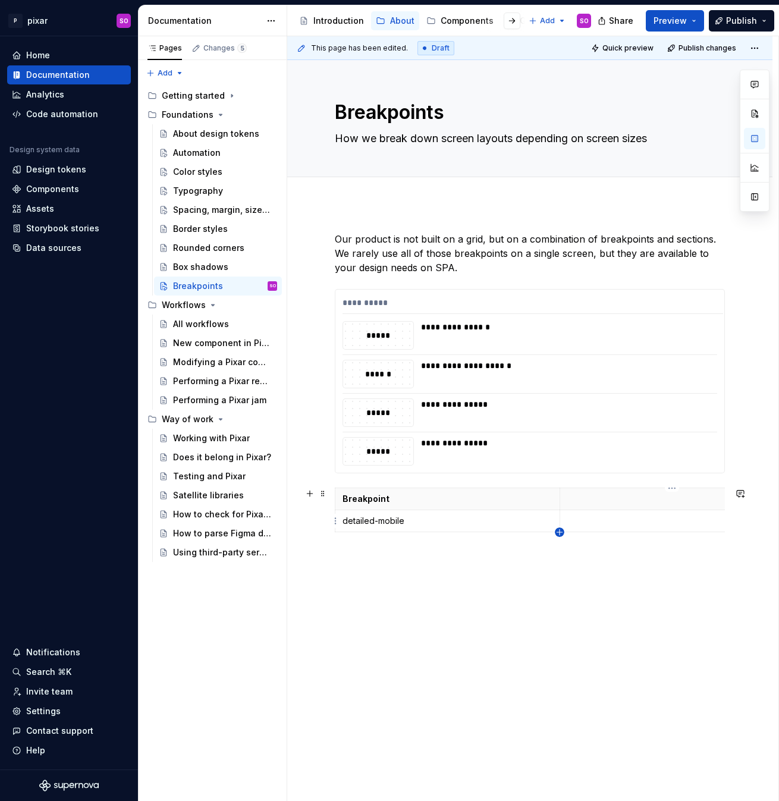
click at [562, 530] on icon "button" at bounding box center [559, 532] width 10 height 10
click at [323, 494] on span at bounding box center [323, 493] width 10 height 17
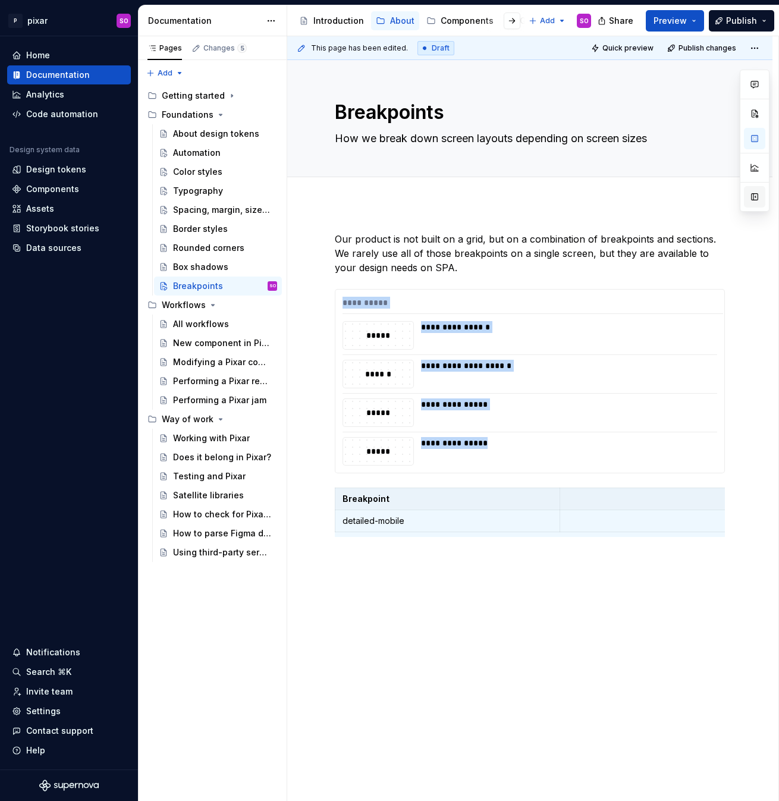
click at [754, 188] on button "button" at bounding box center [753, 196] width 21 height 21
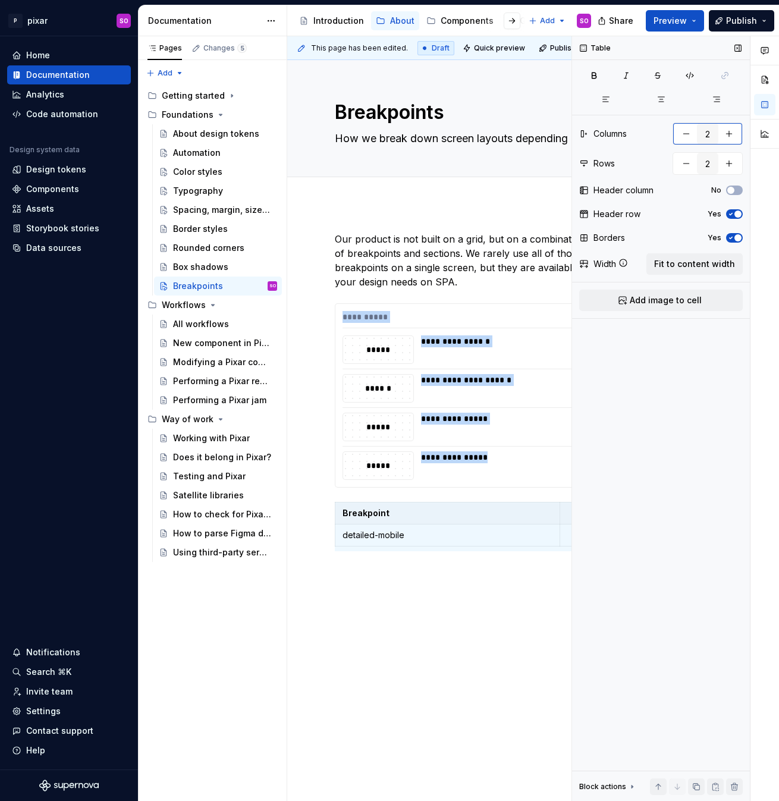
click at [730, 134] on button "button" at bounding box center [728, 133] width 21 height 21
drag, startPoint x: 679, startPoint y: 298, endPoint x: 730, endPoint y: 266, distance: 60.9
click at [730, 266] on div "Table Columns 3 Rows 2 Header column No Header row Yes Borders Yes Width Fit to…" at bounding box center [661, 418] width 178 height 765
click at [730, 266] on span "Fit to content width" at bounding box center [694, 264] width 81 height 12
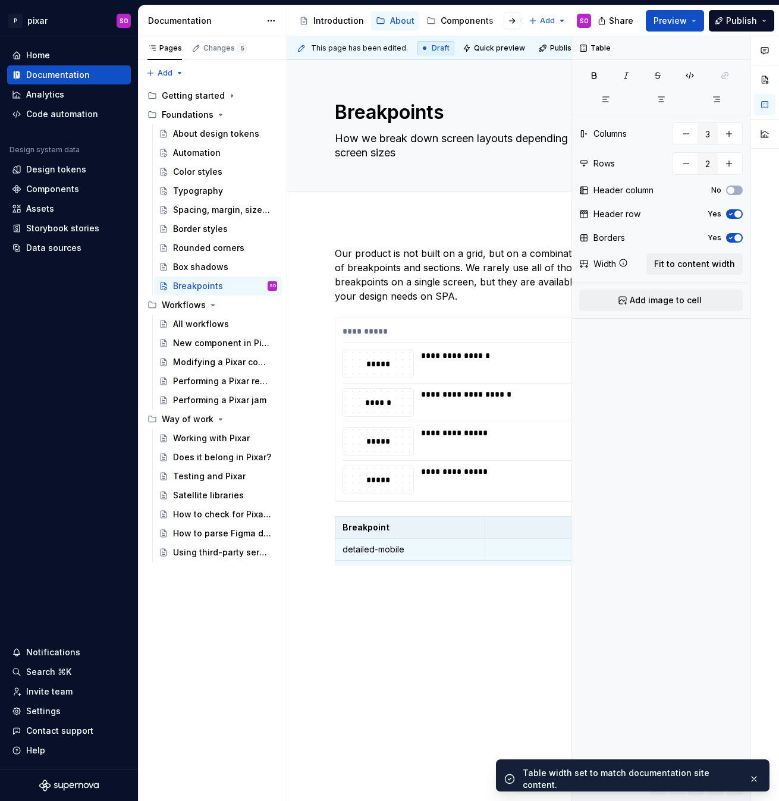
click at [486, 650] on div "**********" at bounding box center [465, 519] width 357 height 602
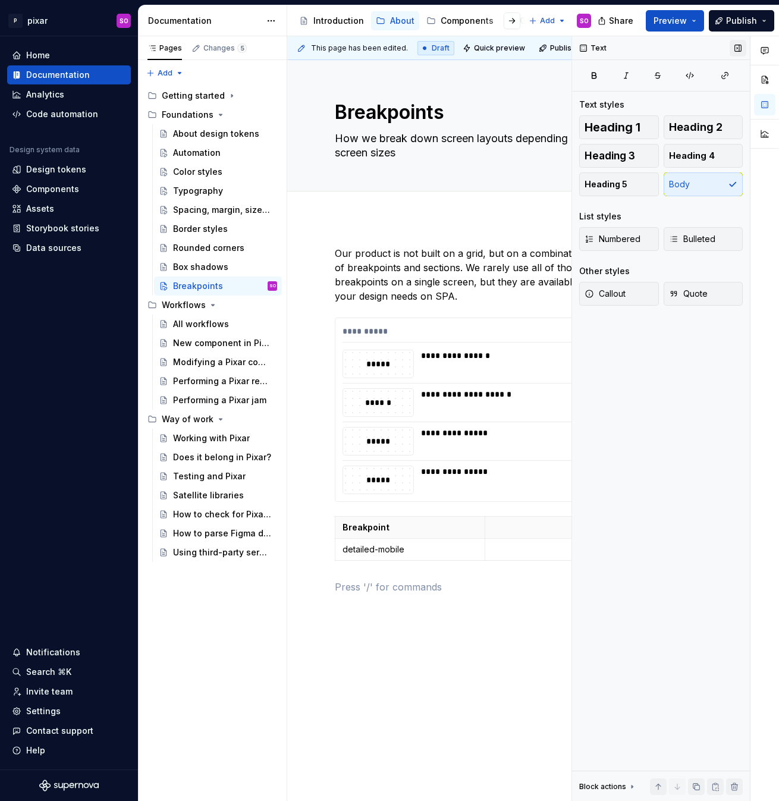
click at [739, 43] on button "button" at bounding box center [737, 48] width 17 height 17
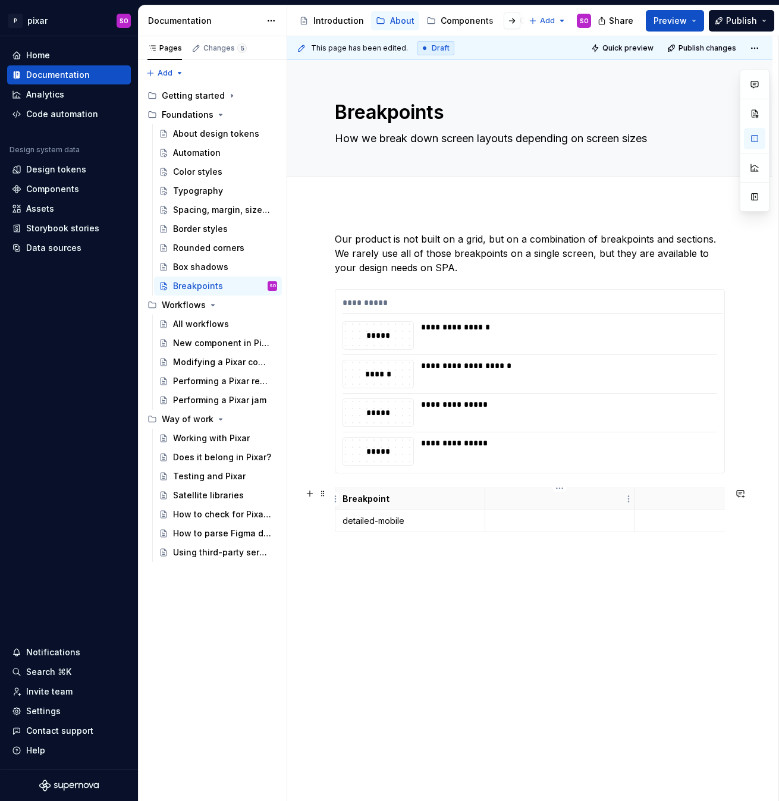
click at [570, 500] on p at bounding box center [559, 499] width 135 height 12
click at [677, 502] on p at bounding box center [708, 499] width 135 height 12
click at [515, 523] on p at bounding box center [559, 521] width 135 height 12
click at [672, 517] on p at bounding box center [708, 521] width 135 height 12
click at [563, 553] on icon "button" at bounding box center [559, 556] width 10 height 10
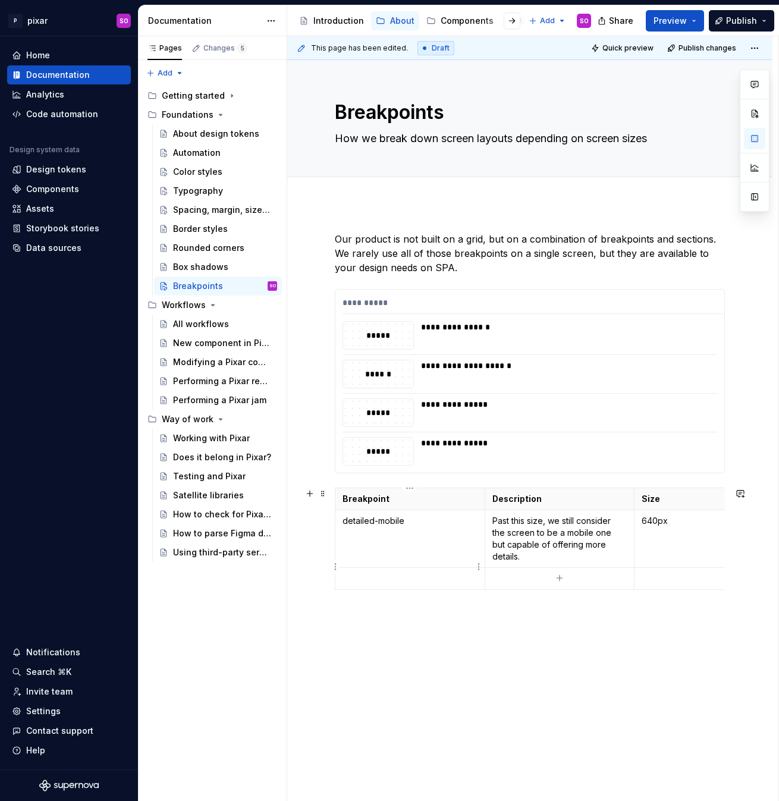
click at [412, 572] on p at bounding box center [409, 578] width 135 height 12
click at [505, 572] on p at bounding box center [559, 578] width 135 height 12
click at [699, 595] on td at bounding box center [709, 597] width 150 height 58
click at [560, 616] on icon "button" at bounding box center [559, 614] width 10 height 10
click at [397, 630] on p at bounding box center [409, 636] width 135 height 12
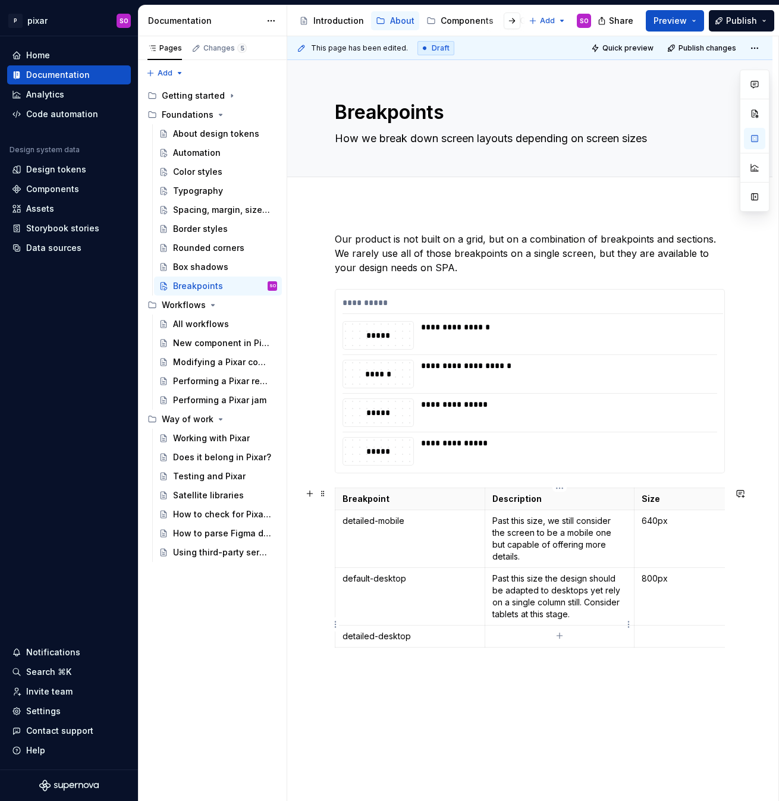
click at [516, 630] on p at bounding box center [559, 636] width 135 height 12
click at [671, 636] on td at bounding box center [709, 642] width 150 height 34
click at [578, 636] on p "Still on desktop but with a little bit more room to breath" at bounding box center [559, 642] width 135 height 24
click at [560, 673] on icon "button" at bounding box center [559, 671] width 10 height 10
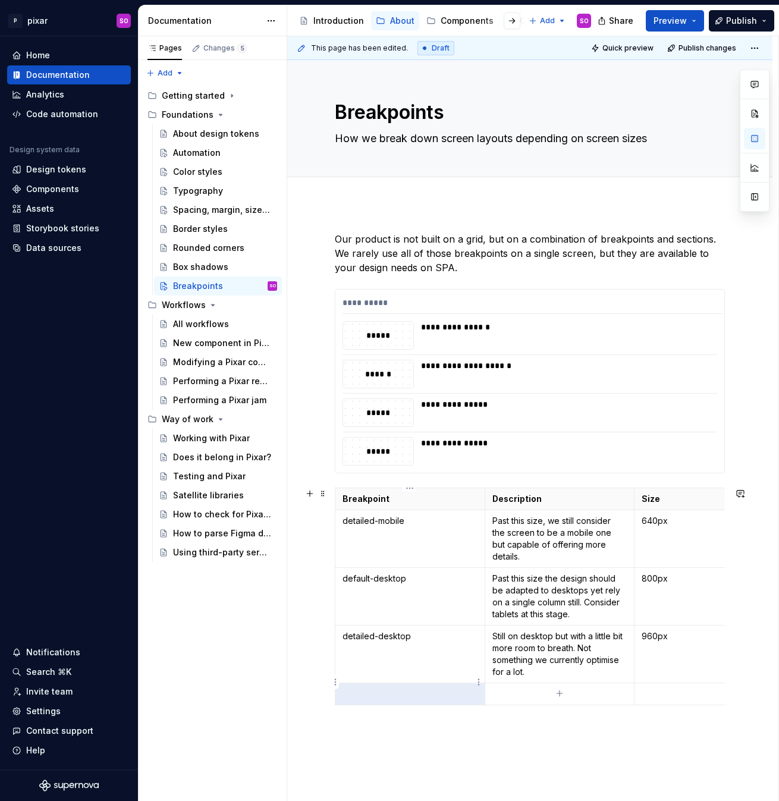
click at [426, 688] on p at bounding box center [409, 694] width 135 height 12
click at [502, 688] on p at bounding box center [559, 694] width 135 height 12
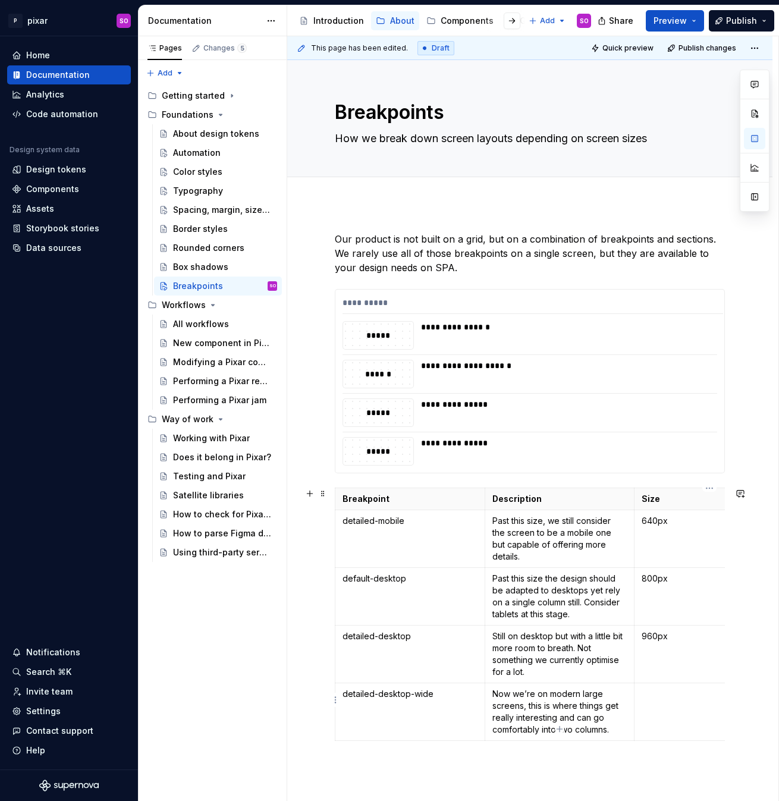
click at [695, 689] on td at bounding box center [709, 712] width 150 height 58
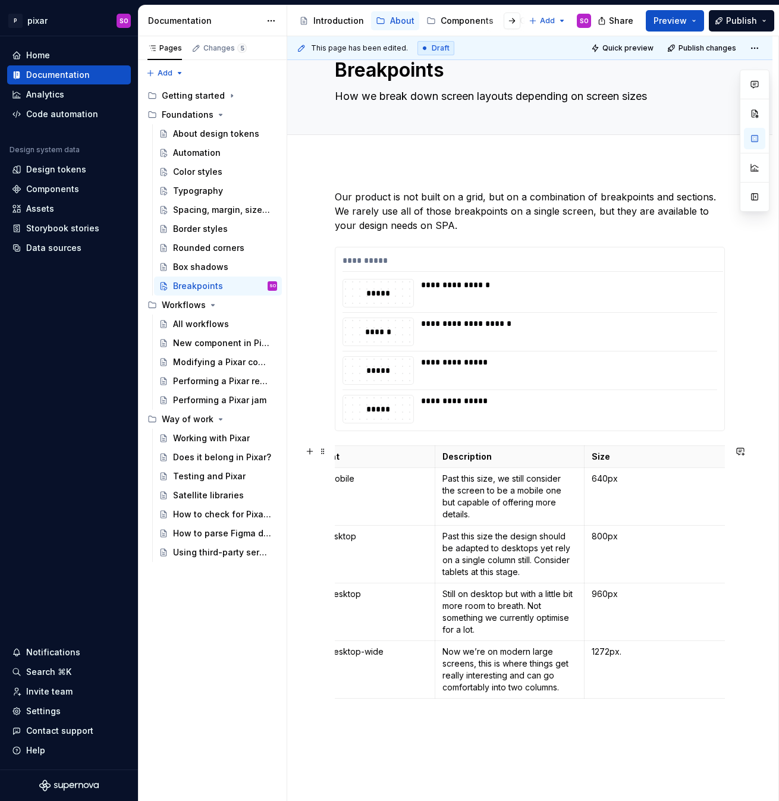
scroll to position [0, 53]
click at [627, 479] on p "640px" at bounding box center [655, 478] width 135 height 12
copy p "Expected device before: 📱"
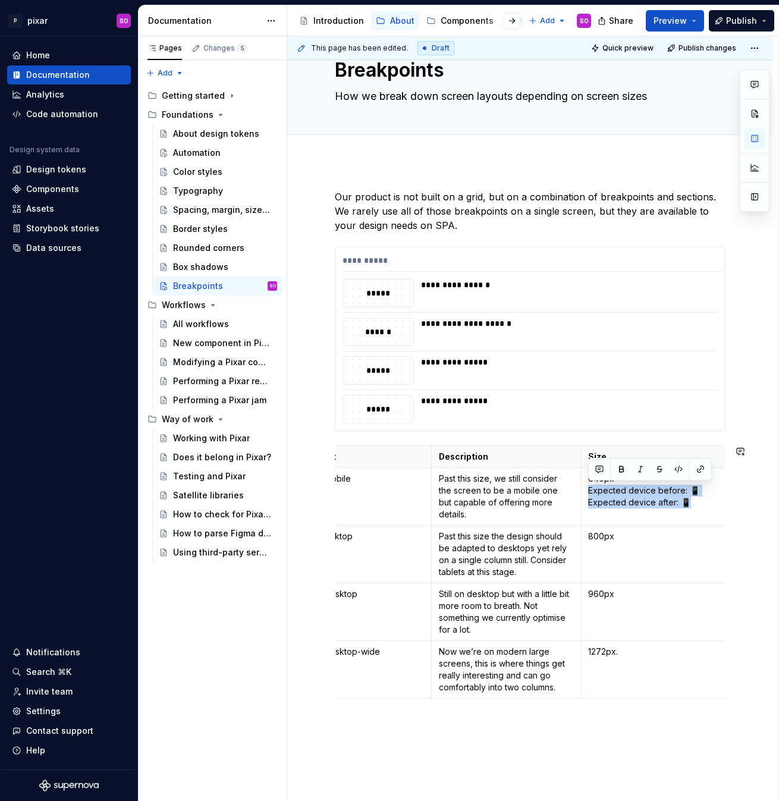
copy p "Expected device before: 📱 Expected device after: 📱"
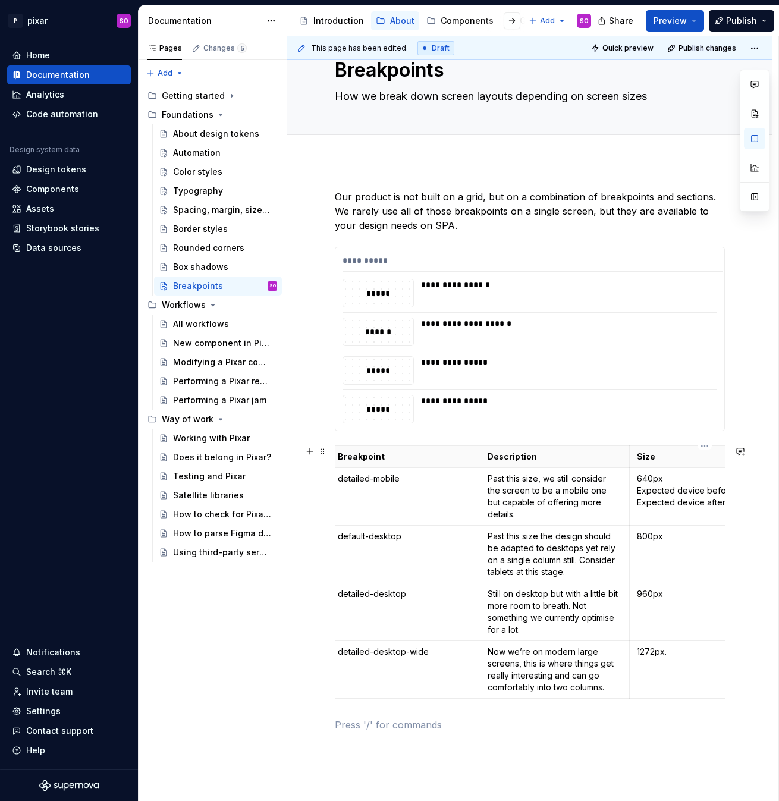
click at [677, 546] on td "800px" at bounding box center [704, 554] width 150 height 58
click at [660, 485] on p "640px Expected device before: 📱 Expected device after: 📱" at bounding box center [703, 490] width 135 height 36
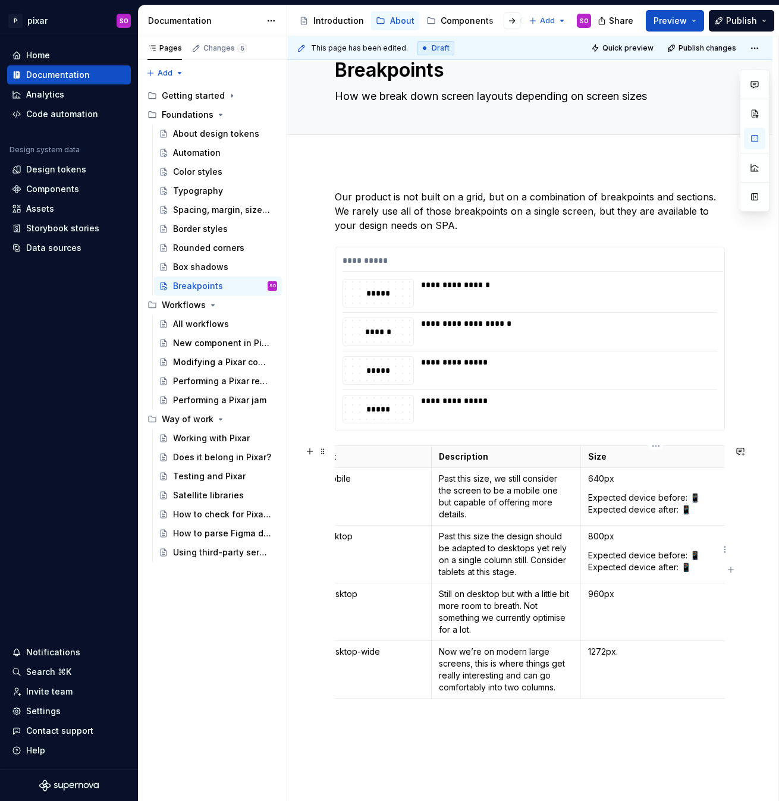
click at [696, 562] on p "Expected device before: 📱Expected device after: 📱" at bounding box center [655, 561] width 135 height 24
copy p "Expected device before: 📱Expected device after: 💻"
click at [643, 609] on td "960px" at bounding box center [656, 612] width 150 height 58
click at [707, 612] on p "Expected device before: 📱Expected device after: 💻" at bounding box center [655, 619] width 135 height 24
drag, startPoint x: 697, startPoint y: 619, endPoint x: 594, endPoint y: 607, distance: 103.5
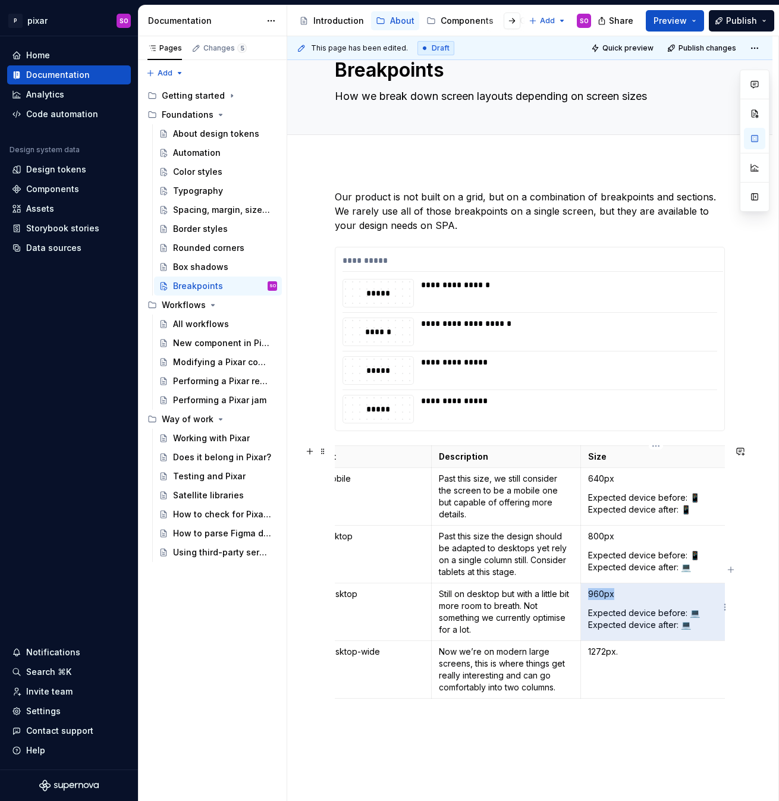
click at [594, 607] on p "Expected device before: 💻Expected device after: 💻" at bounding box center [655, 619] width 135 height 24
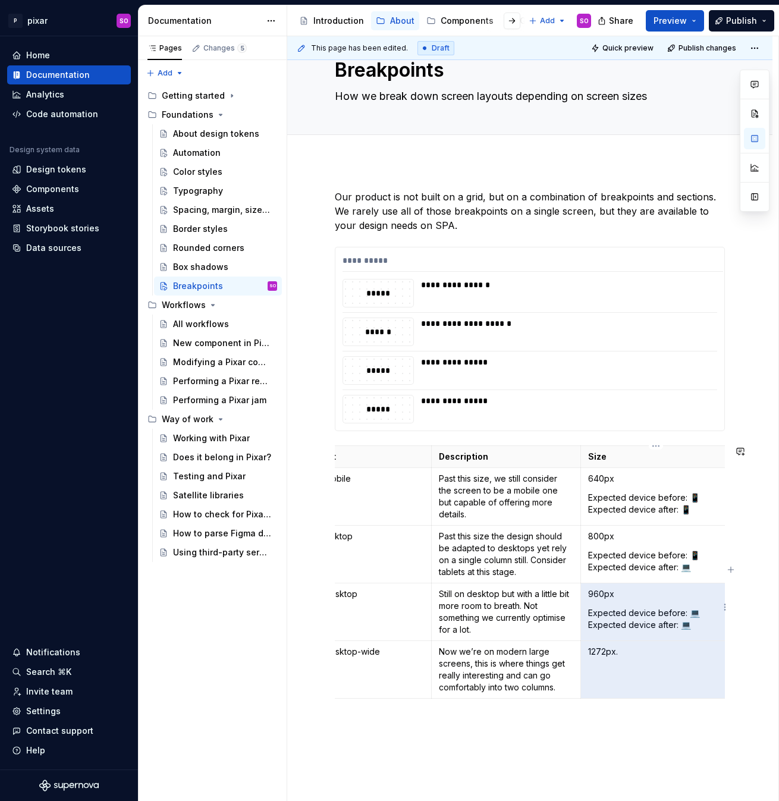
click at [594, 607] on p "Expected device before: 💻Expected device after: 💻" at bounding box center [655, 619] width 135 height 24
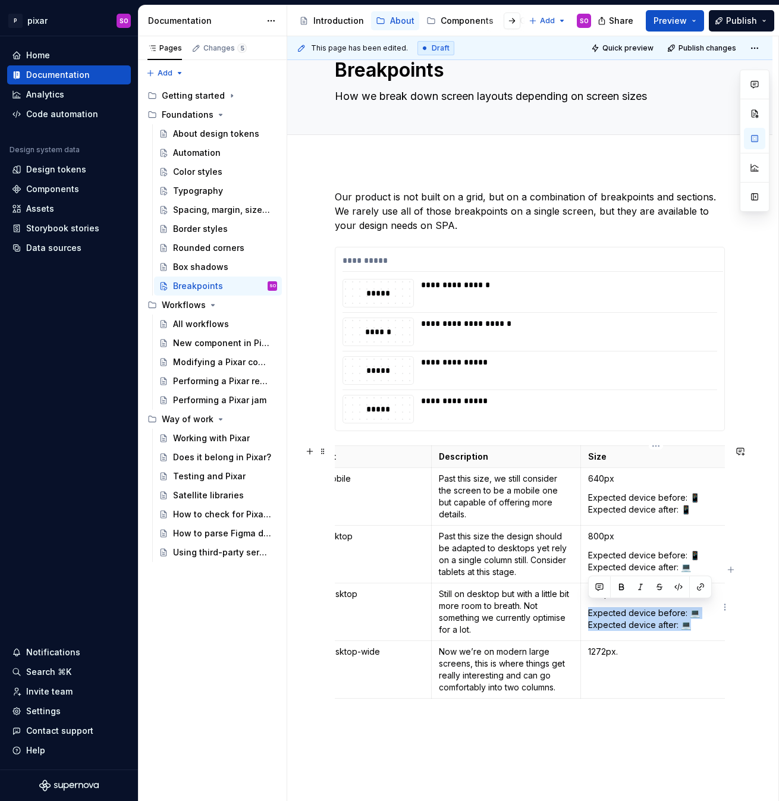
drag, startPoint x: 589, startPoint y: 607, endPoint x: 707, endPoint y: 616, distance: 118.1
click at [707, 616] on p "Expected device before: 💻Expected device after: 💻" at bounding box center [655, 619] width 135 height 24
copy p "Expected device before: 💻Expected device after: 💻"
click at [648, 656] on td "1272px." at bounding box center [656, 670] width 150 height 58
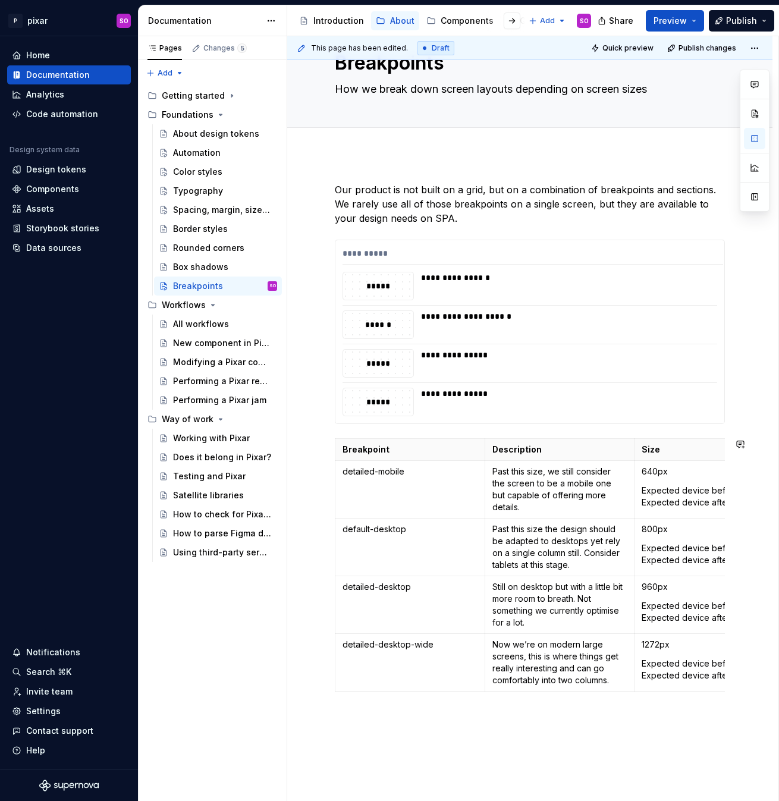
scroll to position [0, 0]
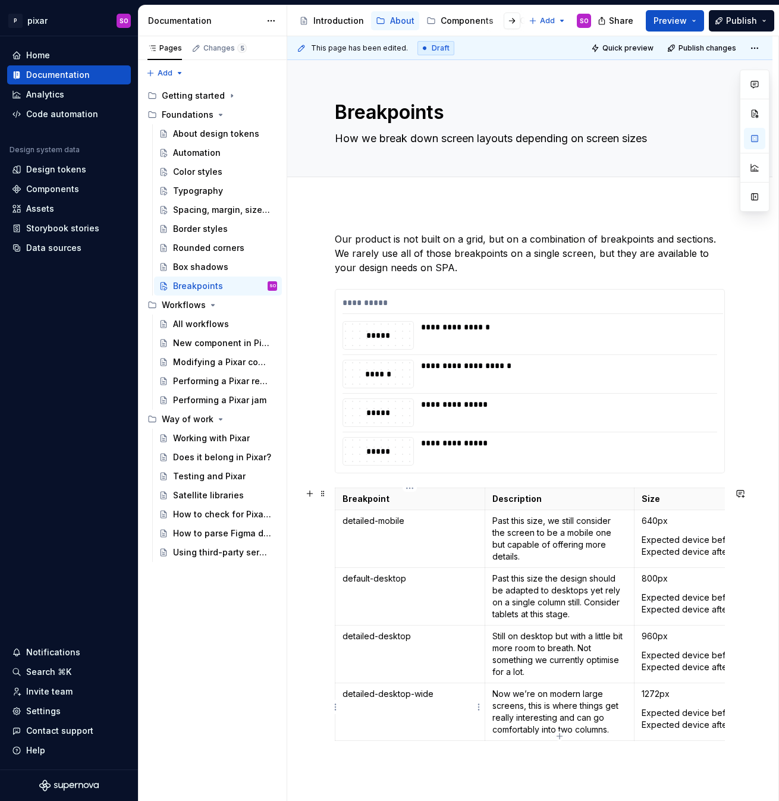
click at [426, 707] on td "detailed-desktop-wide" at bounding box center [410, 712] width 150 height 58
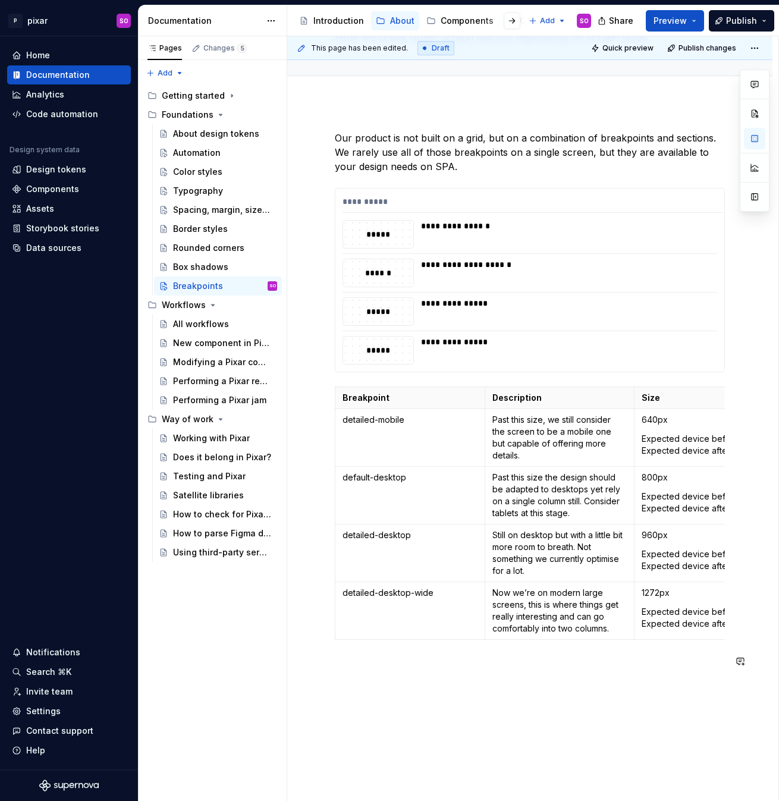
scroll to position [117, 0]
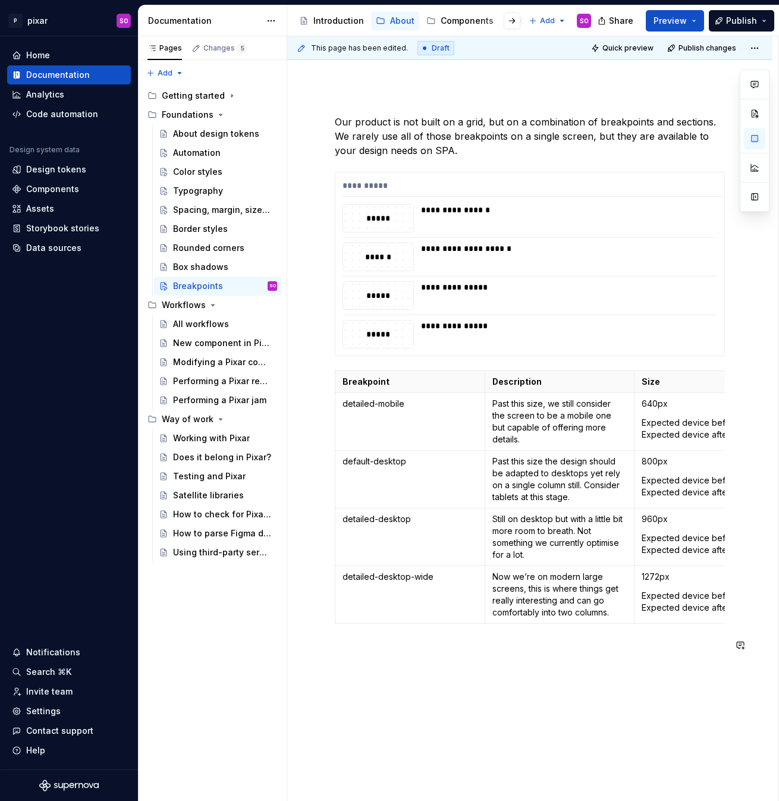
click at [426, 705] on div "**********" at bounding box center [529, 498] width 485 height 825
click at [55, 702] on div "Settings" at bounding box center [69, 710] width 124 height 19
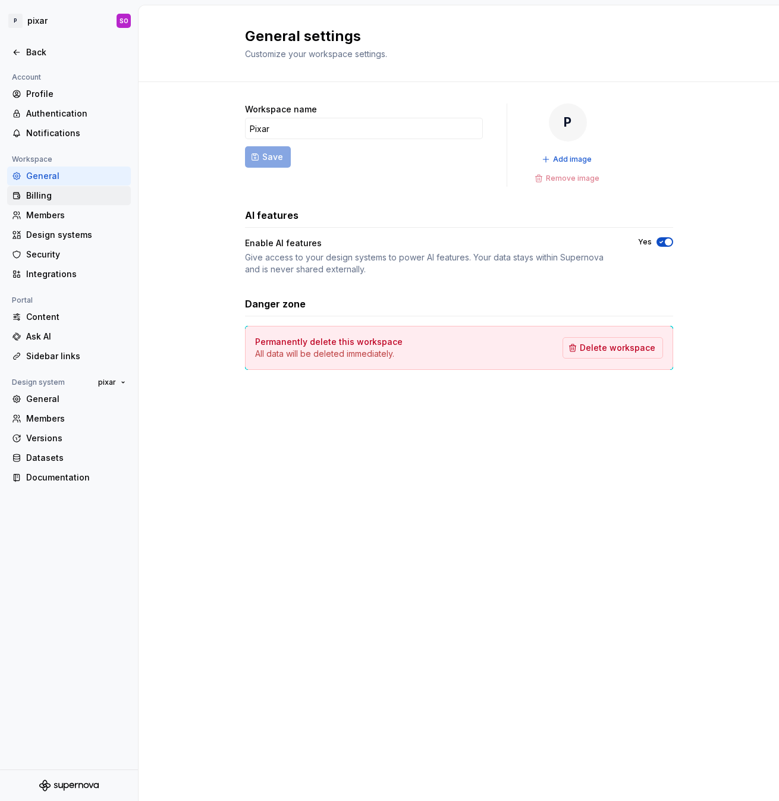
click at [63, 194] on div "Billing" at bounding box center [76, 196] width 100 height 12
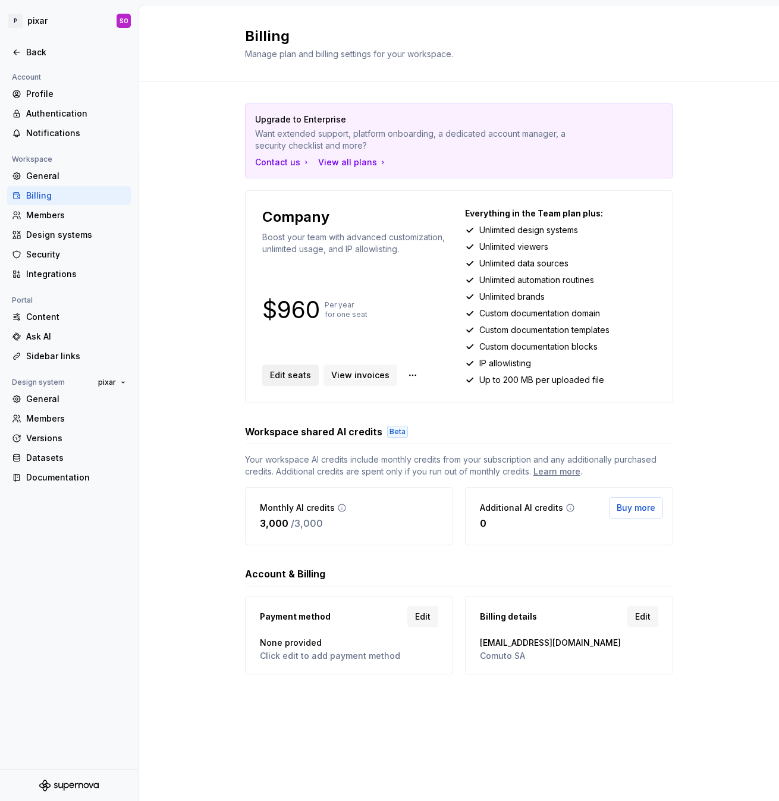
click at [292, 372] on span "Edit seats" at bounding box center [290, 375] width 41 height 12
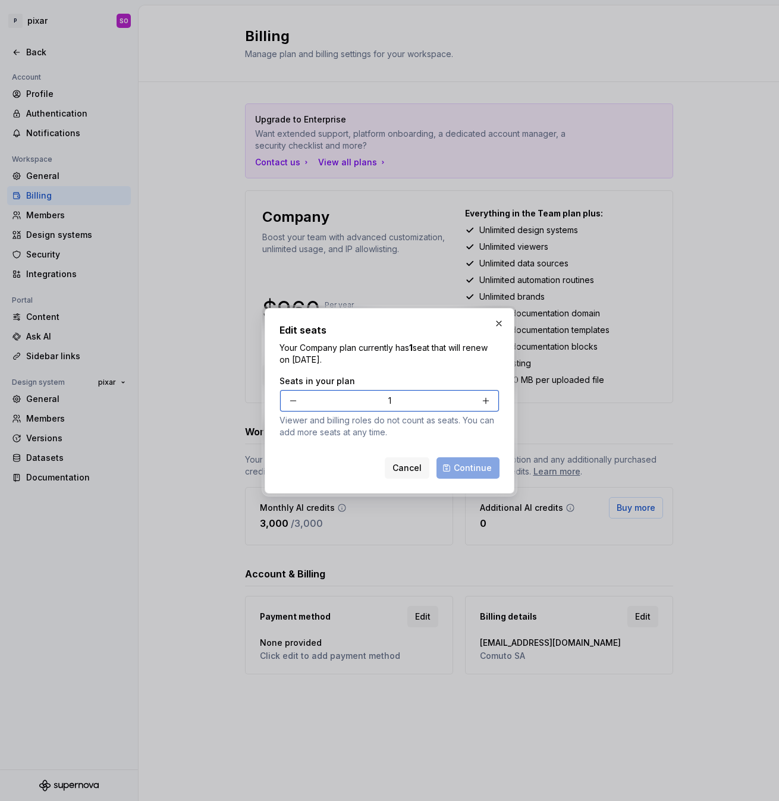
click at [484, 402] on button "button" at bounding box center [485, 400] width 21 height 21
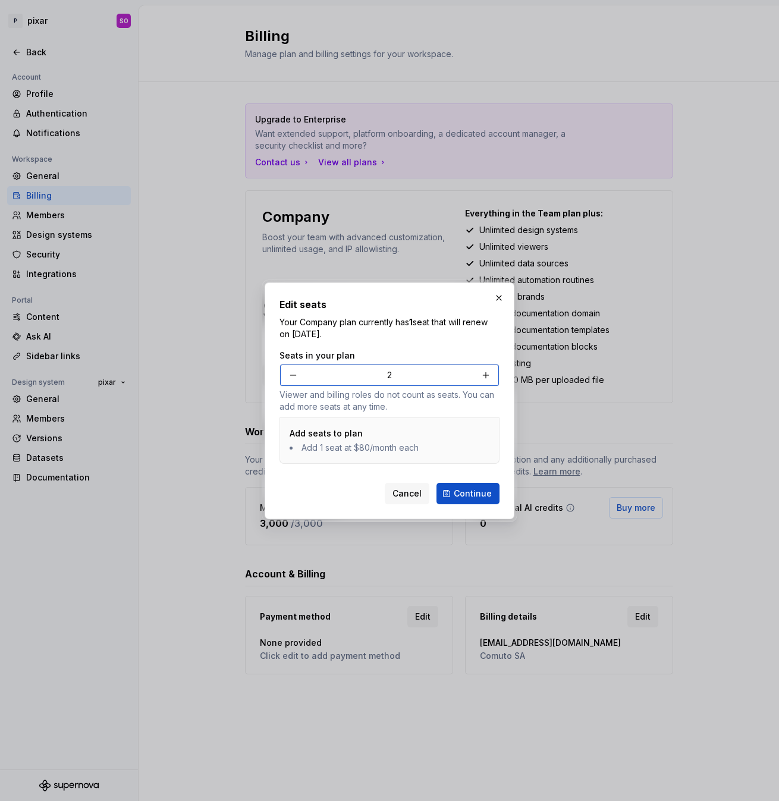
click at [487, 380] on button "button" at bounding box center [485, 374] width 21 height 21
click at [502, 297] on button "button" at bounding box center [498, 297] width 17 height 17
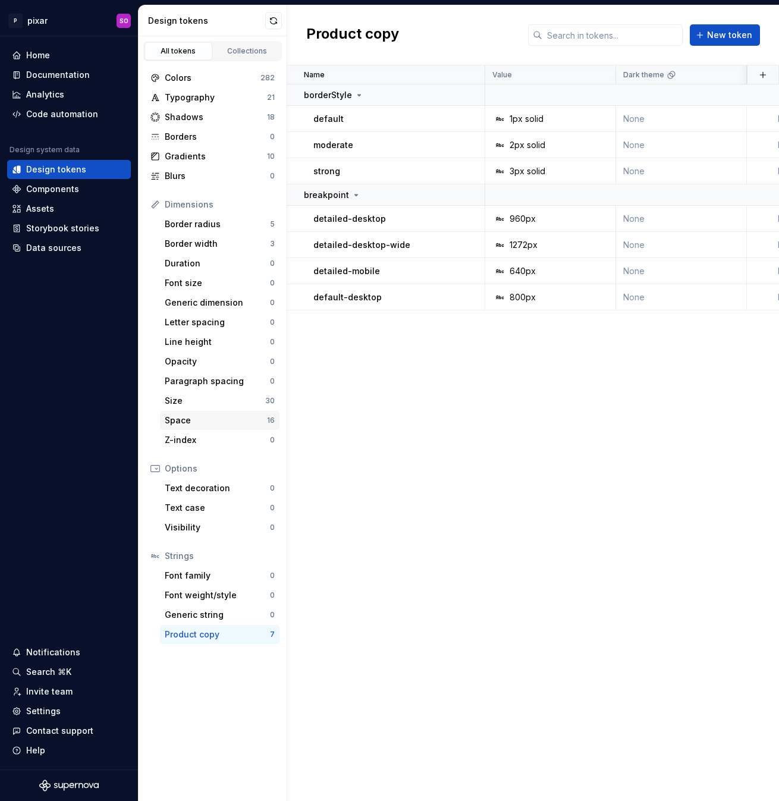
click at [223, 420] on div "Space" at bounding box center [216, 420] width 102 height 12
